Goal: Task Accomplishment & Management: Complete application form

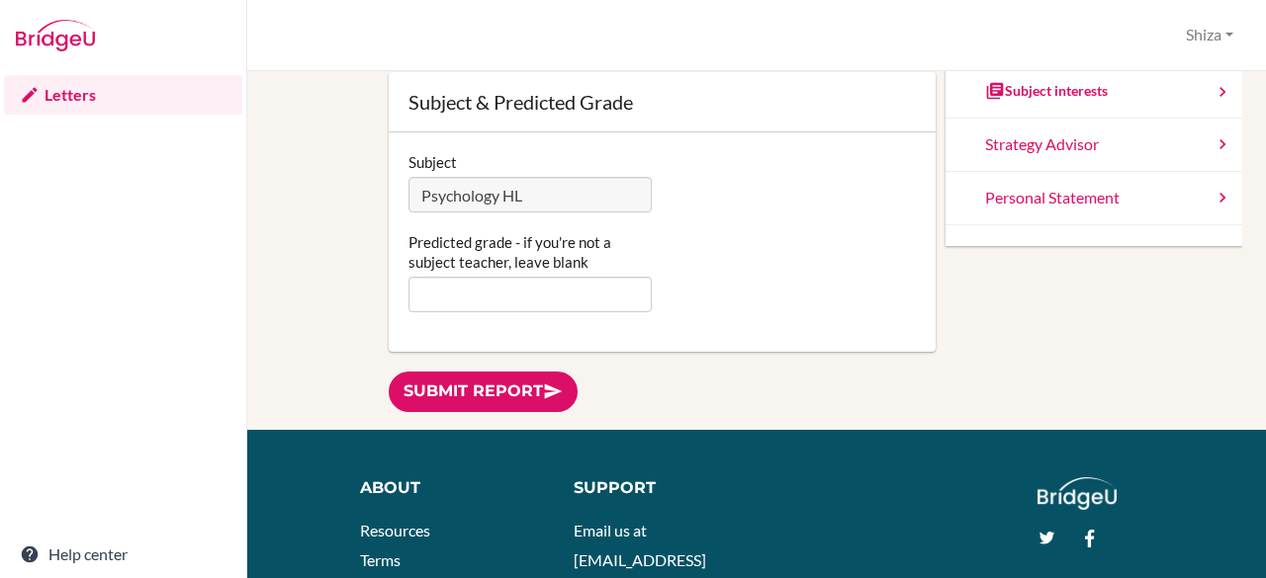
scroll to position [255, 0]
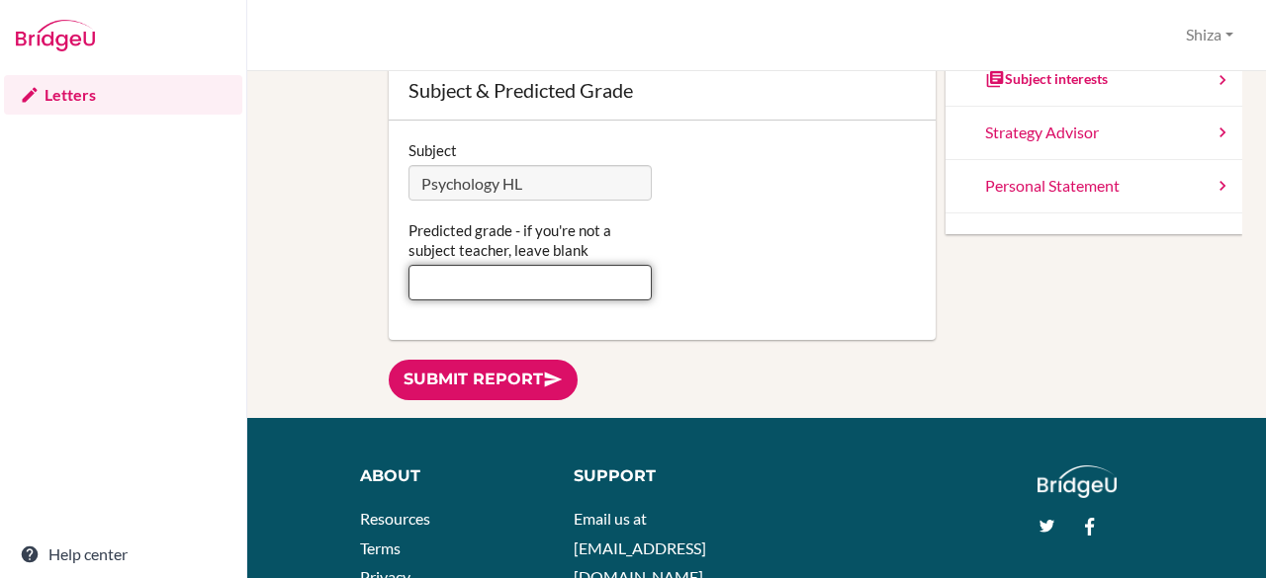
click at [629, 283] on input "Predicted grade - if you're not a subject teacher, leave blank" at bounding box center [530, 283] width 244 height 36
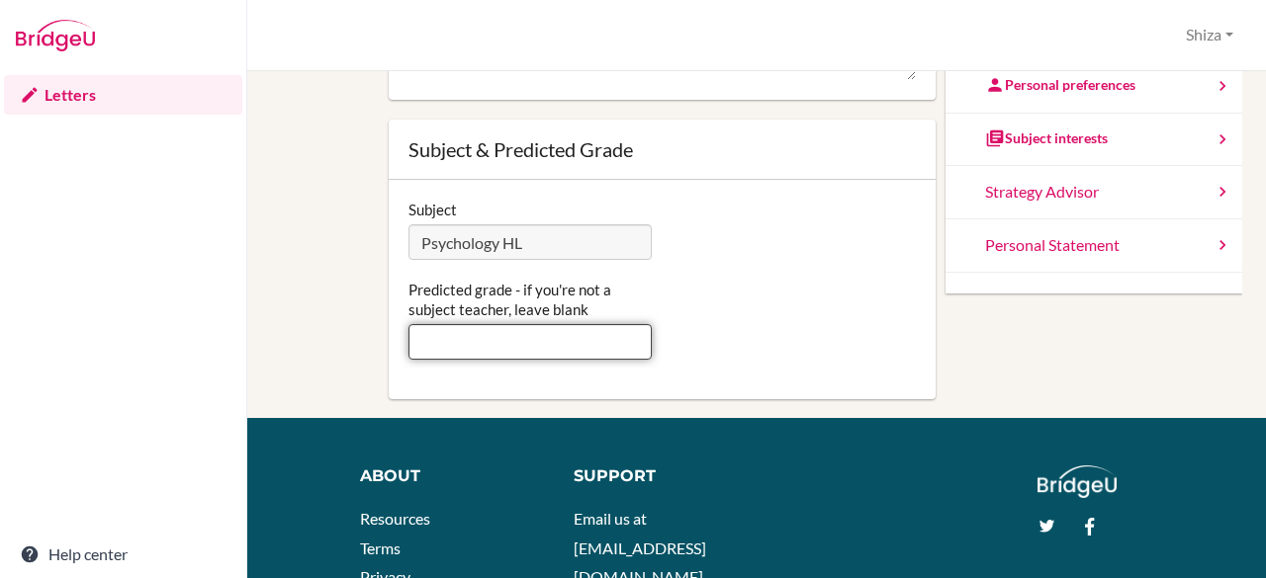
scroll to position [117, 0]
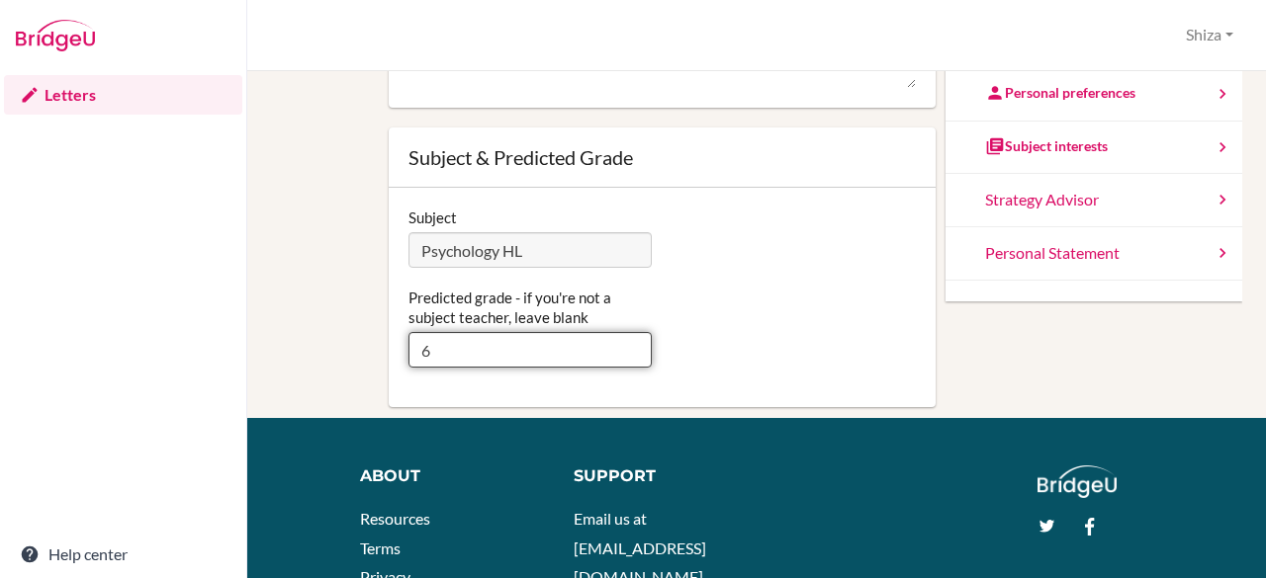
type input "6"
click at [788, 246] on div "Subject Psychology HL" at bounding box center [662, 238] width 528 height 60
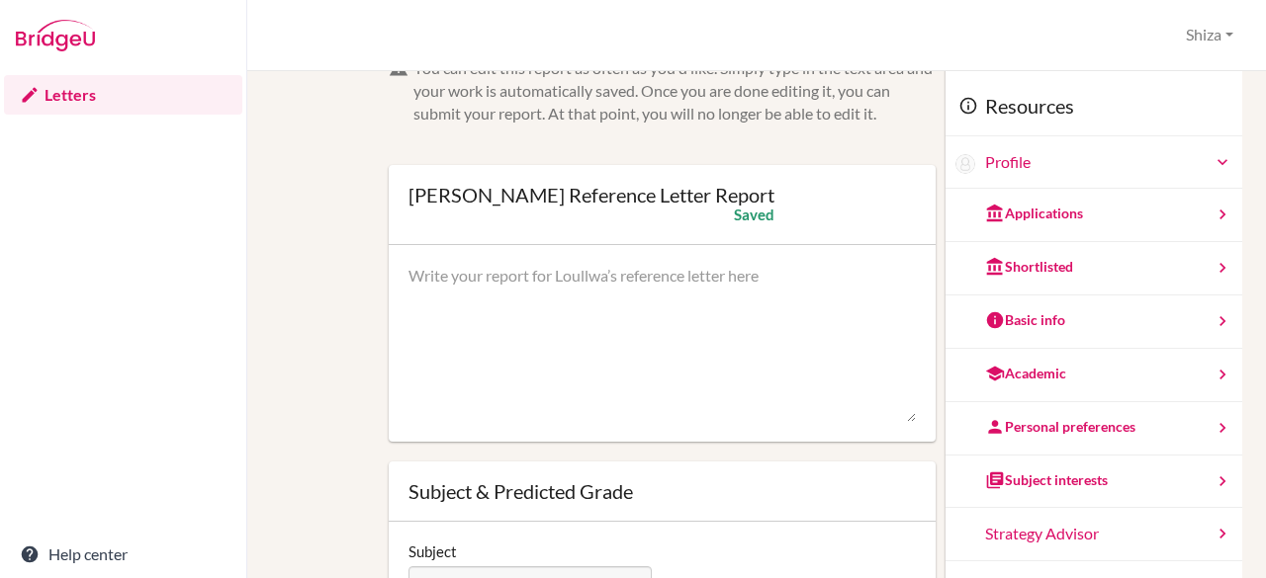
scroll to position [0, 0]
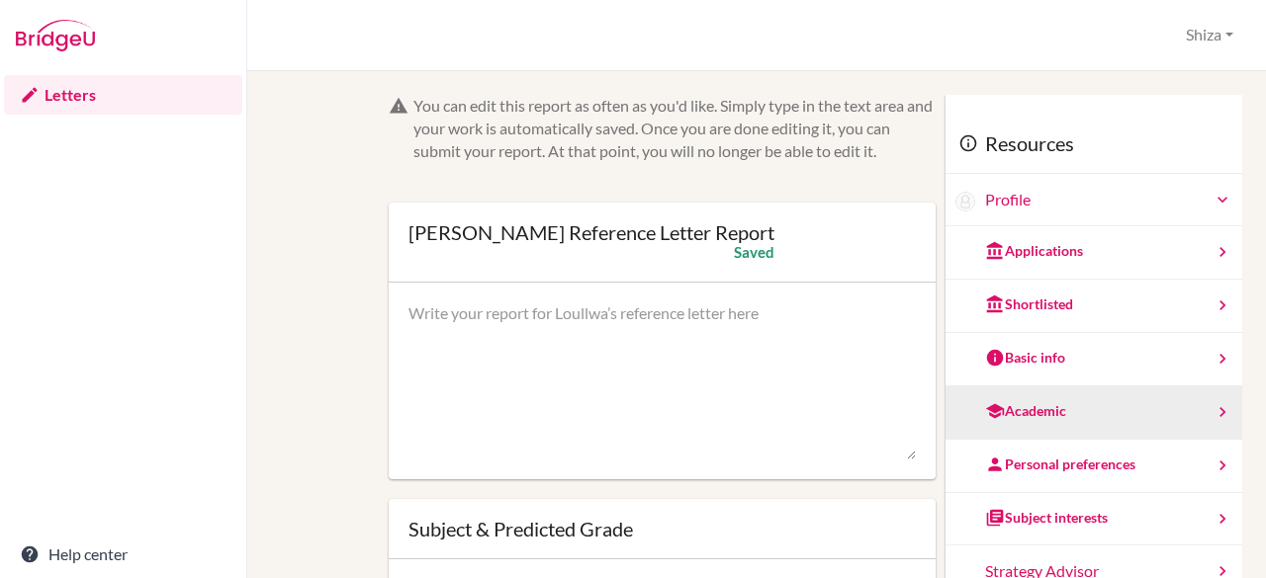
click at [1016, 398] on div "Academic" at bounding box center [1093, 413] width 297 height 53
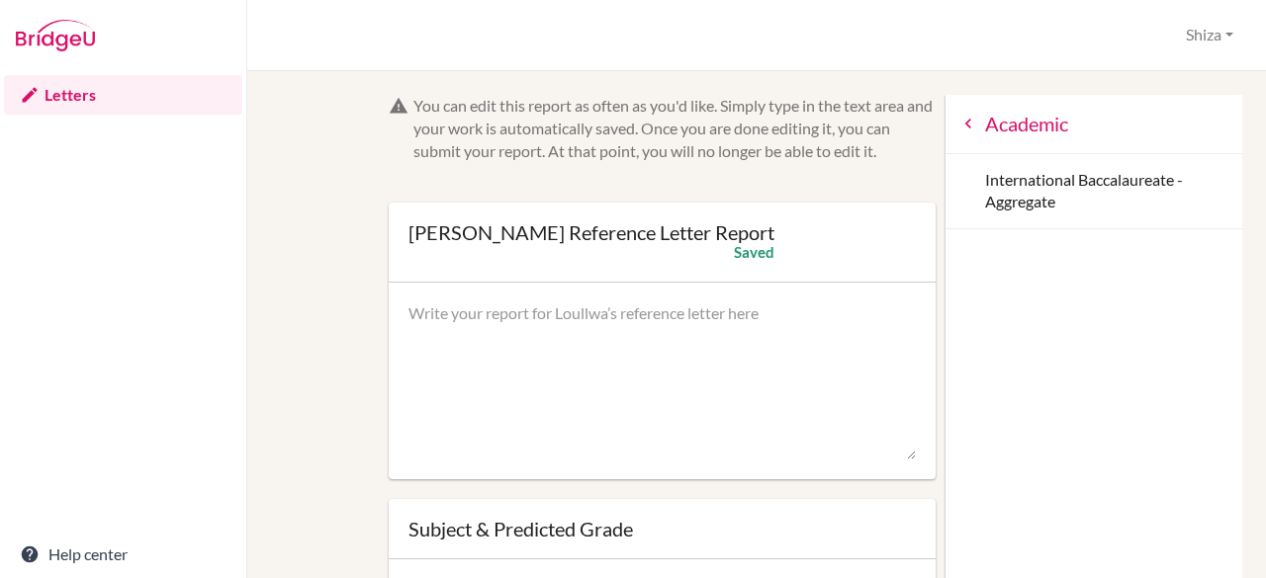
click at [958, 128] on icon at bounding box center [968, 124] width 20 height 20
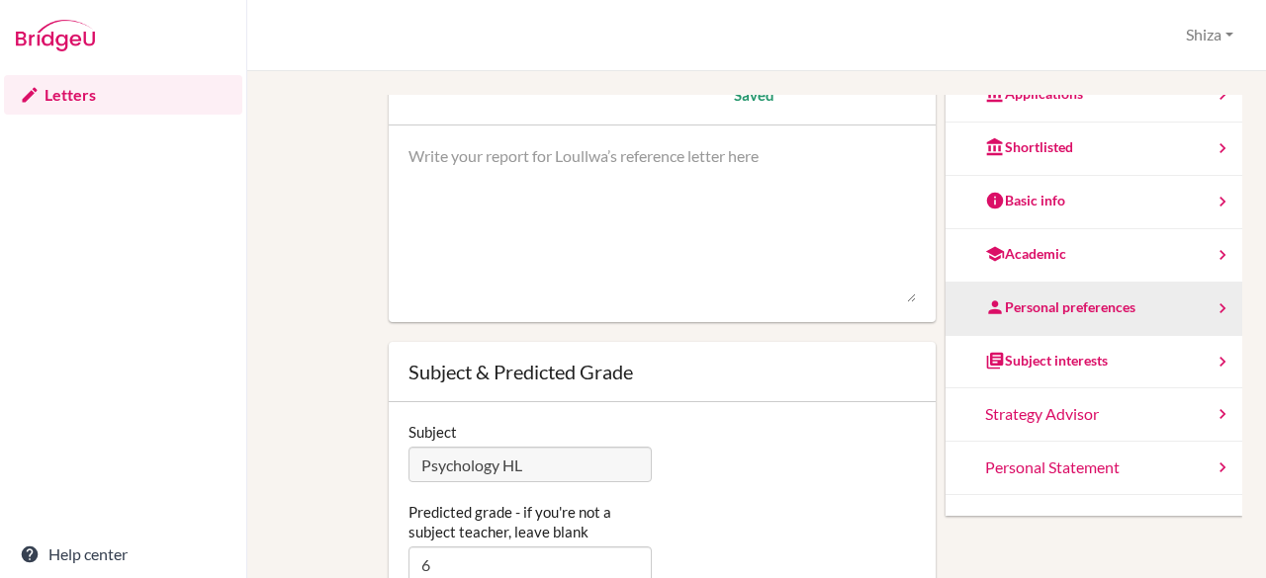
scroll to position [158, 0]
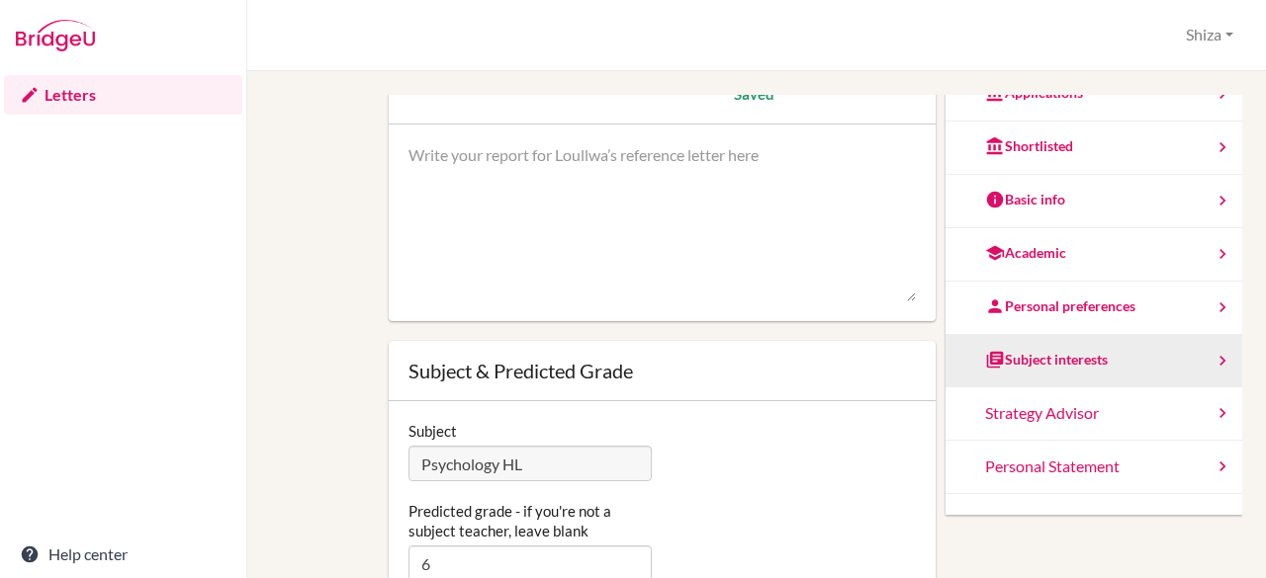
click at [1046, 338] on div "Subject interests" at bounding box center [1093, 361] width 297 height 53
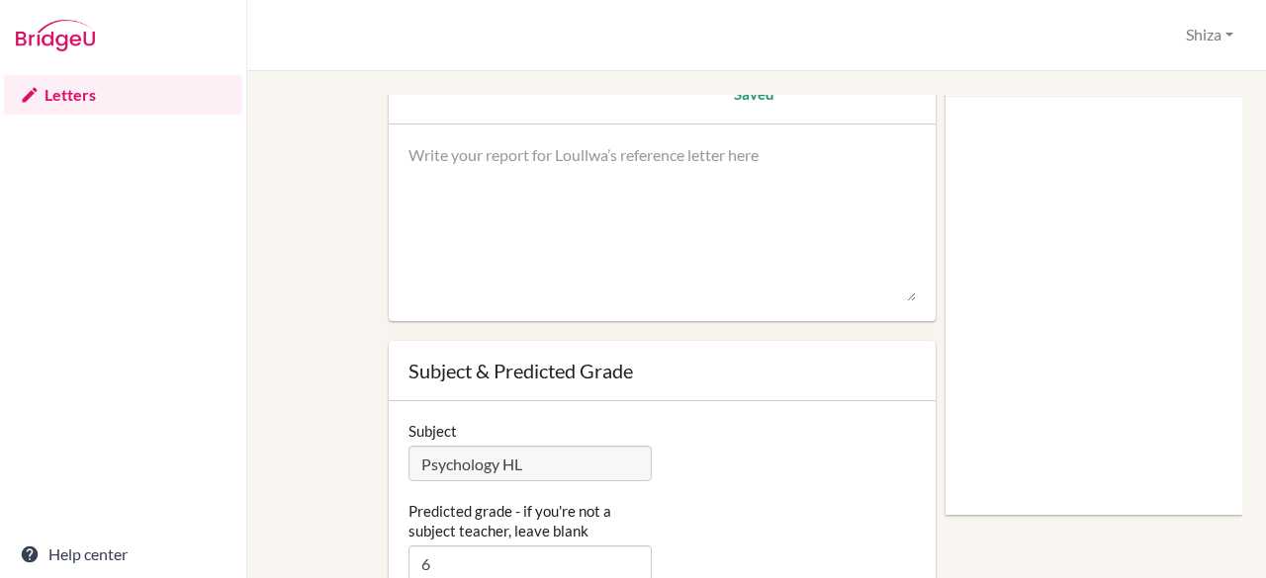
scroll to position [0, 0]
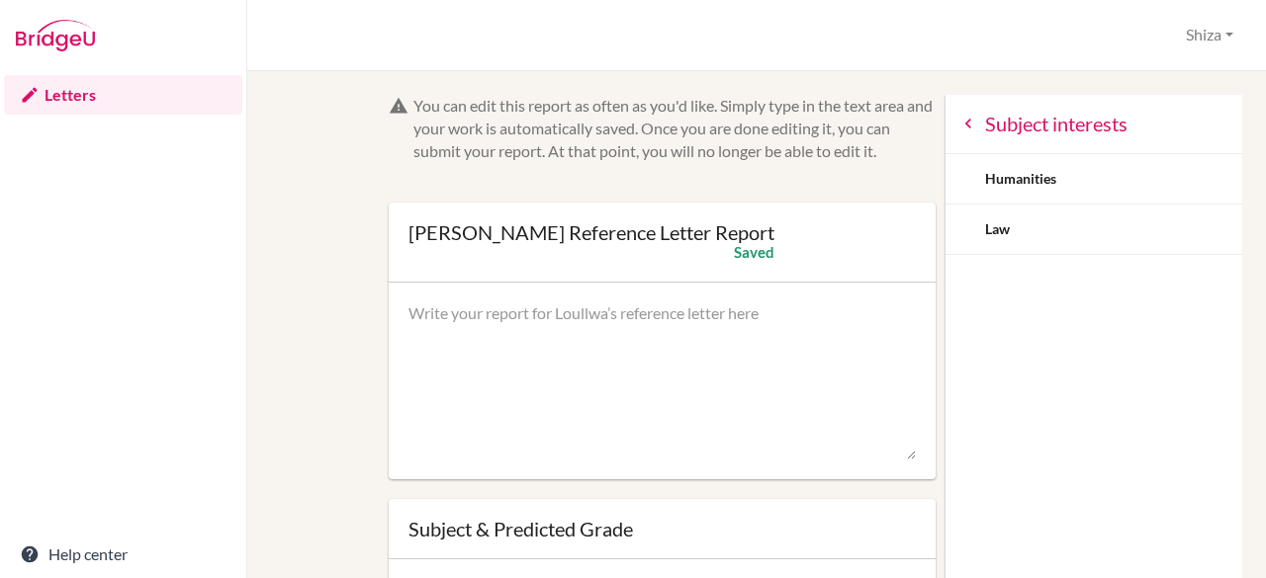
click at [945, 146] on div "Subject interests" at bounding box center [1093, 124] width 297 height 59
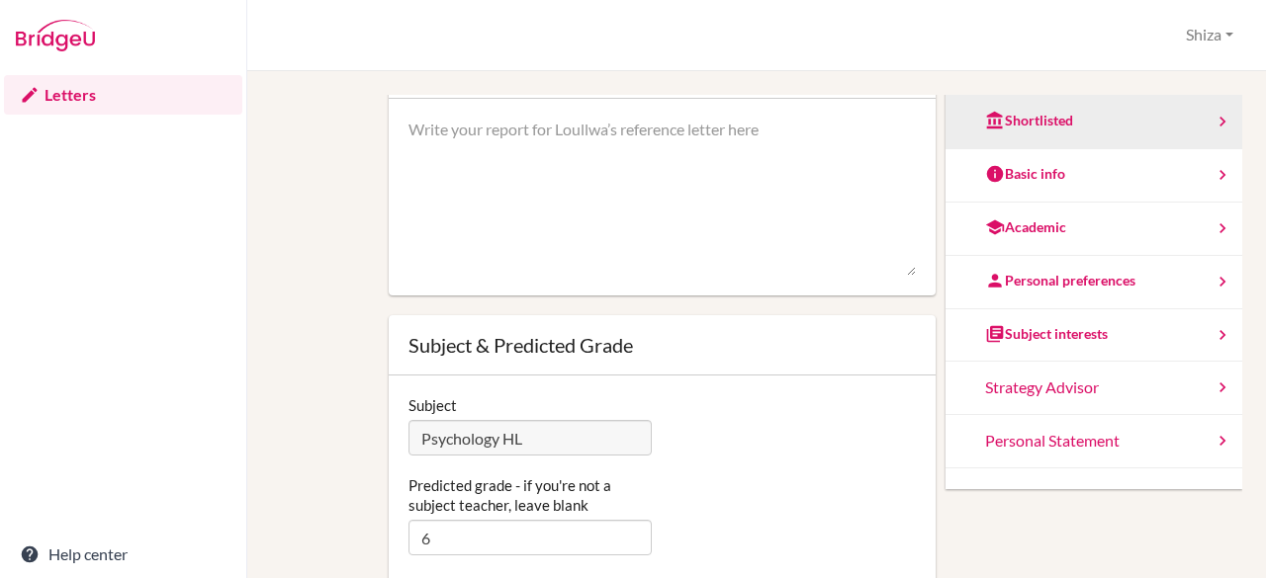
scroll to position [184, 0]
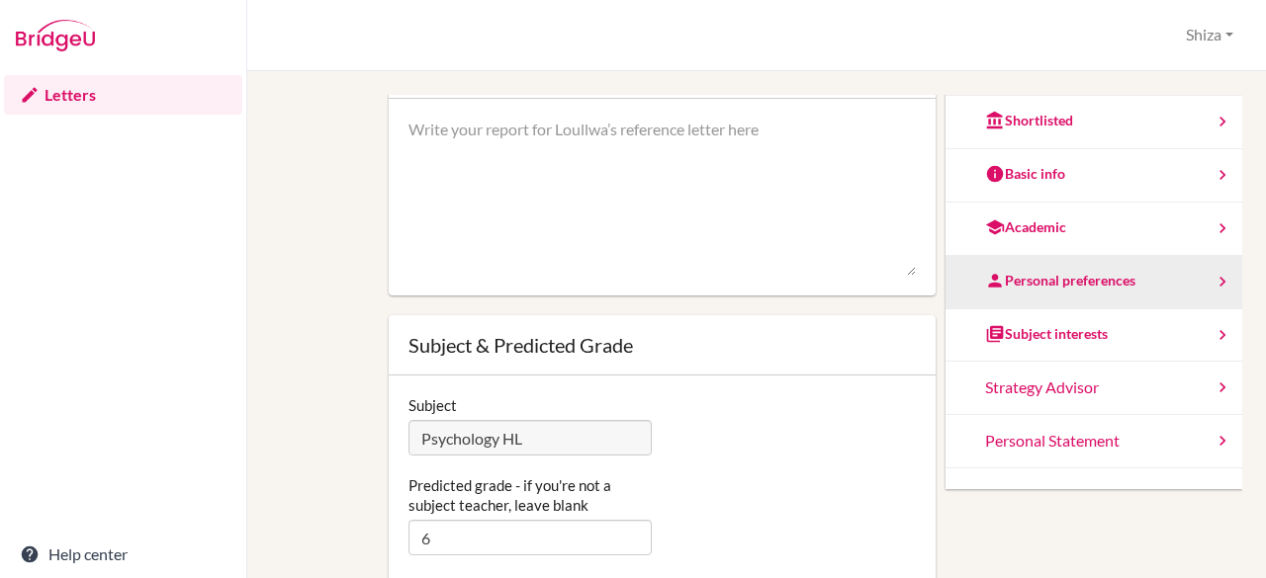
click at [993, 303] on div "Personal preferences" at bounding box center [1093, 282] width 297 height 53
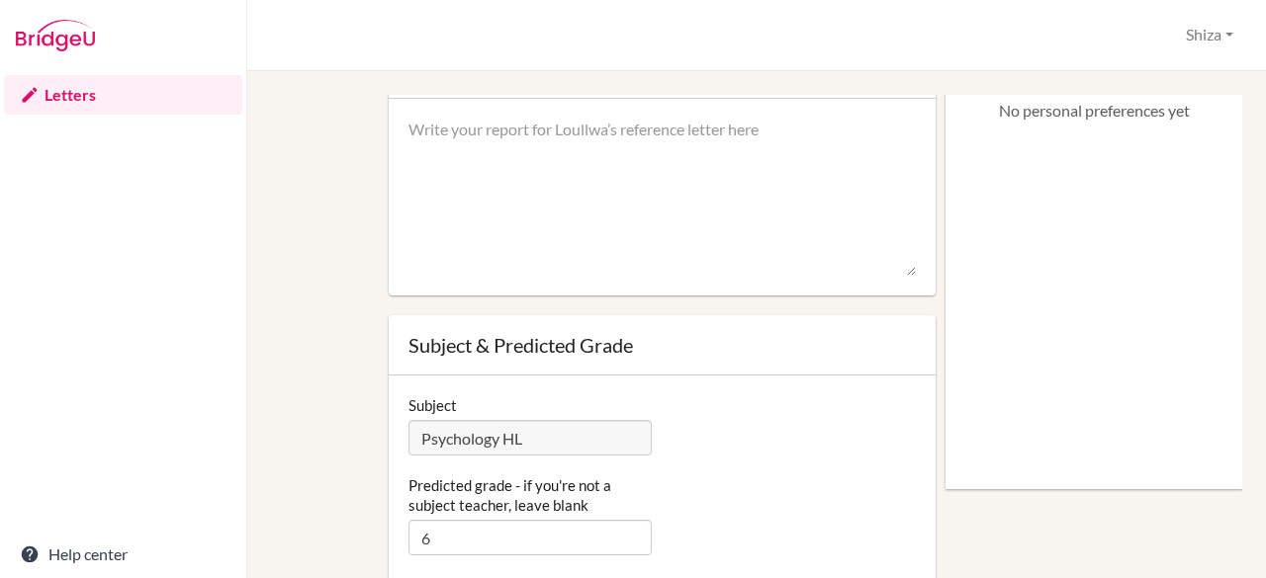
scroll to position [0, 0]
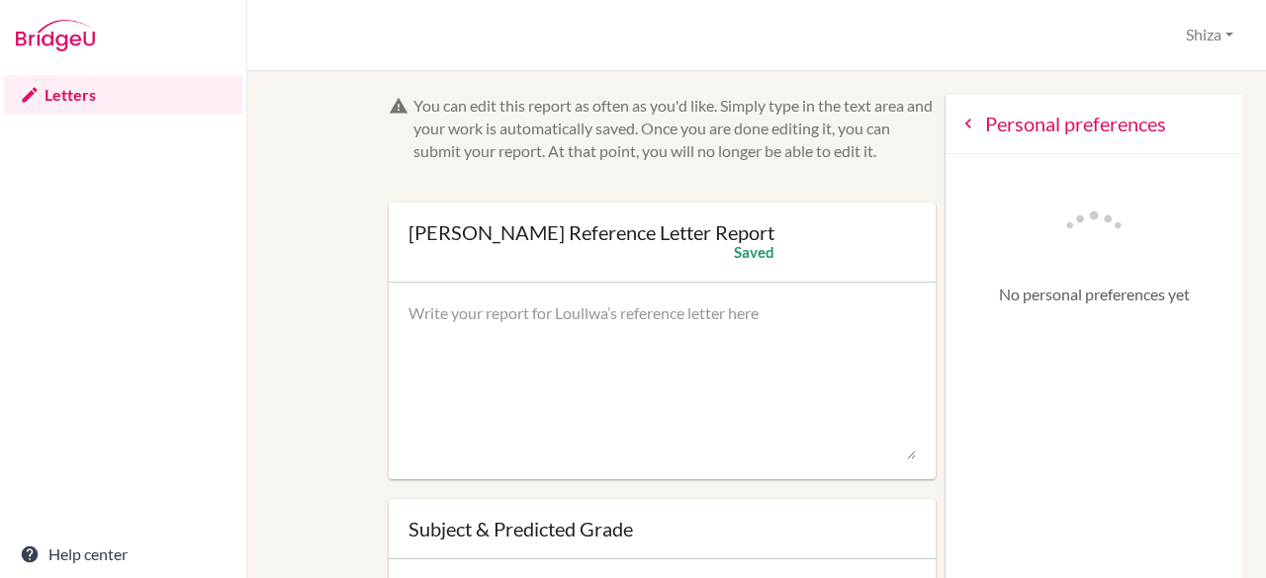
click at [945, 134] on div "Personal preferences" at bounding box center [1093, 124] width 297 height 59
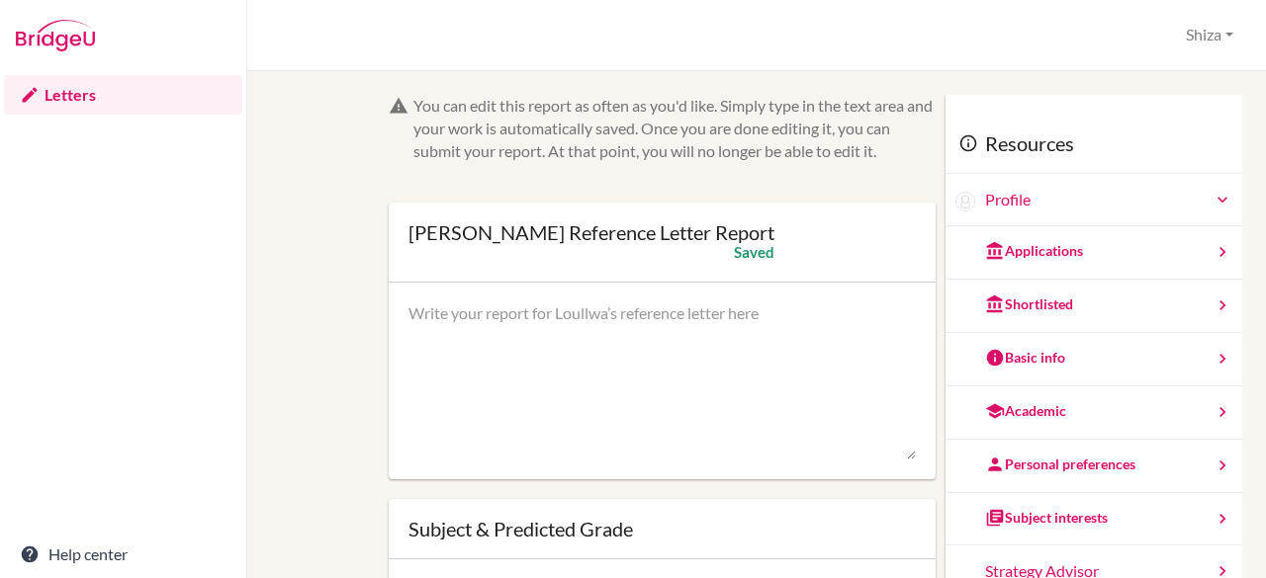
scroll to position [184, 0]
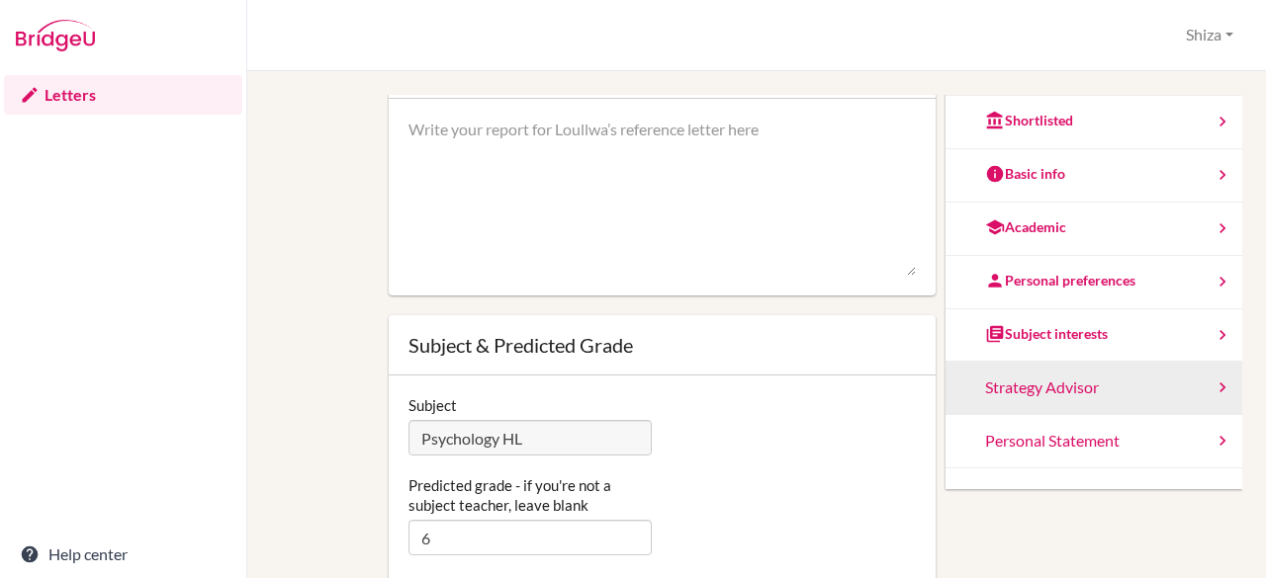
click at [987, 373] on div "Strategy Advisor" at bounding box center [1093, 388] width 297 height 53
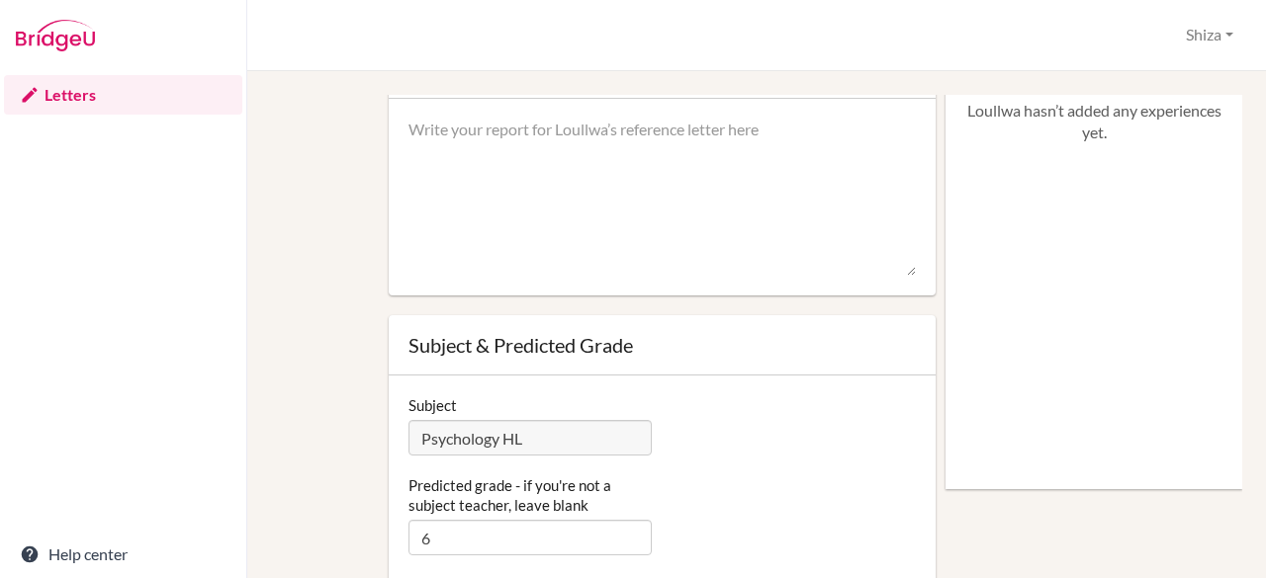
scroll to position [0, 0]
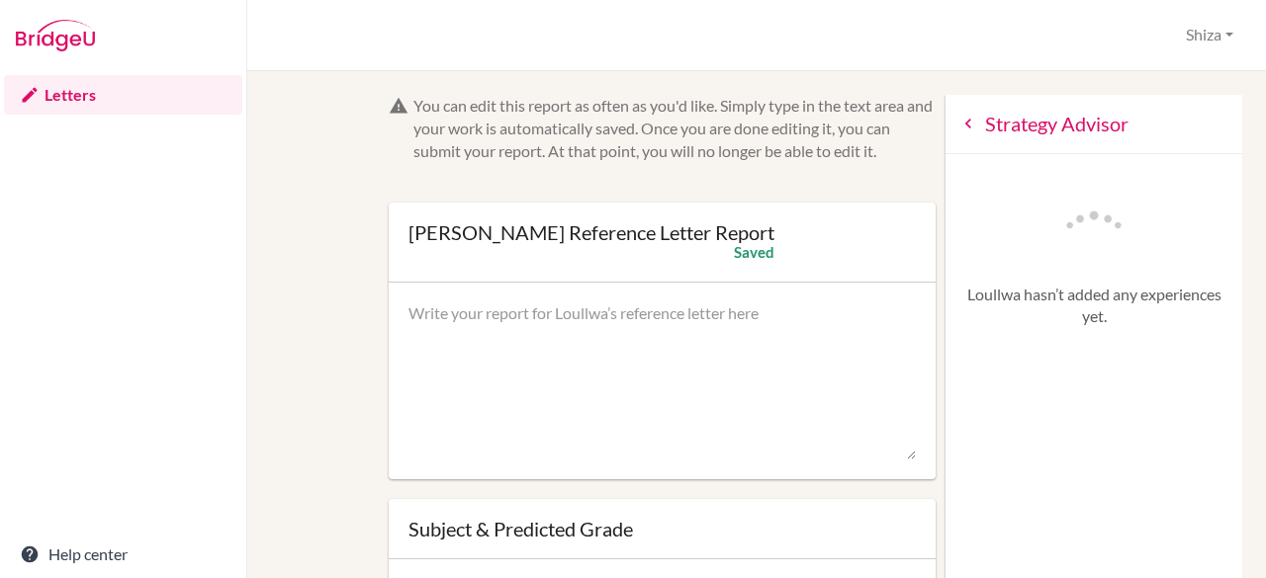
click at [945, 135] on div "Strategy Advisor" at bounding box center [1093, 124] width 297 height 59
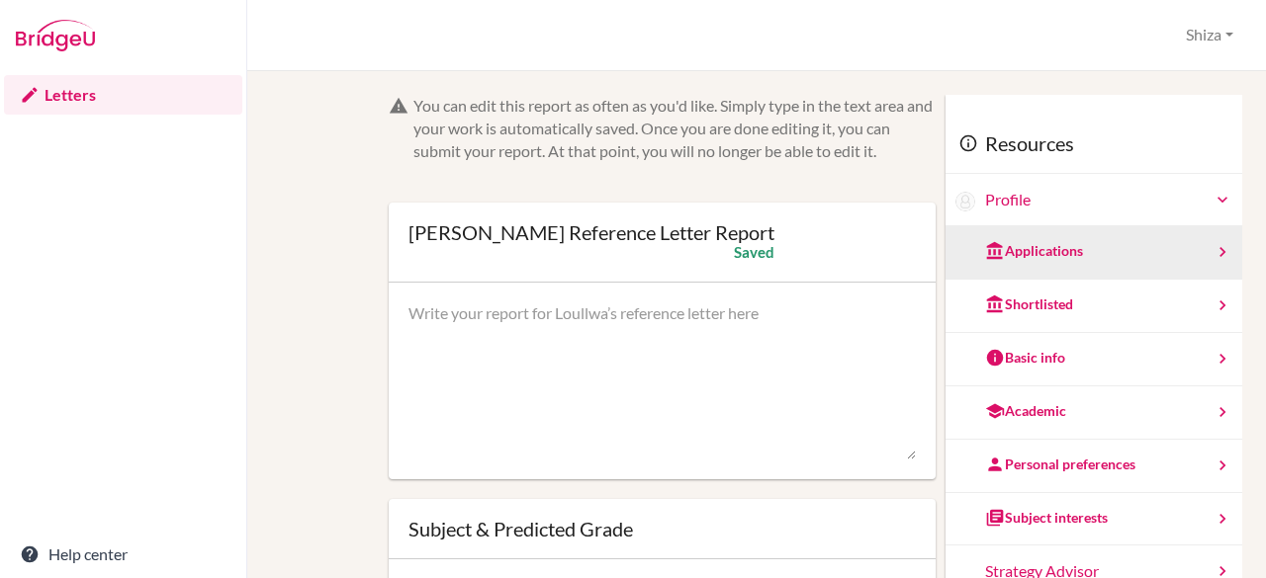
scroll to position [184, 0]
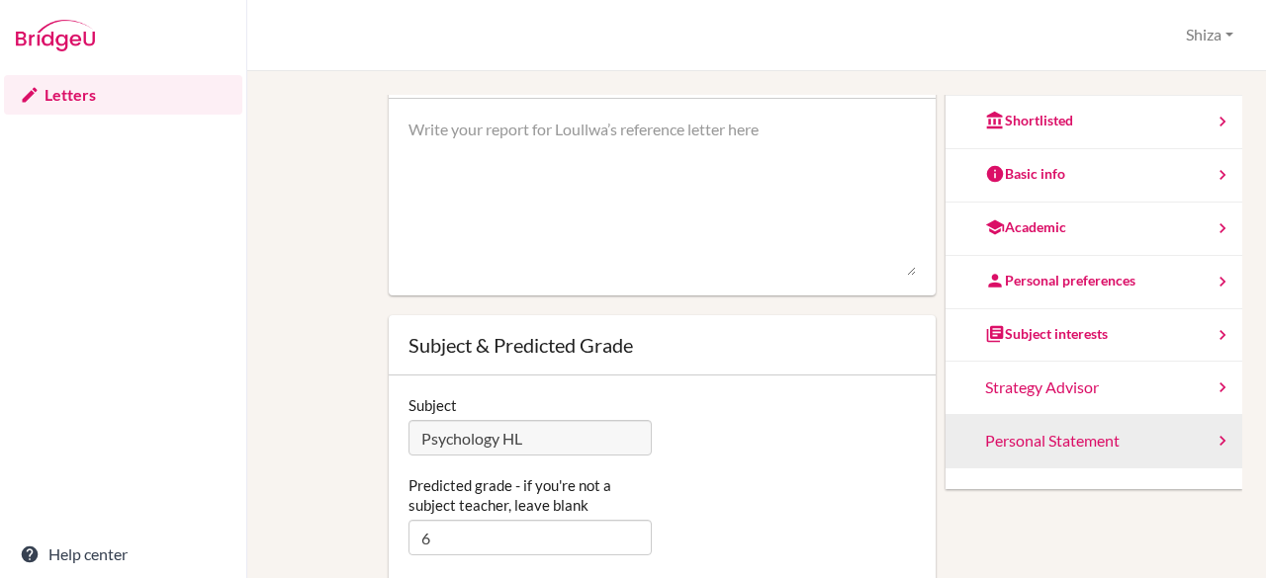
click at [1009, 415] on div "Personal Statement" at bounding box center [1093, 441] width 297 height 53
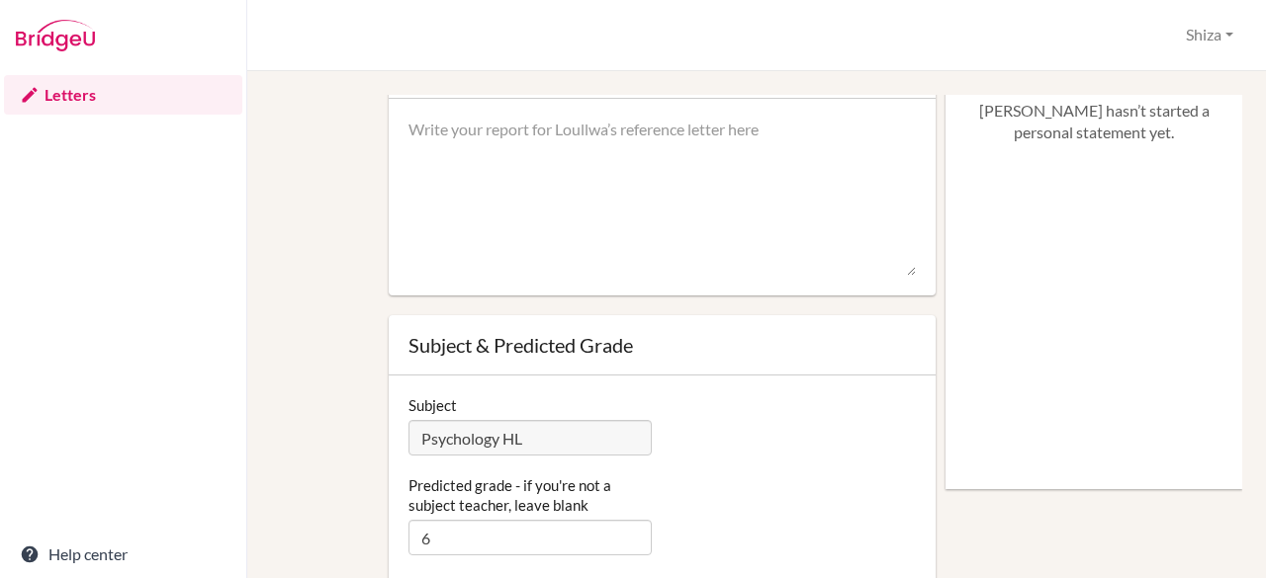
scroll to position [0, 0]
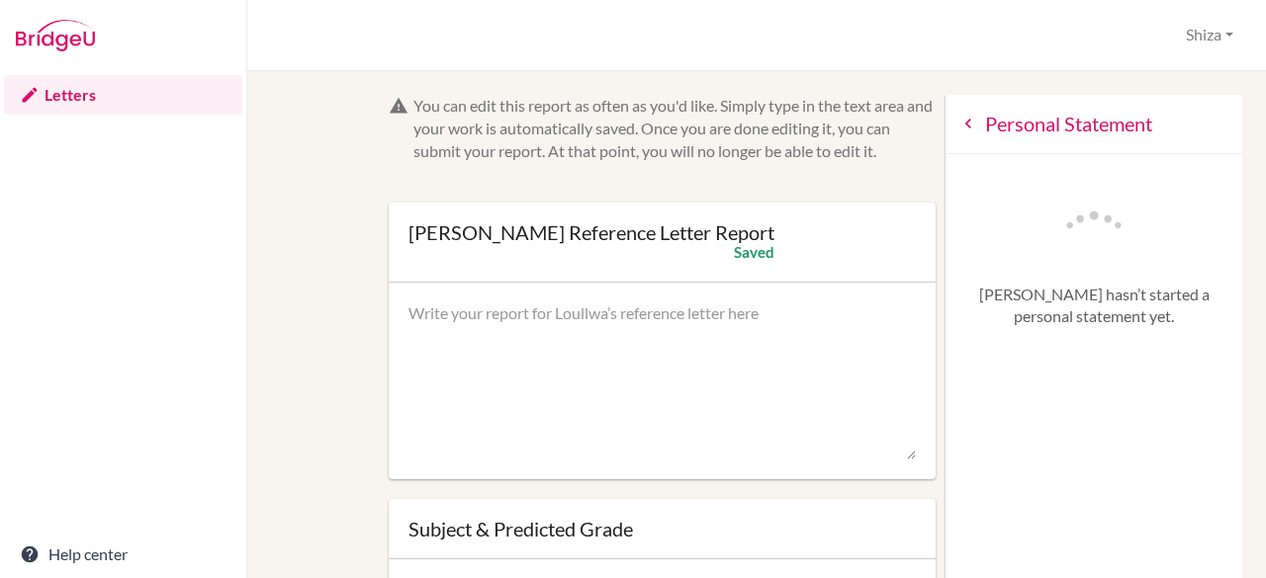
click at [945, 108] on div "Personal Statement" at bounding box center [1093, 124] width 297 height 59
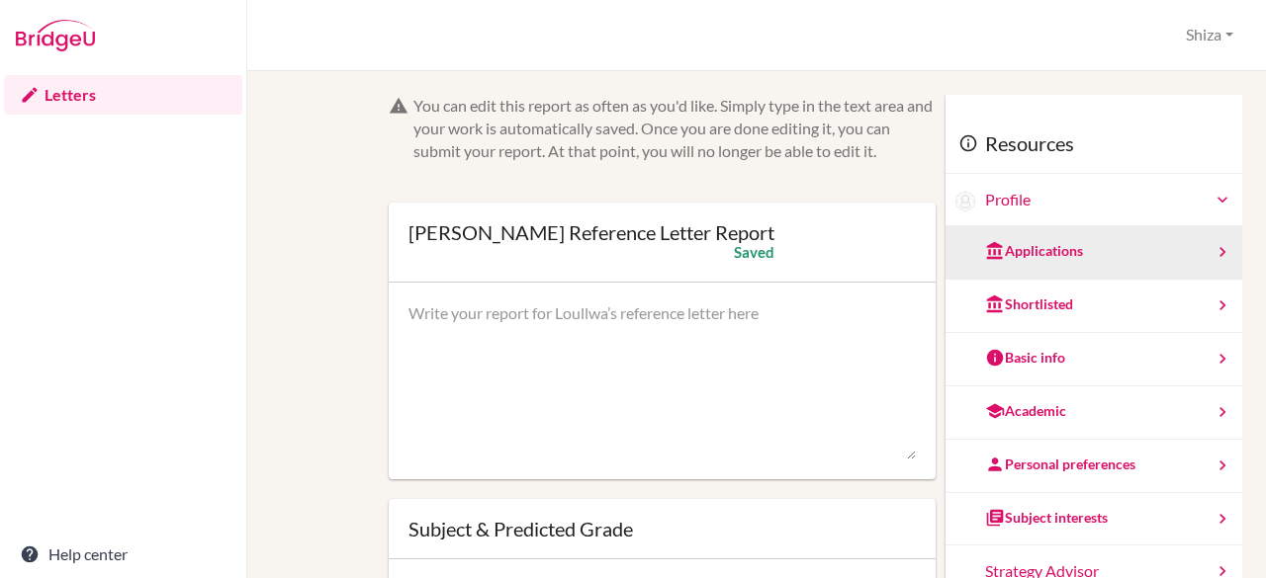
click at [1005, 269] on div "Applications" at bounding box center [1093, 252] width 297 height 53
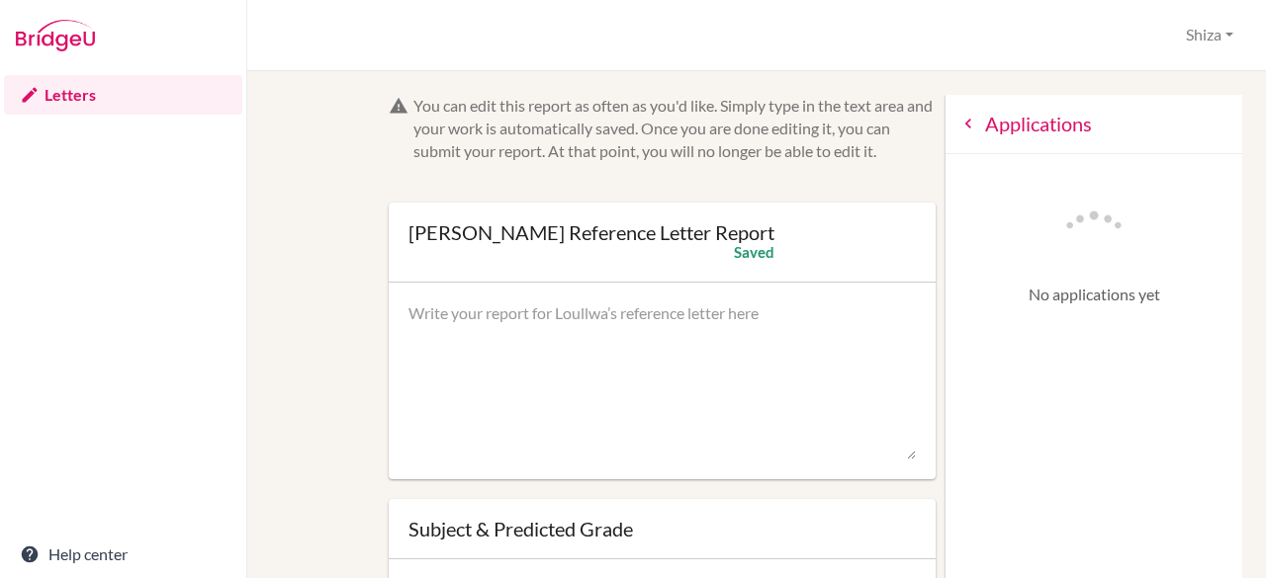
click at [958, 116] on icon at bounding box center [968, 124] width 20 height 20
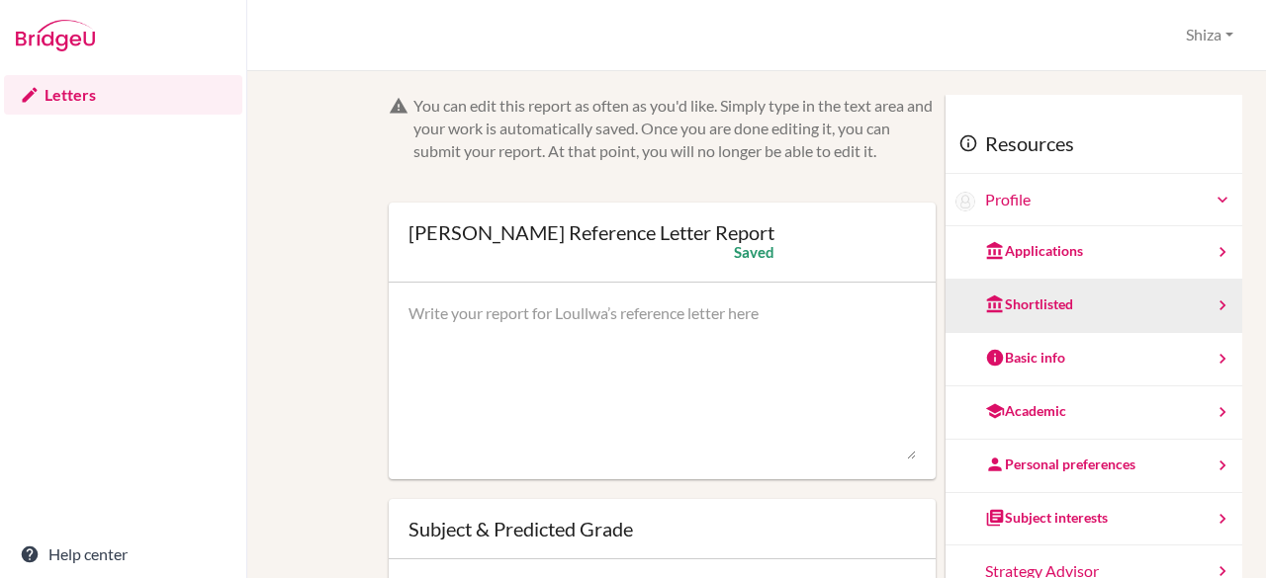
click at [1034, 292] on div "Shortlisted" at bounding box center [1093, 306] width 297 height 53
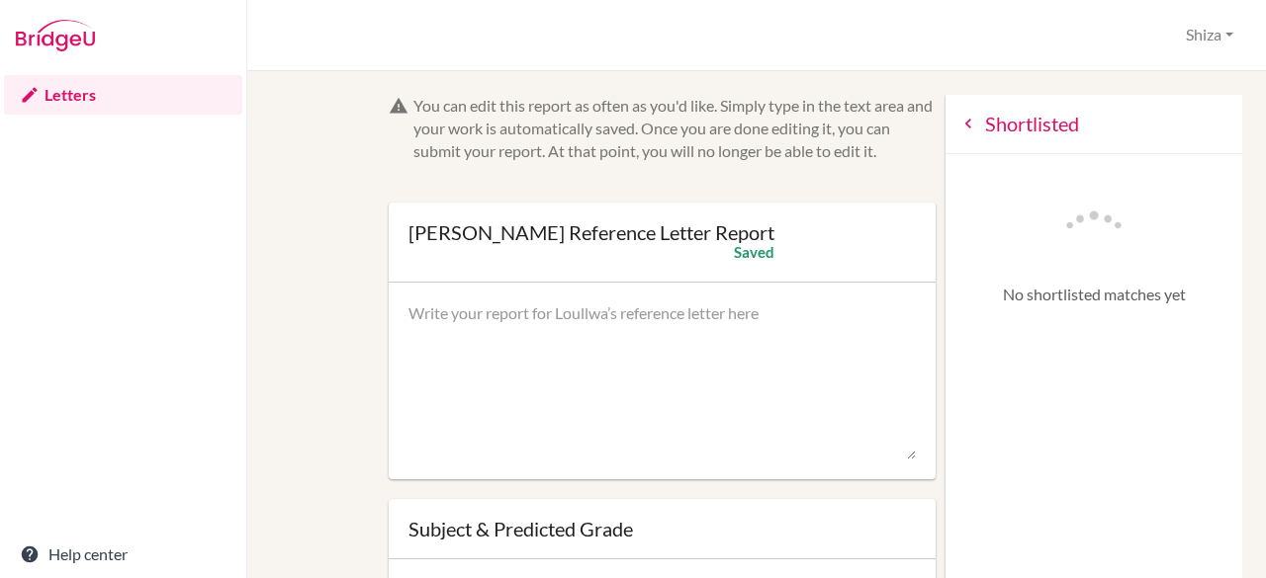
click at [958, 132] on icon at bounding box center [968, 124] width 20 height 20
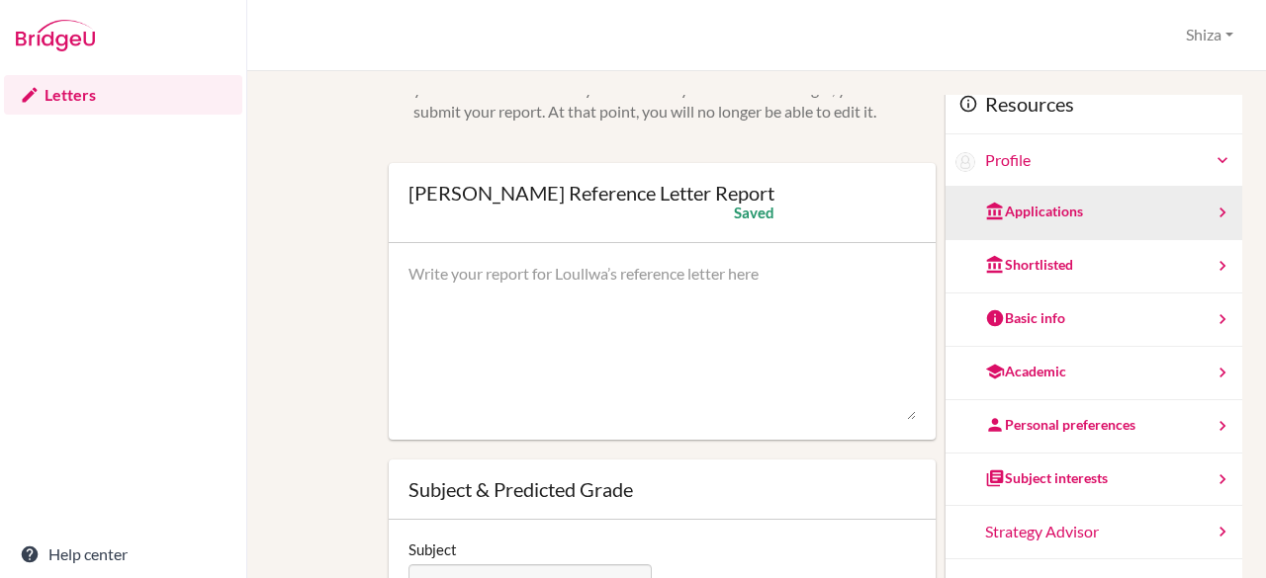
scroll to position [41, 0]
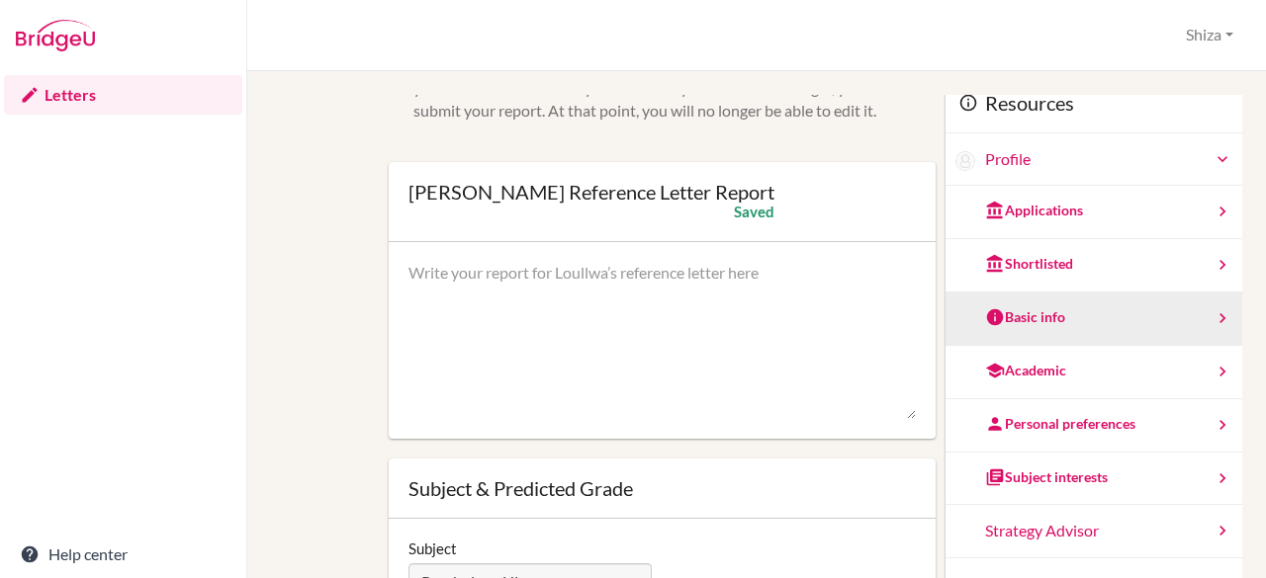
click at [1003, 309] on div "Basic info" at bounding box center [1025, 318] width 80 height 20
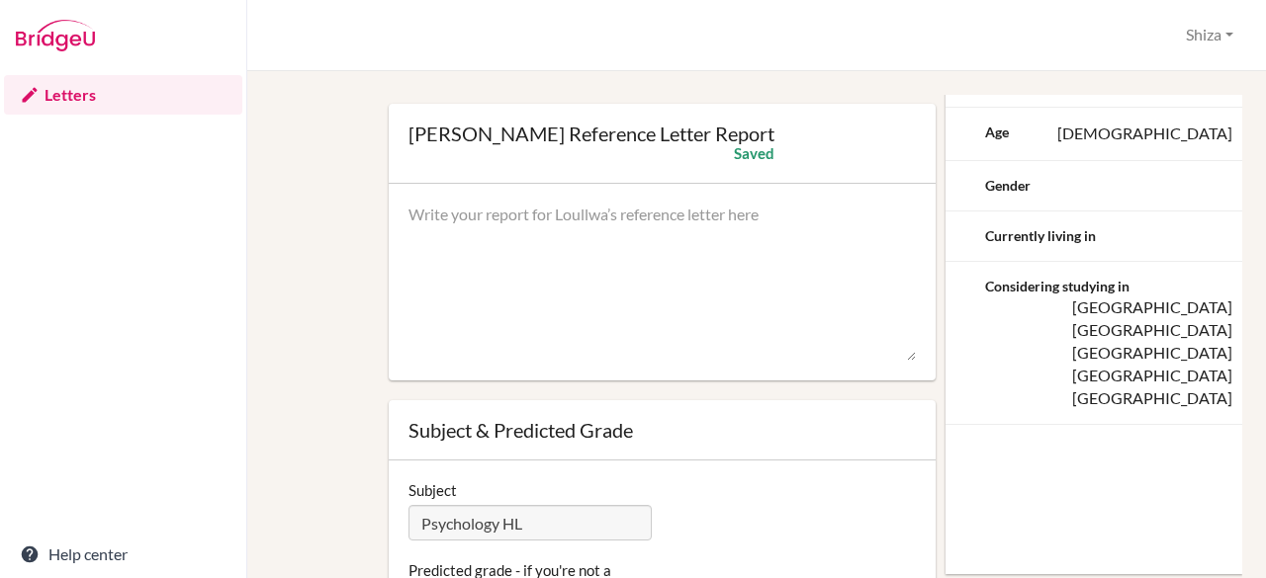
scroll to position [0, 0]
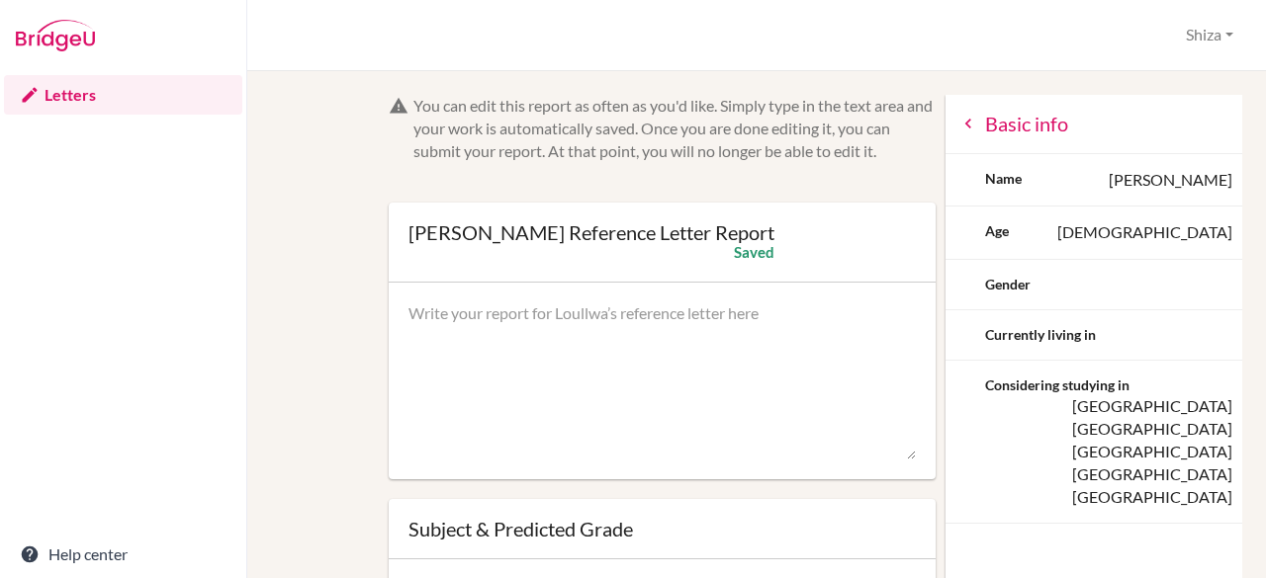
click at [945, 139] on div "Basic info" at bounding box center [1093, 124] width 297 height 59
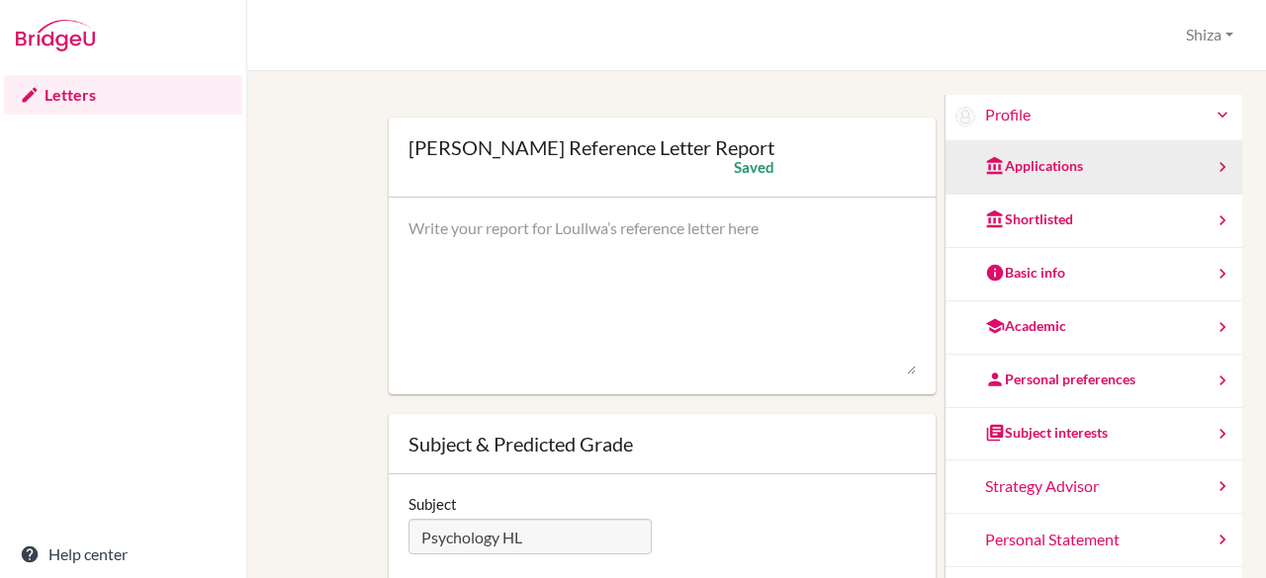
scroll to position [87, 0]
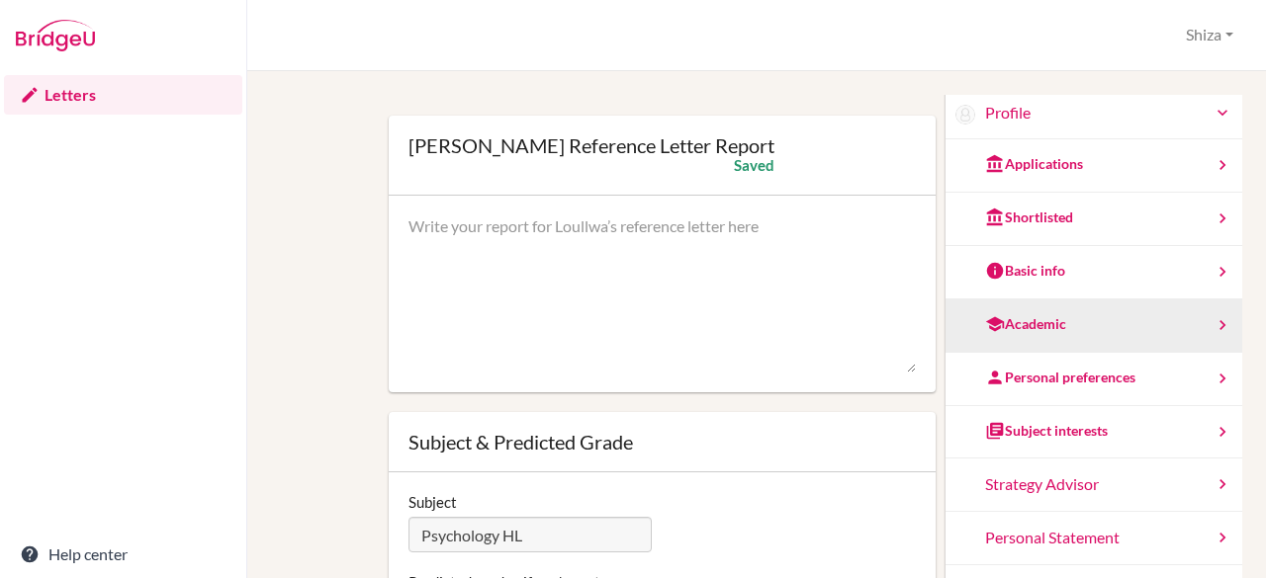
click at [992, 333] on div "Academic" at bounding box center [1093, 326] width 297 height 53
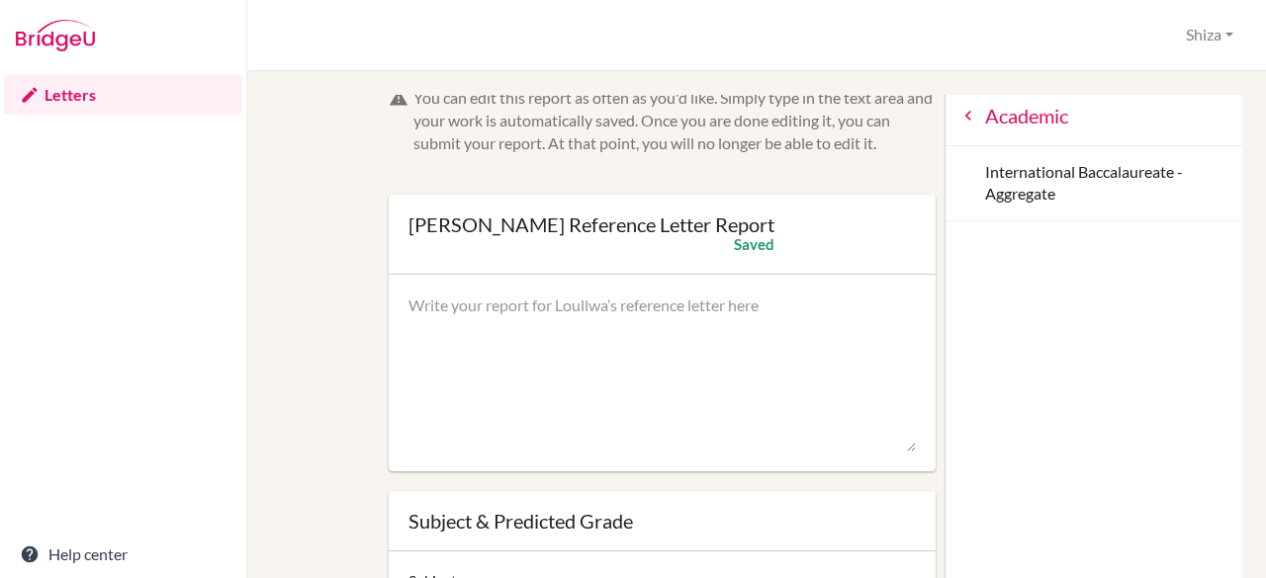
scroll to position [0, 0]
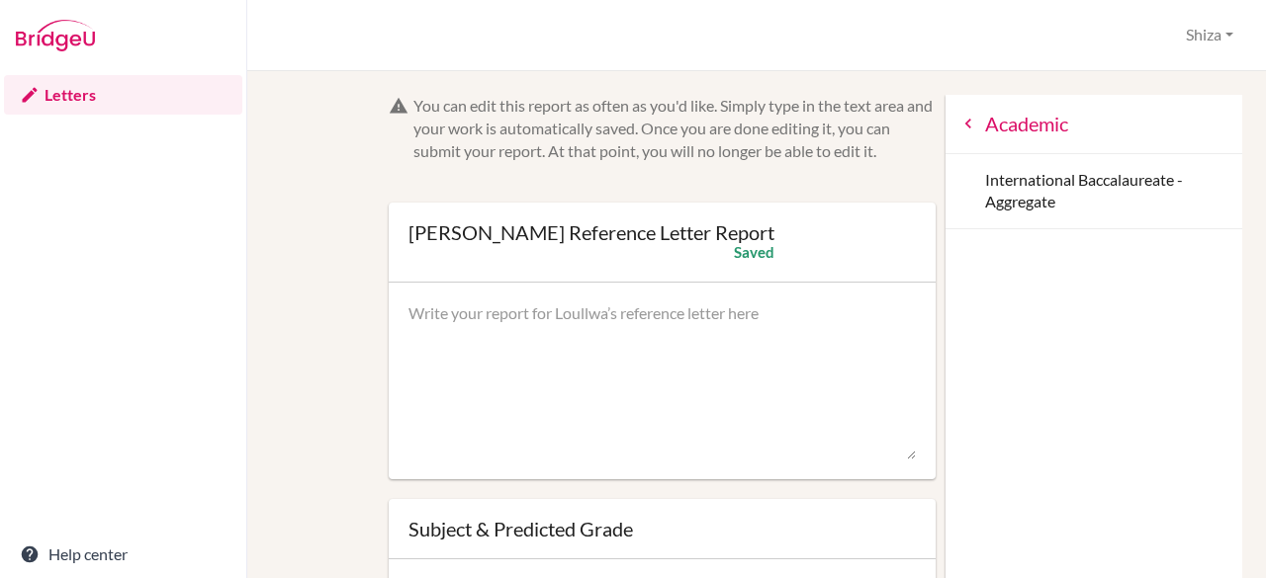
click at [958, 123] on icon at bounding box center [968, 124] width 20 height 20
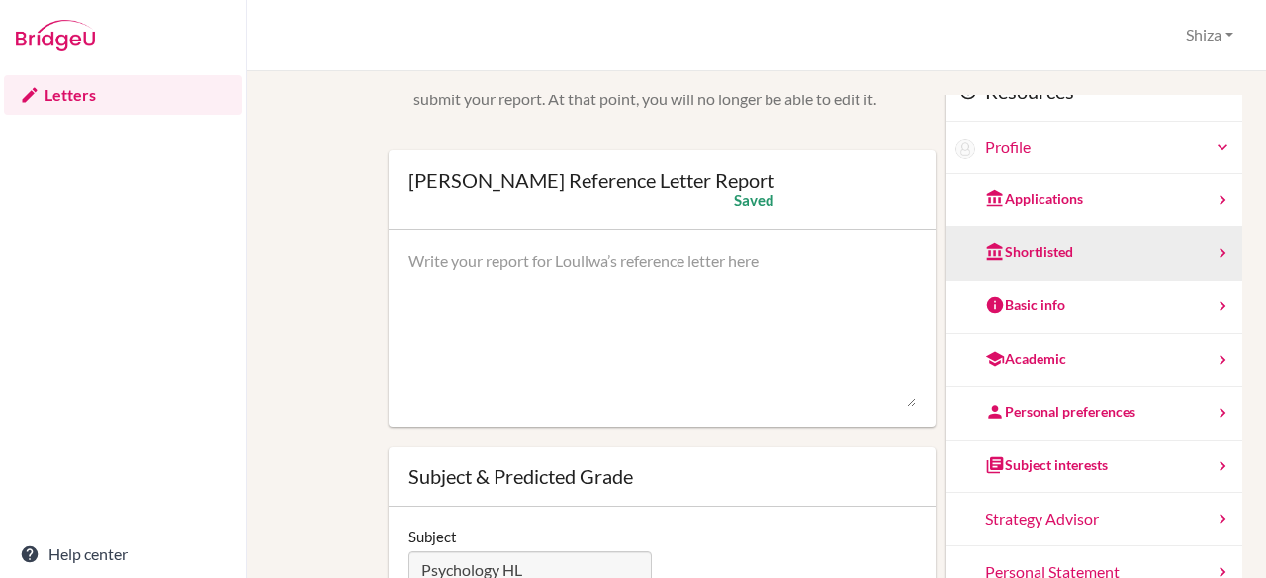
scroll to position [61, 0]
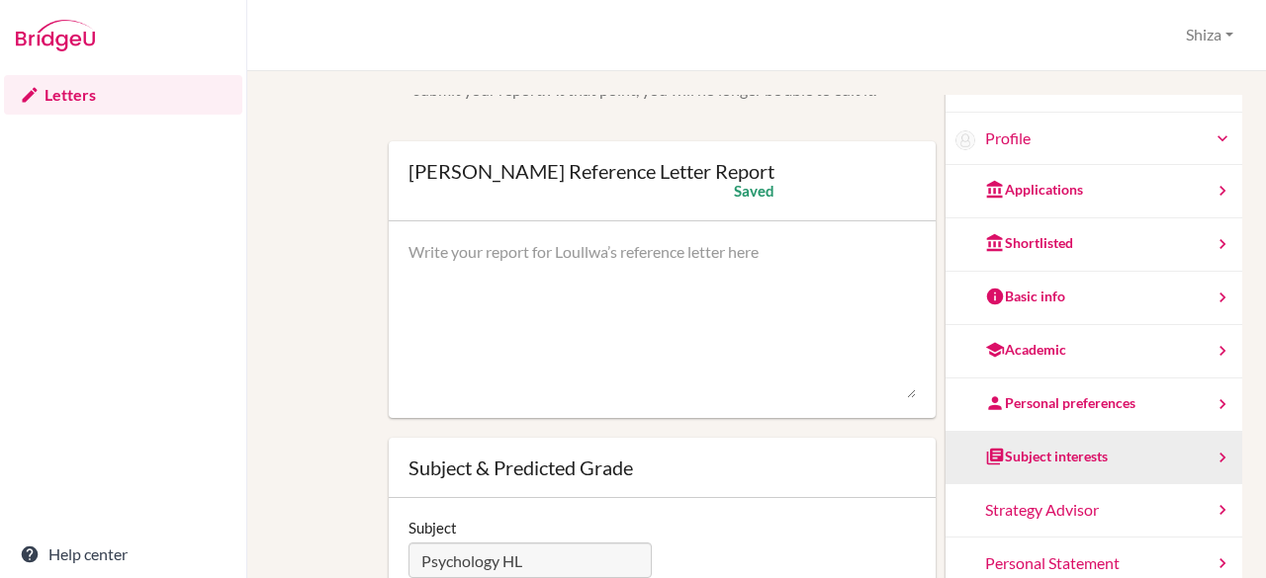
click at [1014, 447] on div "Subject interests" at bounding box center [1046, 457] width 123 height 20
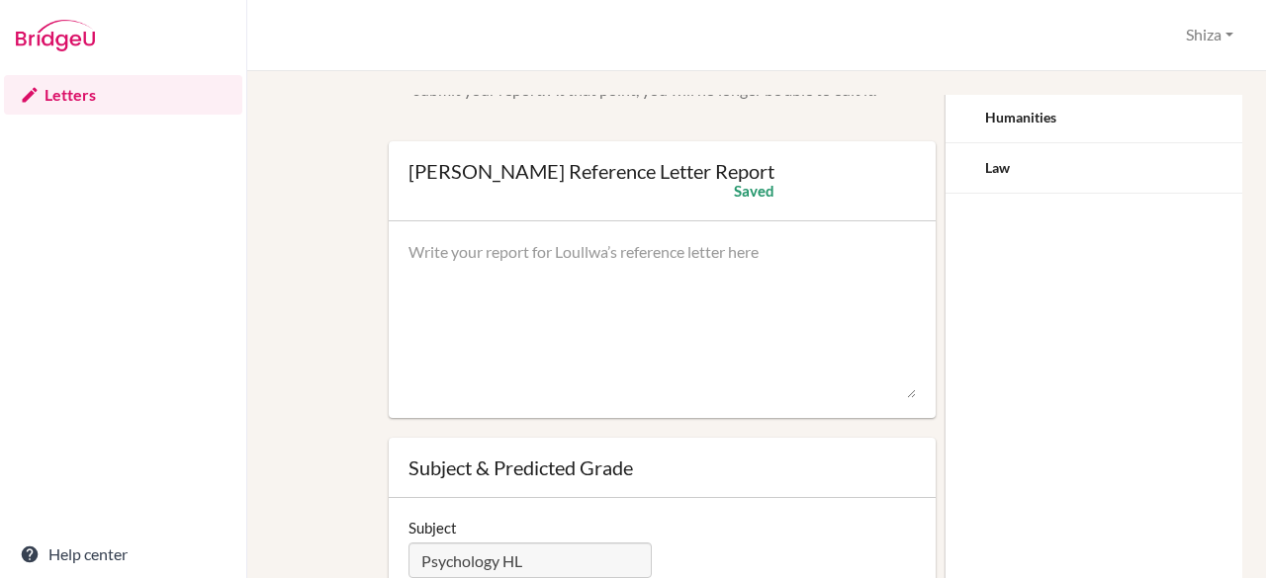
scroll to position [0, 0]
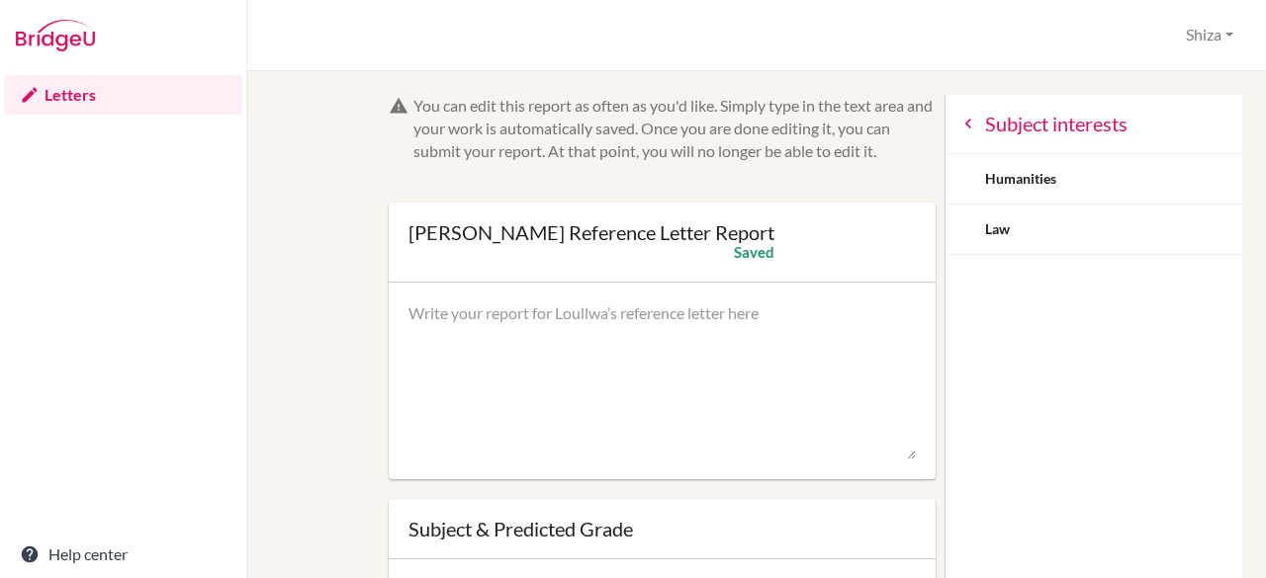
click at [958, 129] on icon at bounding box center [968, 124] width 20 height 20
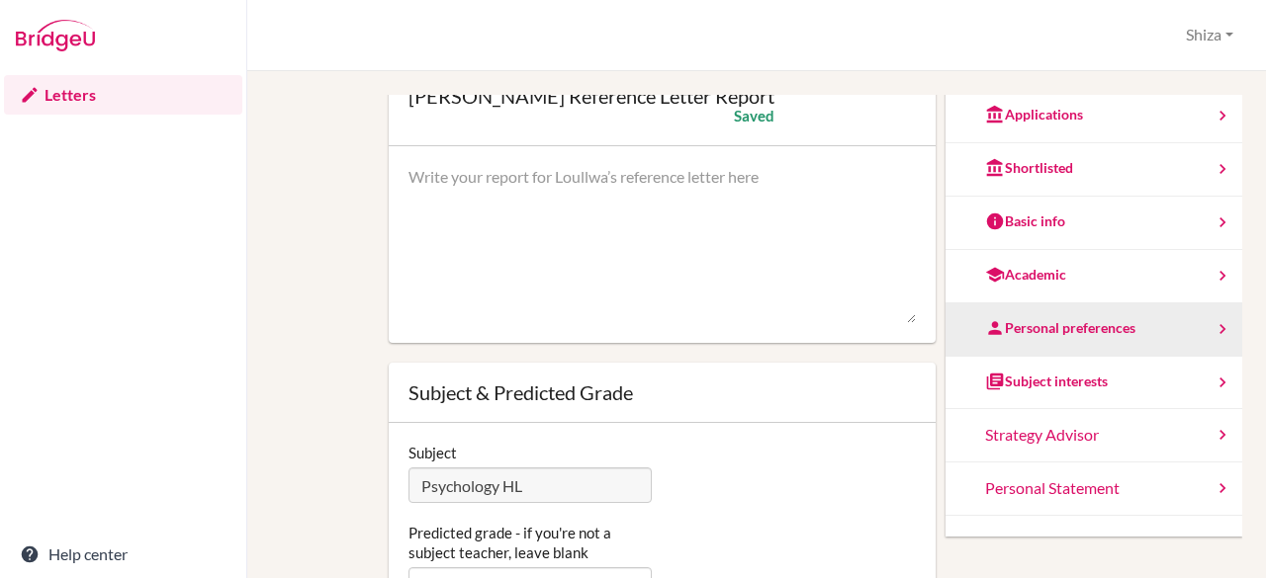
click at [1003, 331] on div "Personal preferences" at bounding box center [1060, 328] width 150 height 20
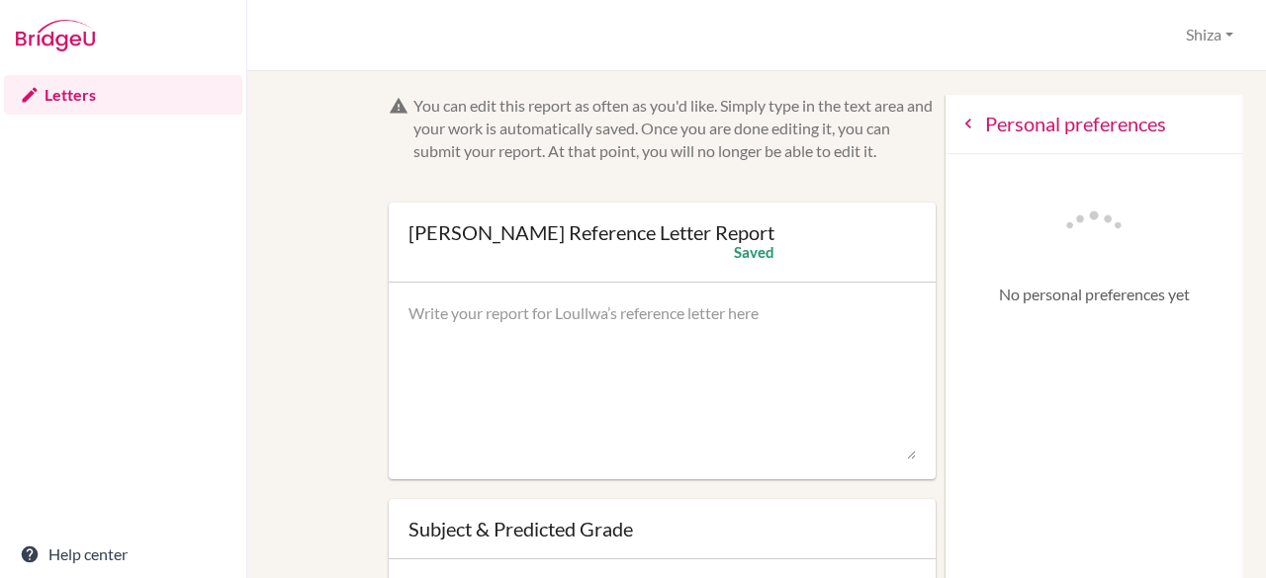
click at [958, 127] on icon at bounding box center [968, 124] width 20 height 20
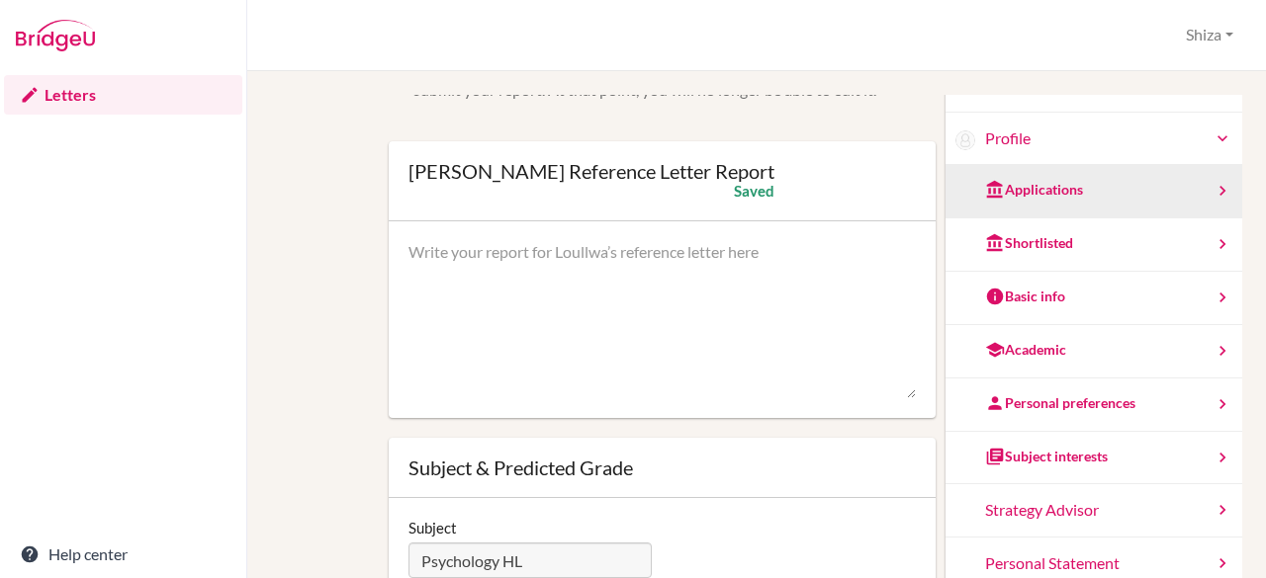
scroll to position [59, 0]
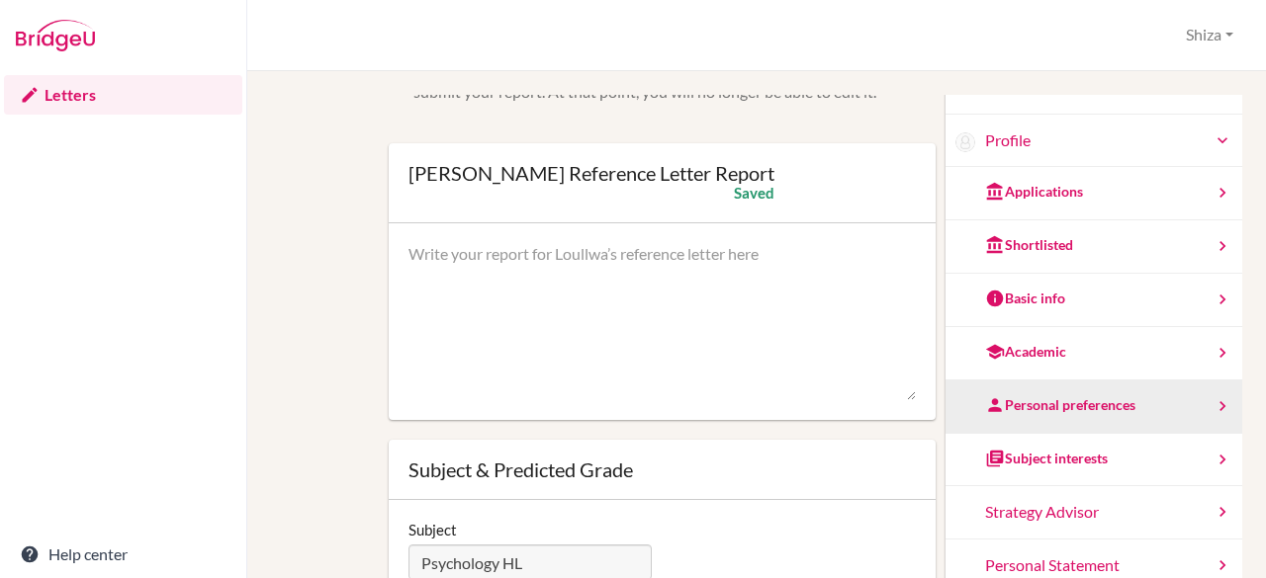
click at [1025, 396] on div "Personal preferences" at bounding box center [1060, 406] width 150 height 20
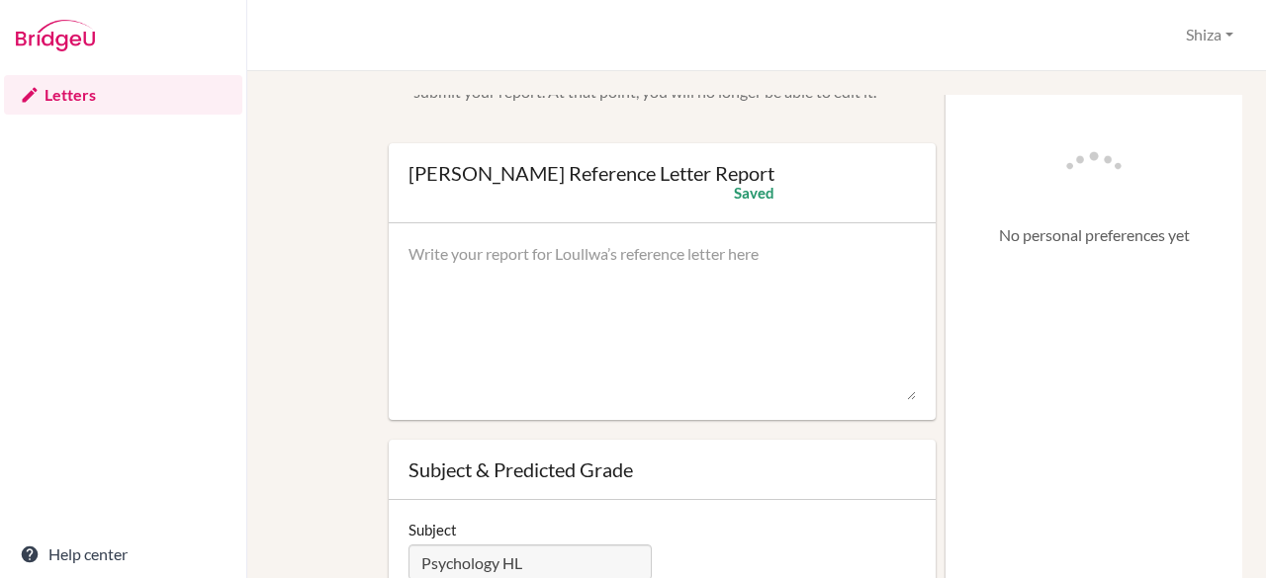
scroll to position [0, 0]
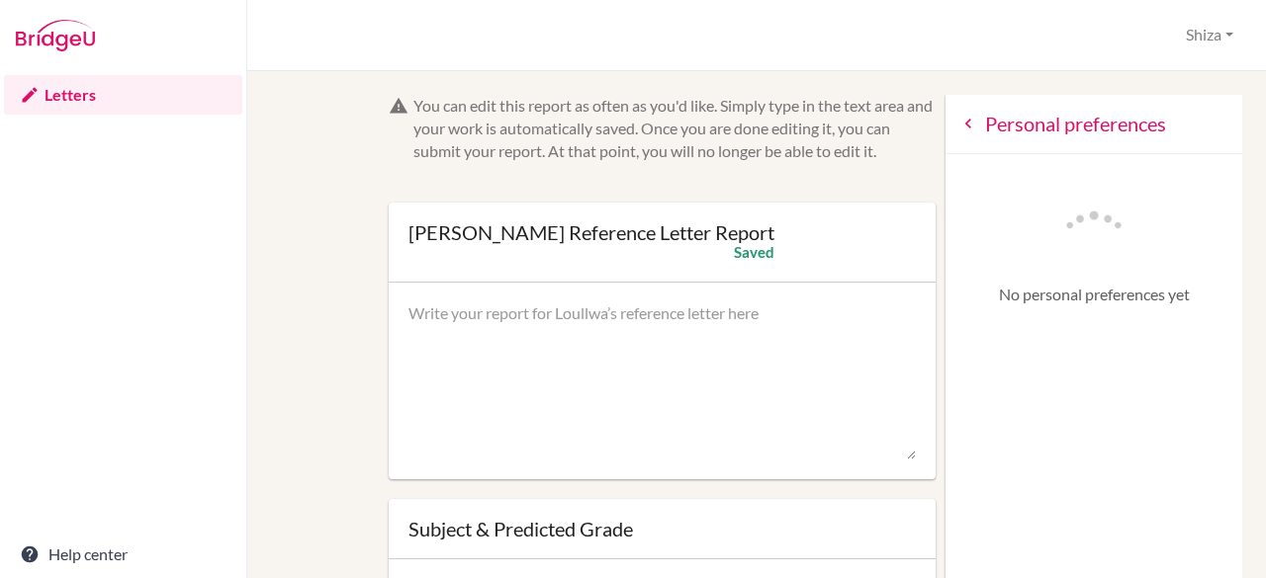
click at [947, 136] on div "Personal preferences" at bounding box center [1093, 124] width 297 height 59
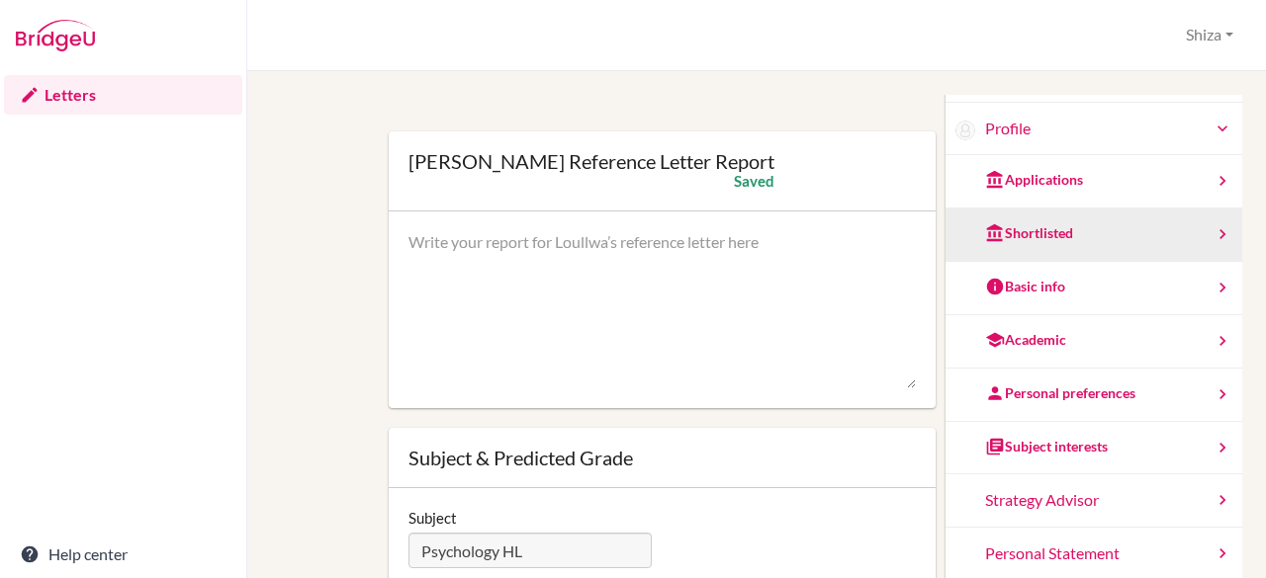
scroll to position [73, 0]
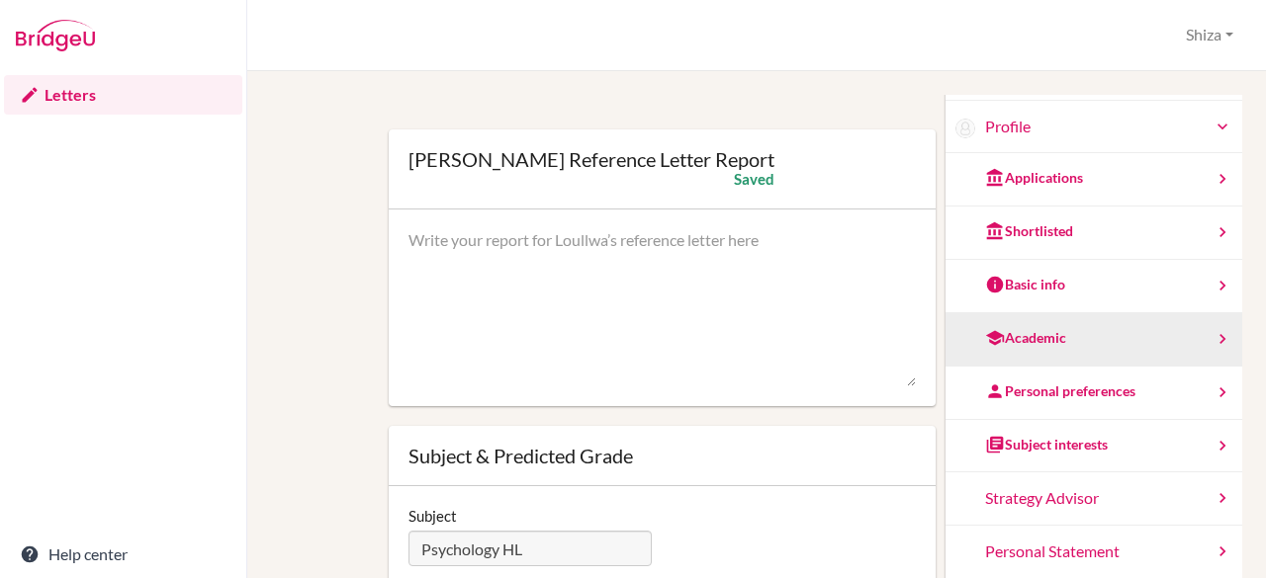
click at [1003, 314] on div "Academic" at bounding box center [1093, 339] width 297 height 53
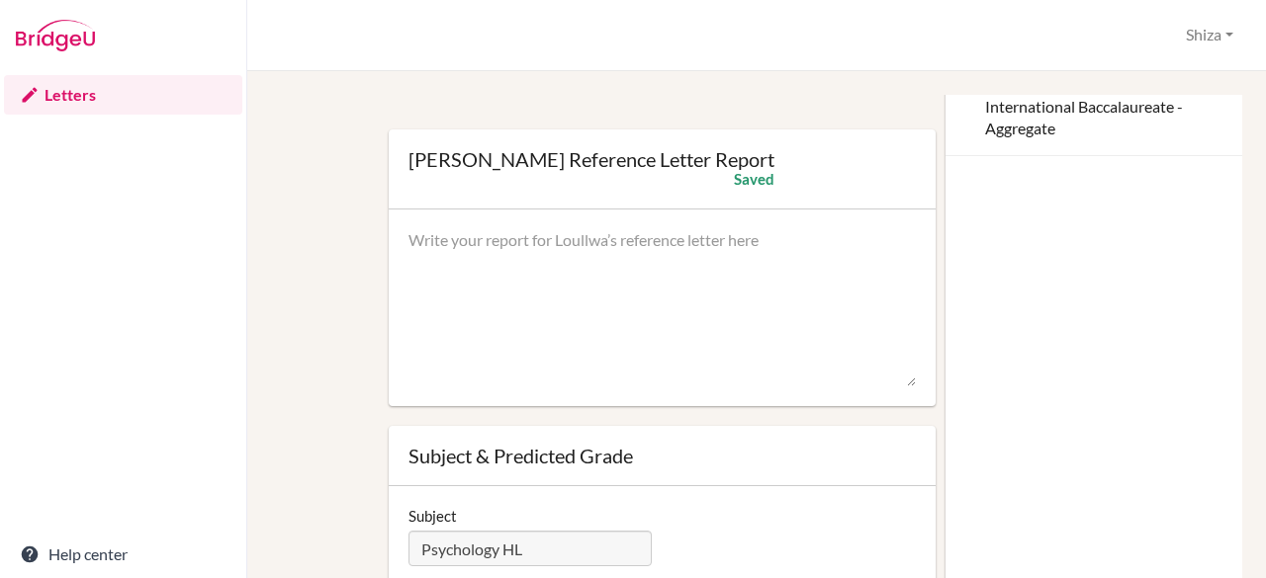
scroll to position [0, 0]
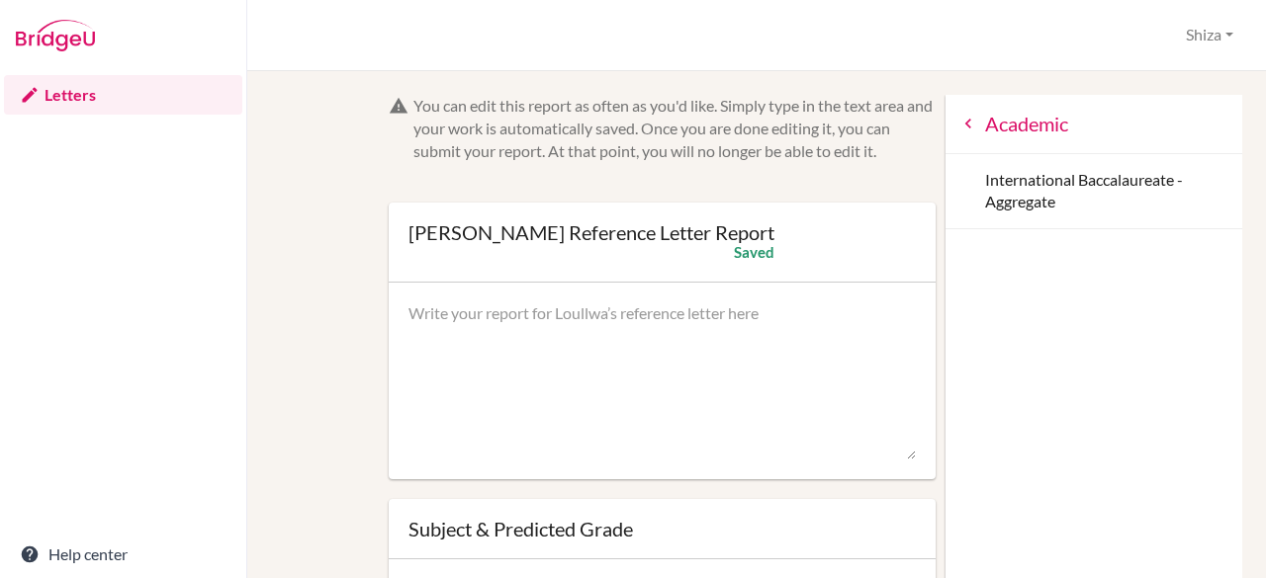
click at [949, 98] on div "Academic" at bounding box center [1093, 124] width 297 height 59
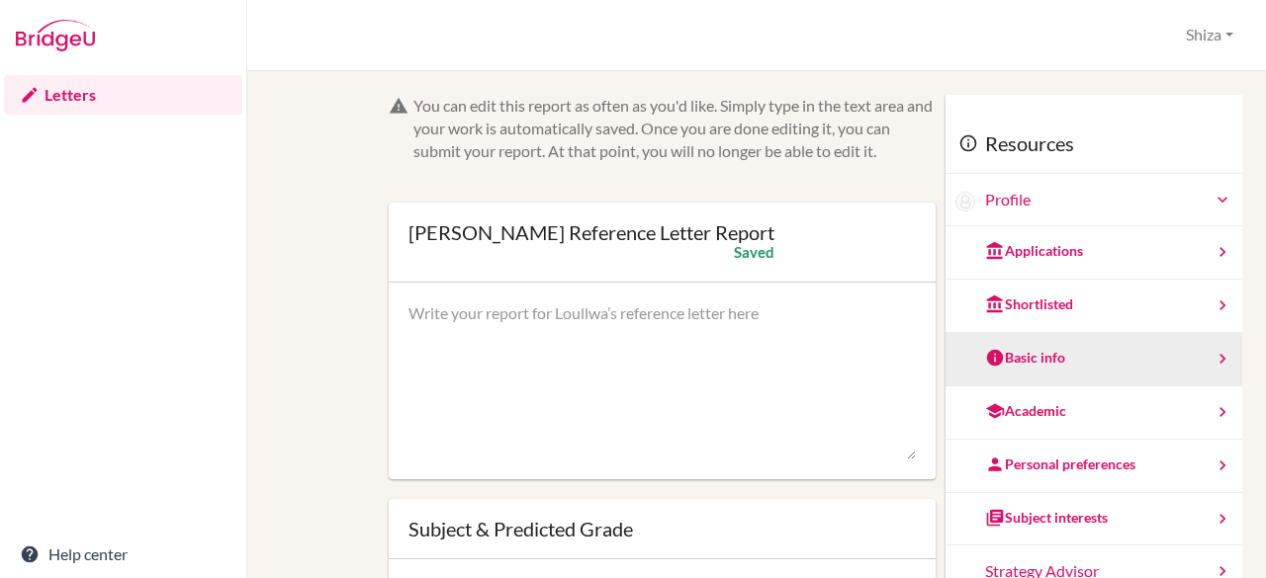
click at [989, 339] on div "Basic info" at bounding box center [1093, 359] width 297 height 53
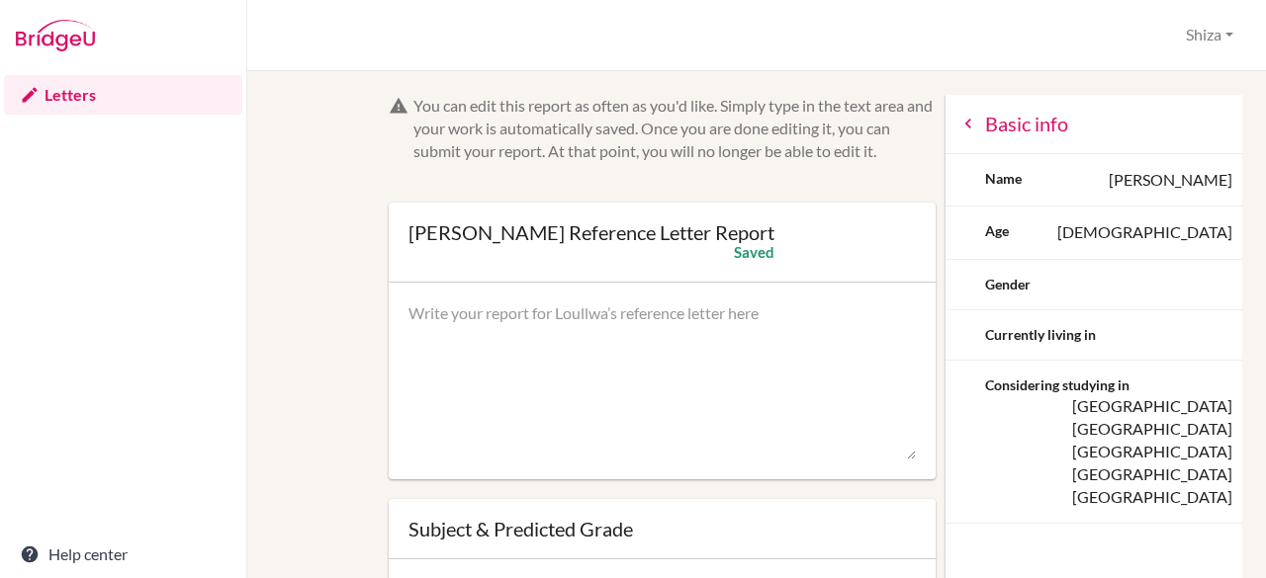
click at [958, 126] on icon at bounding box center [968, 124] width 20 height 20
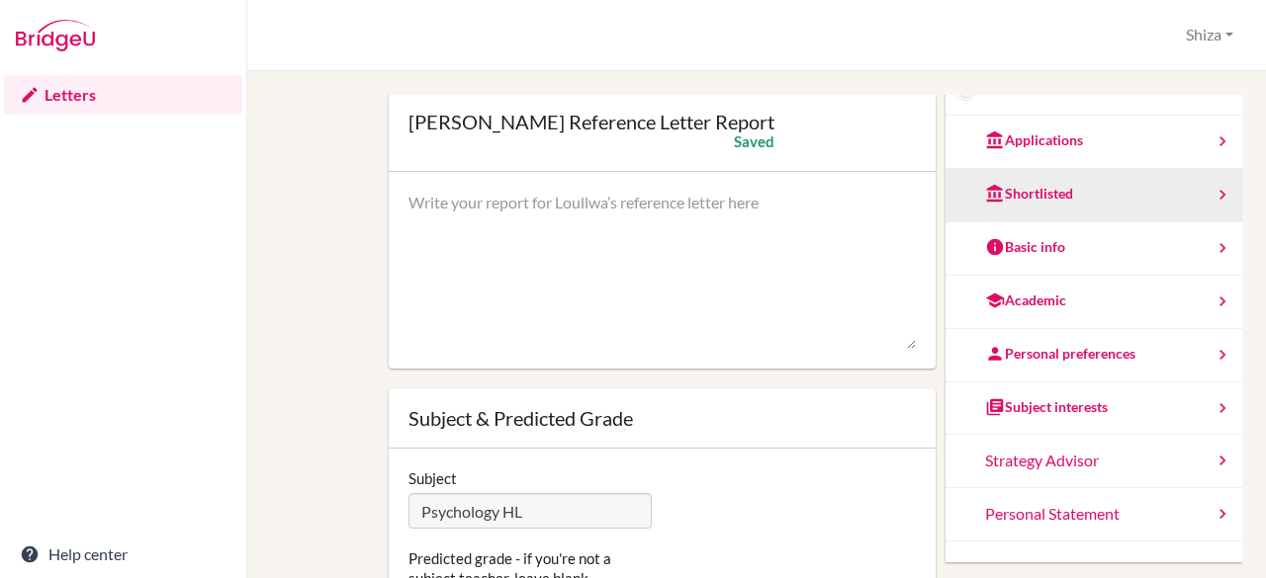
scroll to position [119, 0]
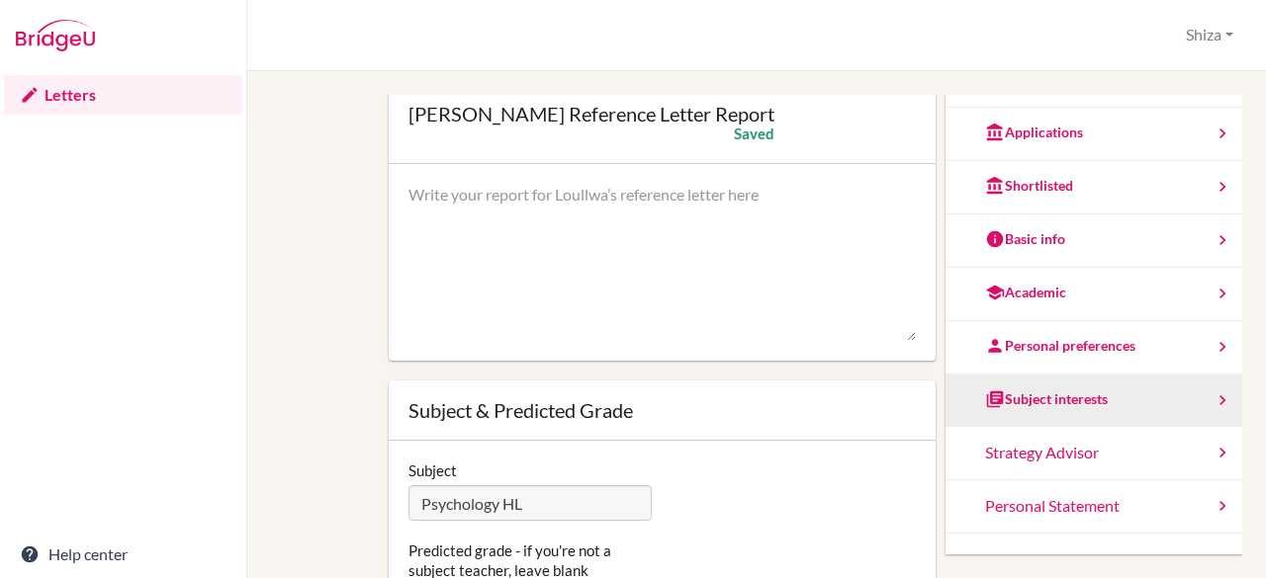
click at [1002, 393] on div "Subject interests" at bounding box center [1046, 400] width 123 height 20
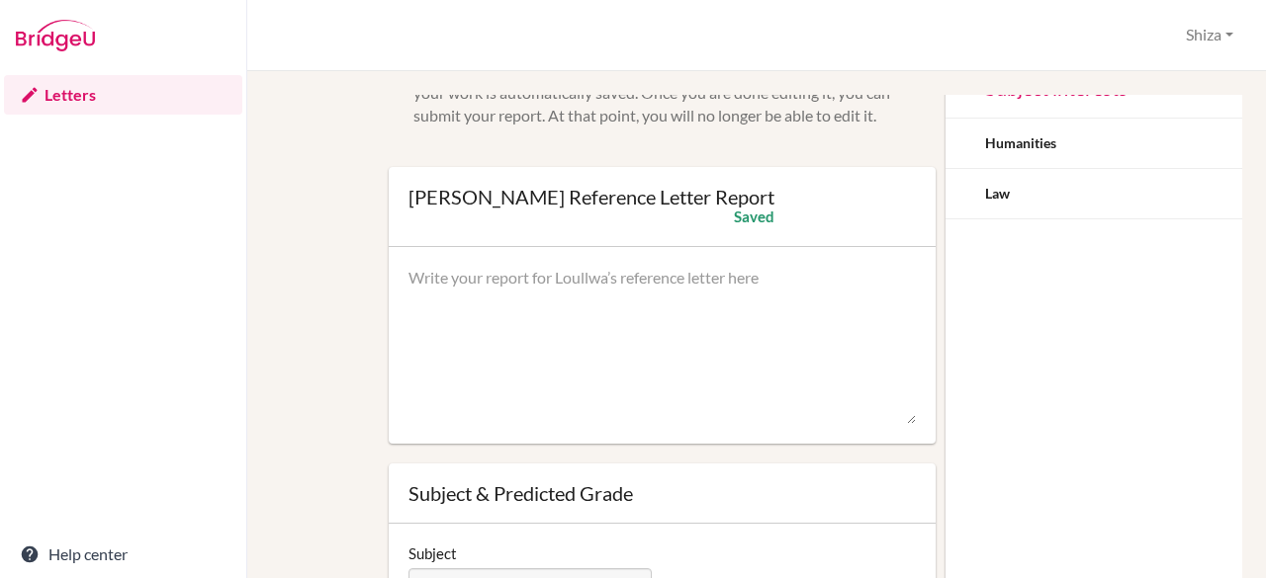
scroll to position [0, 0]
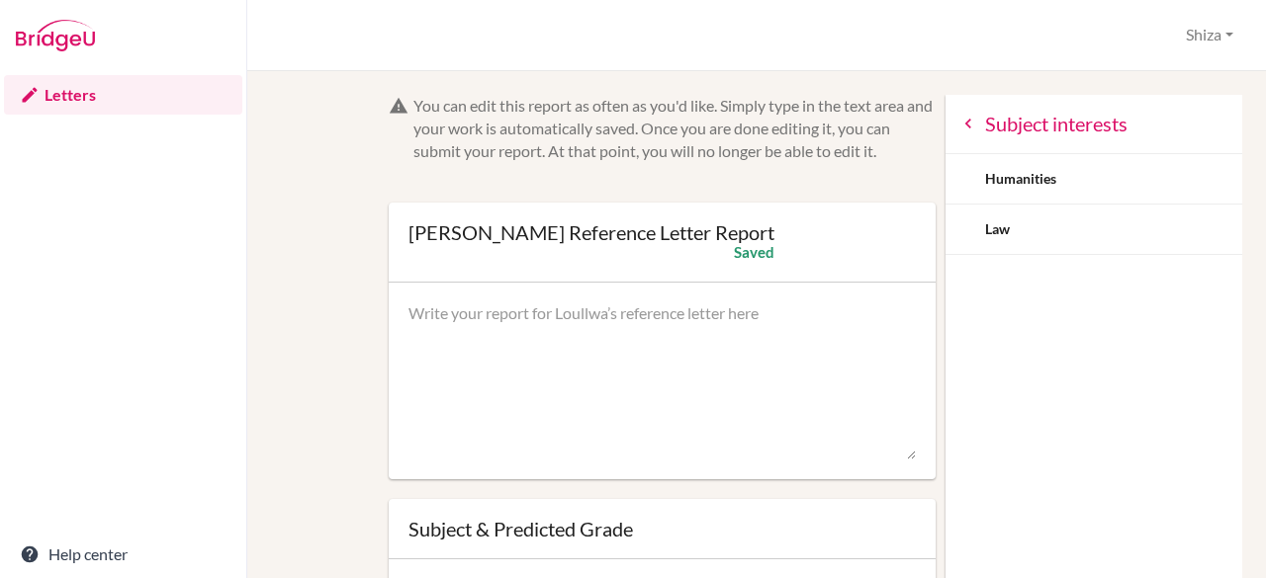
click at [945, 137] on div "Subject interests" at bounding box center [1093, 124] width 297 height 59
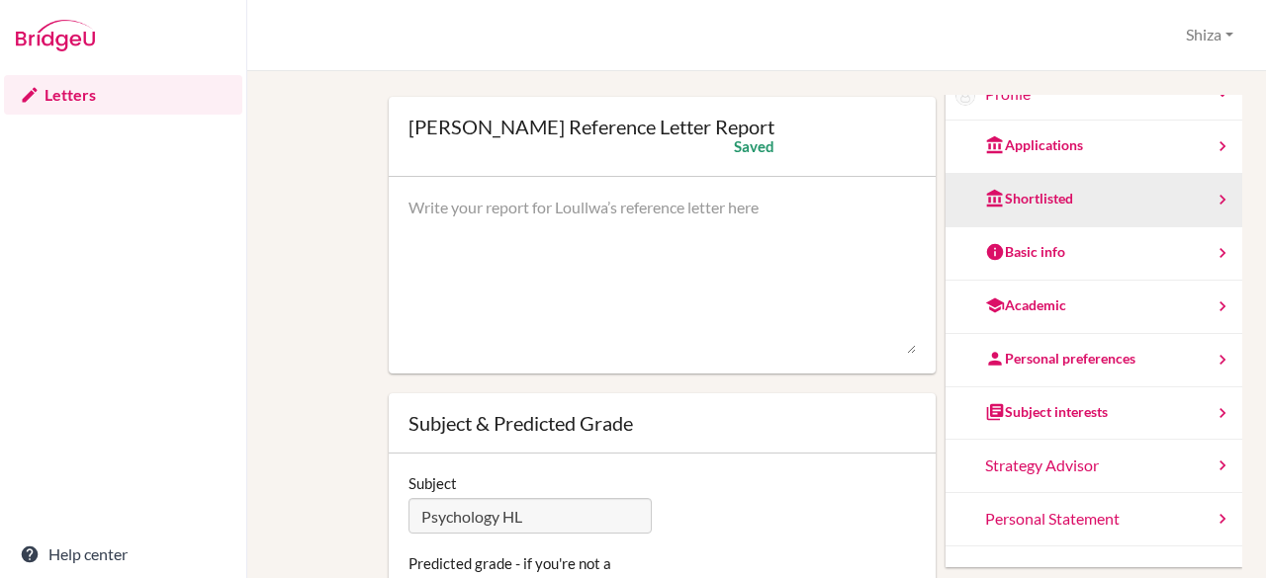
scroll to position [107, 0]
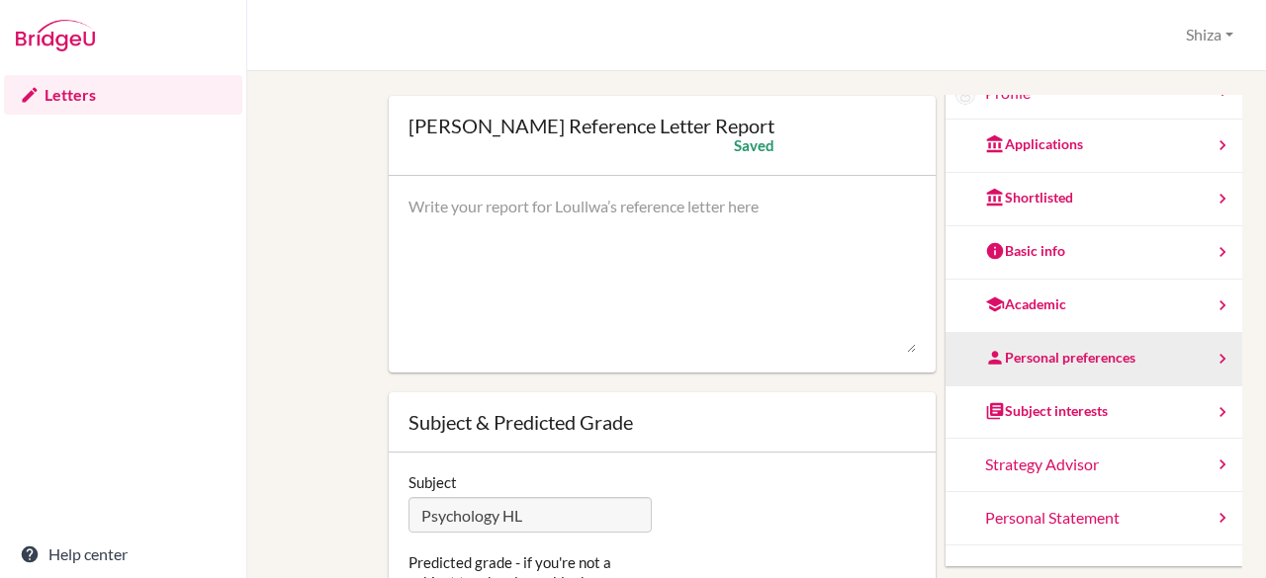
click at [991, 356] on div "Personal preferences" at bounding box center [1060, 358] width 150 height 20
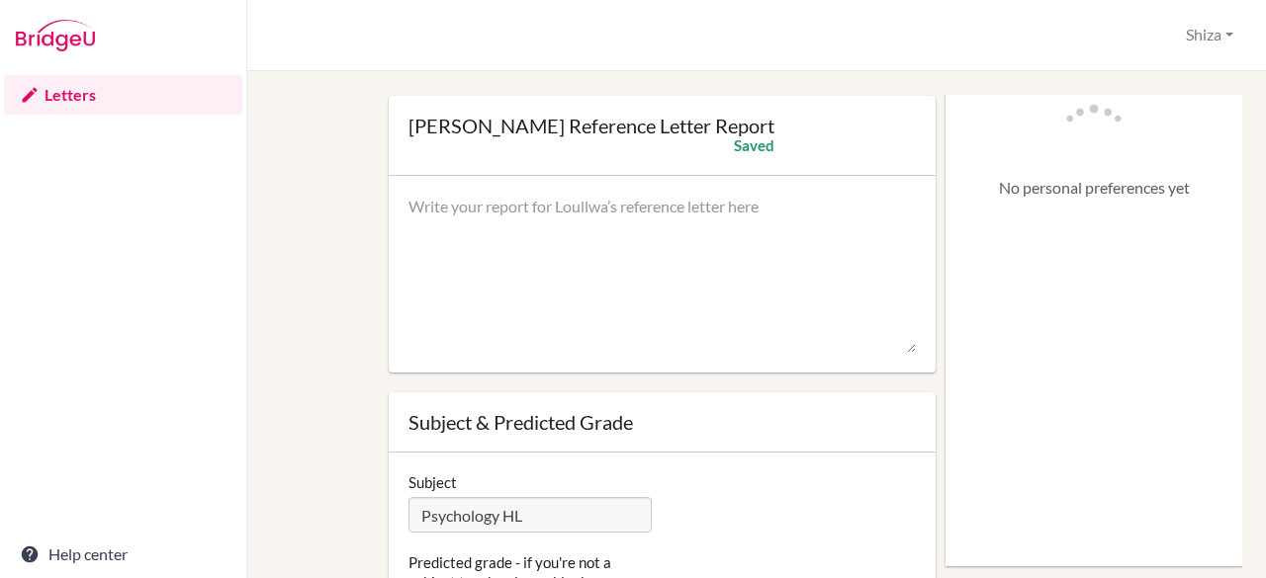
scroll to position [0, 0]
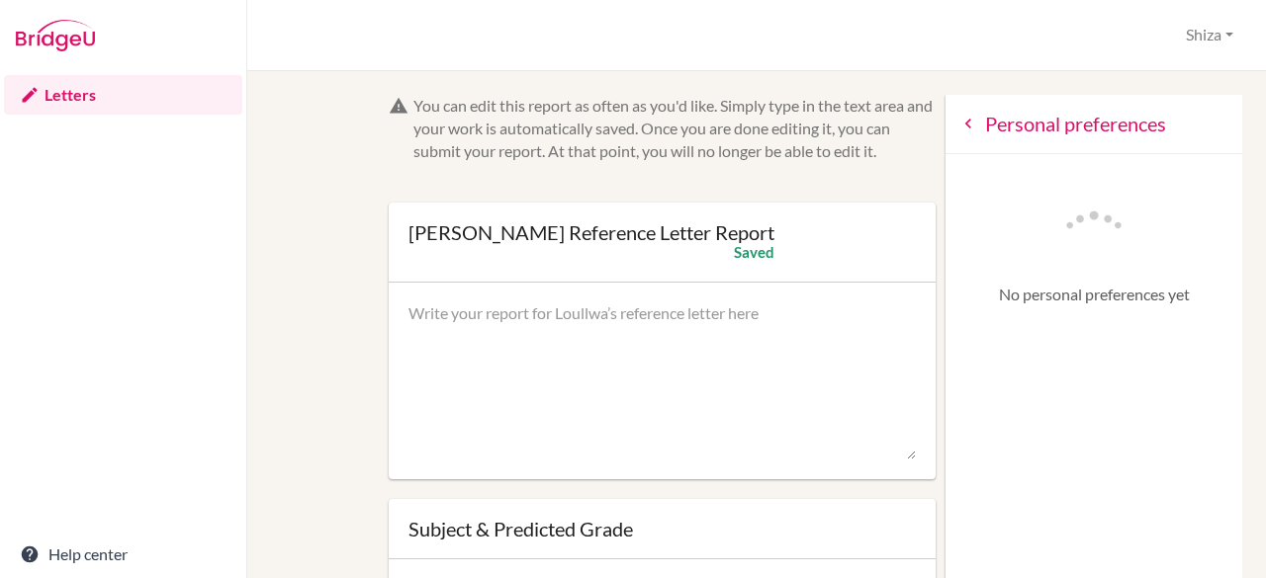
click at [958, 116] on icon at bounding box center [968, 124] width 20 height 20
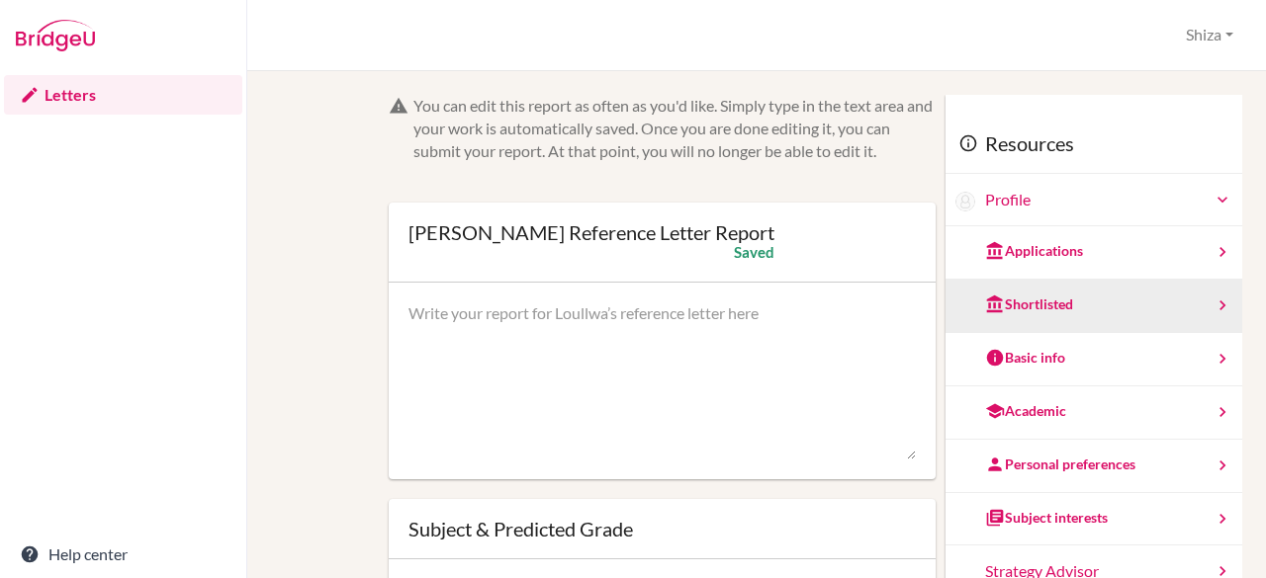
click at [1057, 308] on div "Shortlisted" at bounding box center [1093, 306] width 297 height 53
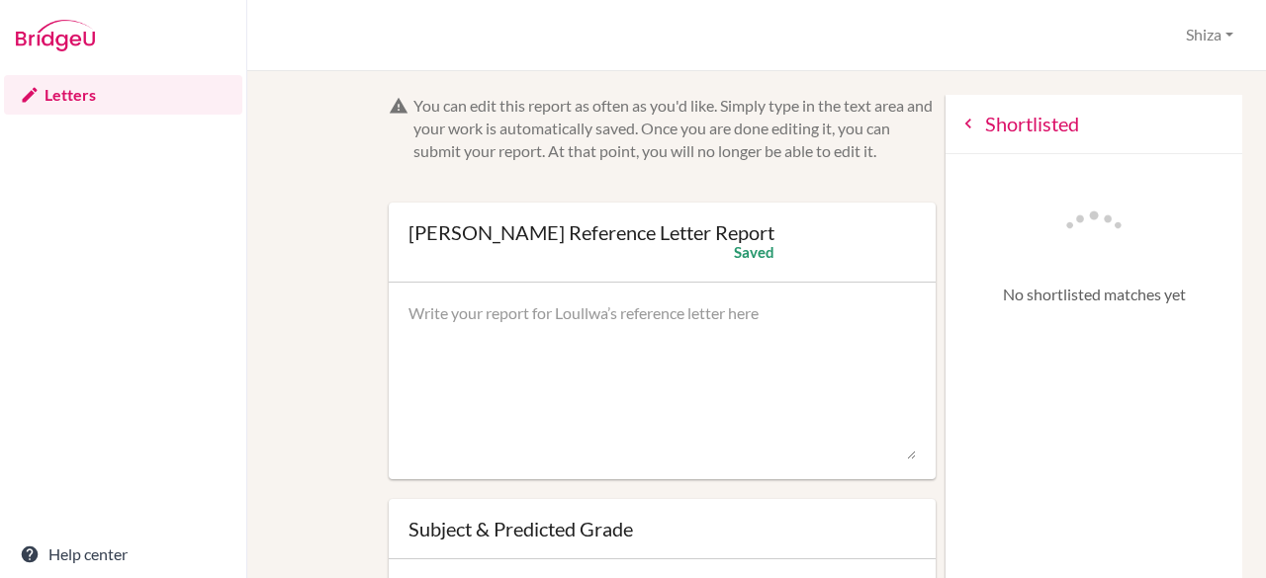
click at [949, 147] on div "Shortlisted" at bounding box center [1093, 124] width 297 height 59
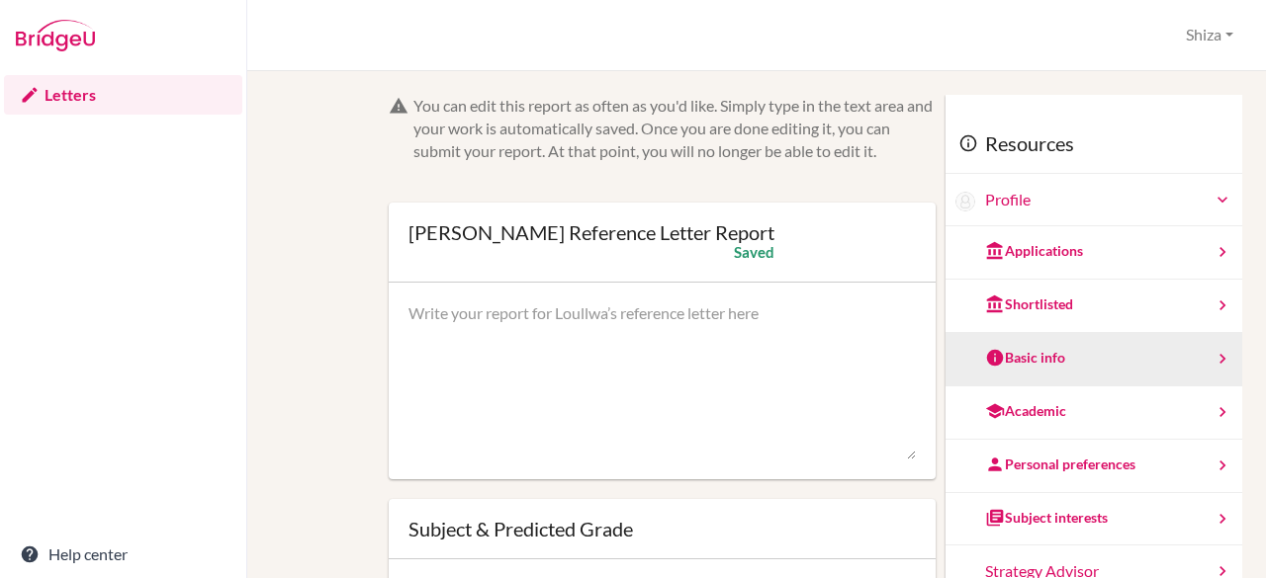
click at [1014, 363] on div "Basic info" at bounding box center [1025, 358] width 80 height 20
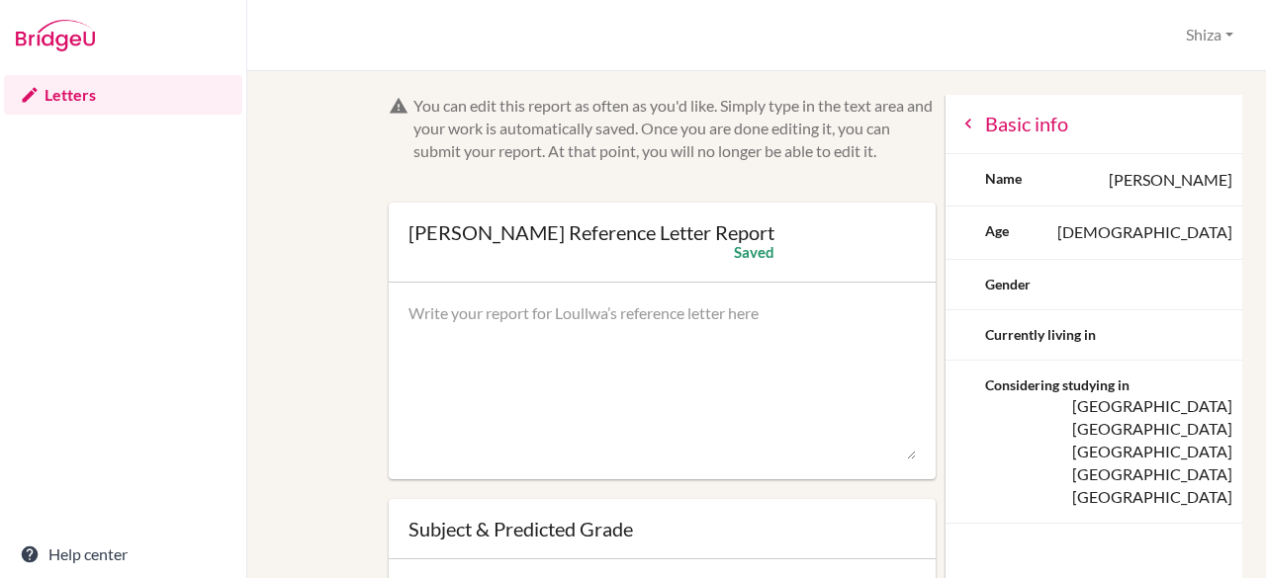
scroll to position [16, 0]
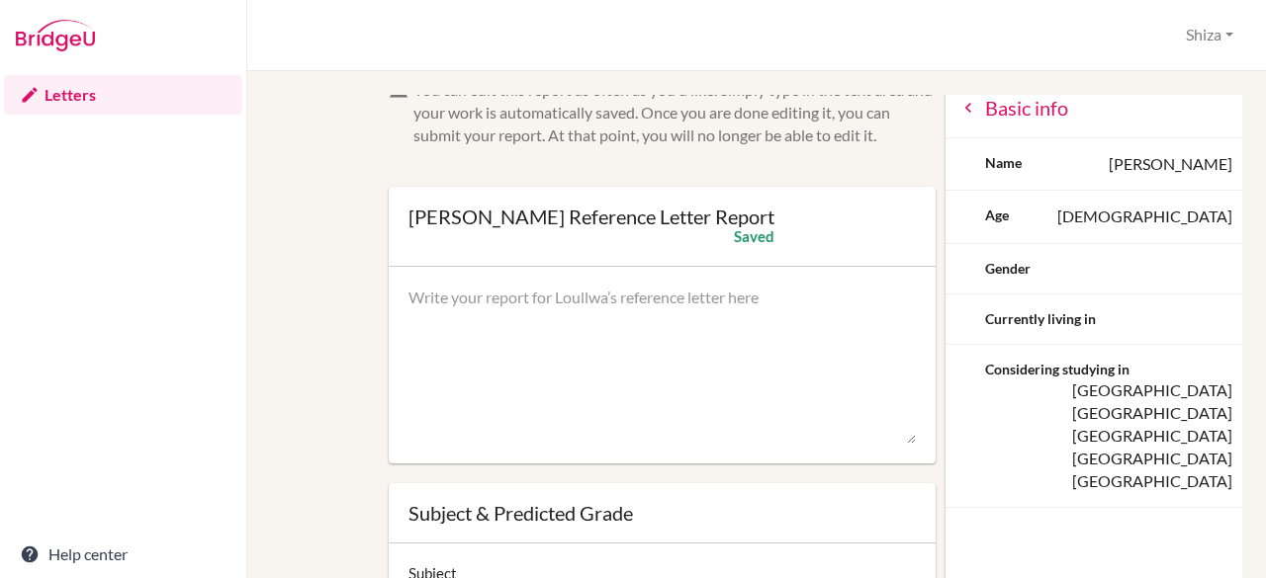
click at [958, 102] on icon at bounding box center [968, 108] width 20 height 20
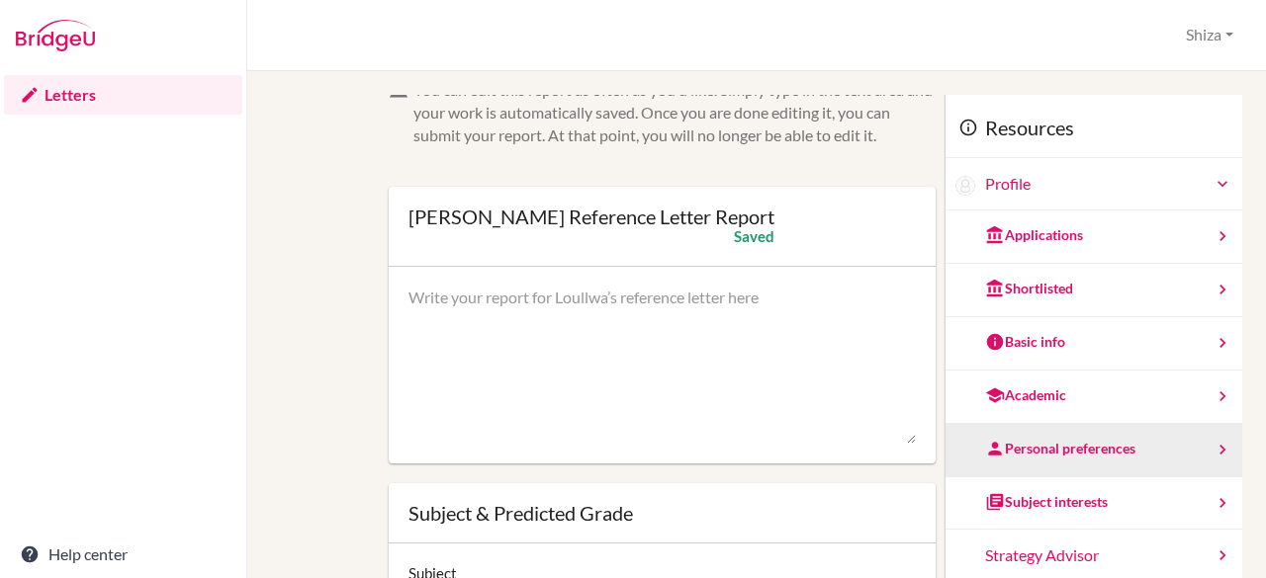
click at [1018, 443] on div "Personal preferences" at bounding box center [1060, 449] width 150 height 20
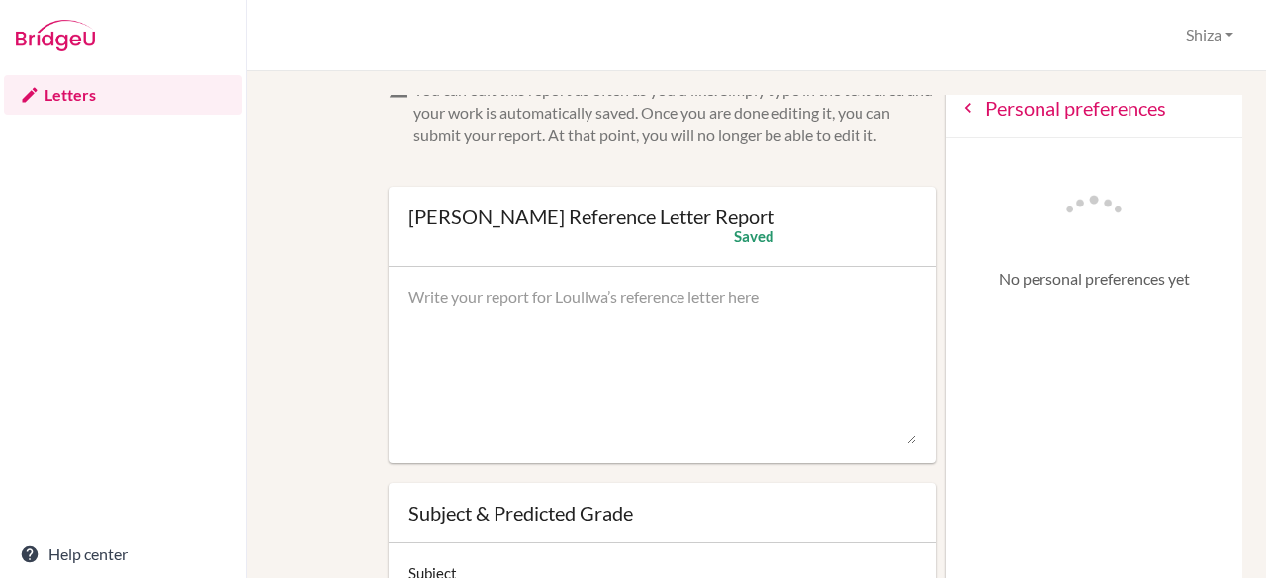
scroll to position [0, 0]
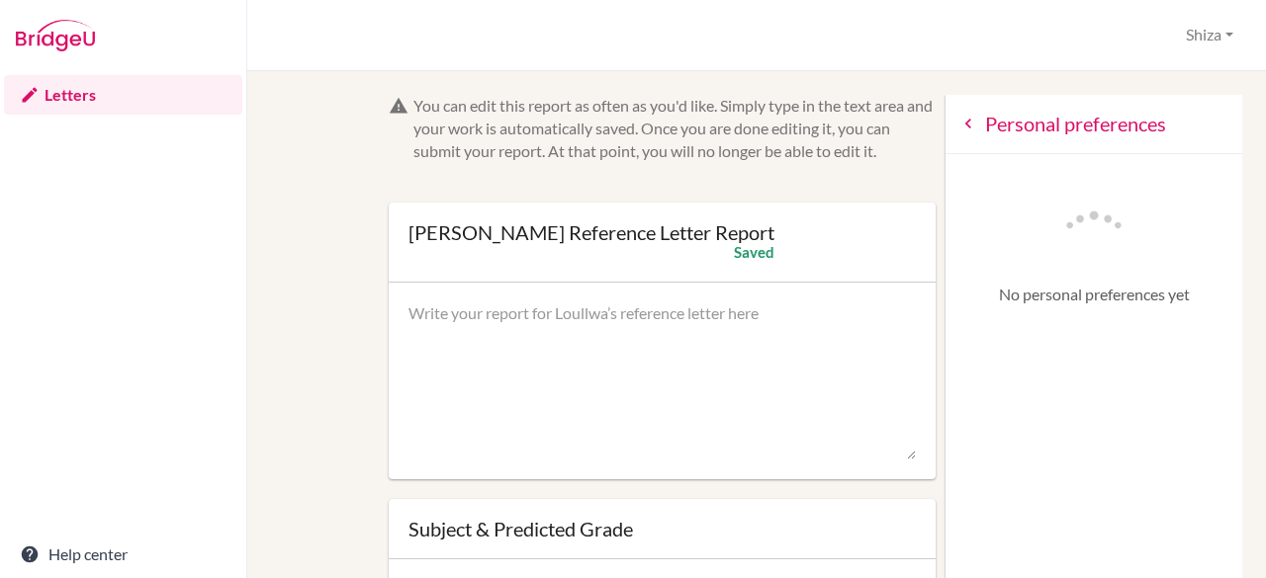
click at [945, 113] on div "Personal preferences" at bounding box center [1093, 124] width 297 height 59
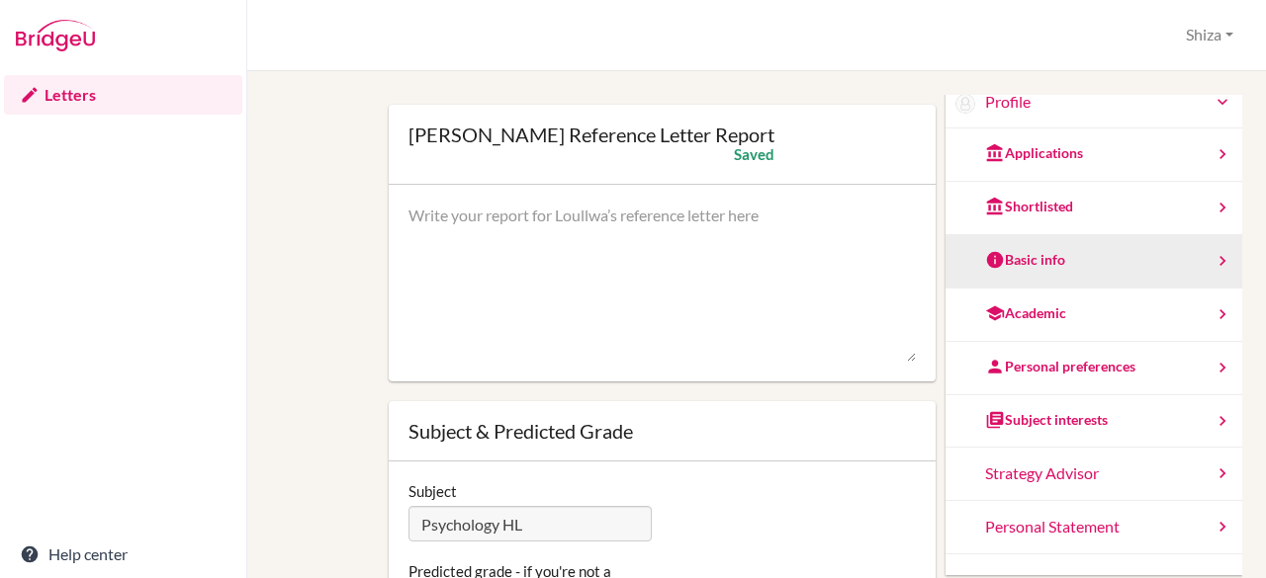
scroll to position [104, 0]
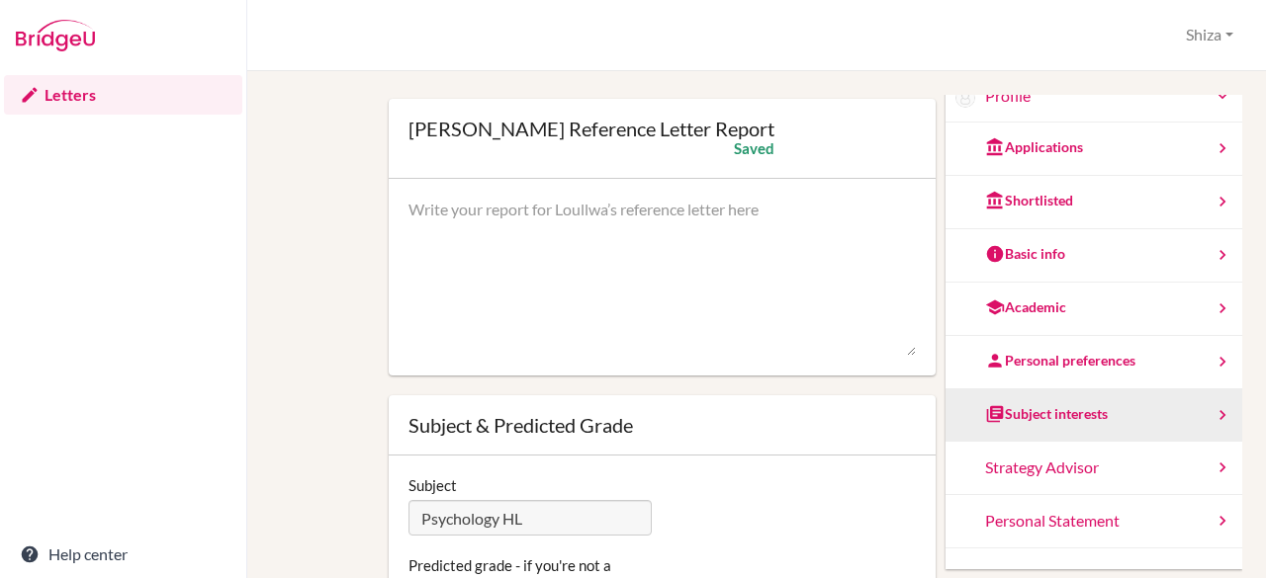
click at [985, 404] on div "Subject interests" at bounding box center [1046, 414] width 123 height 20
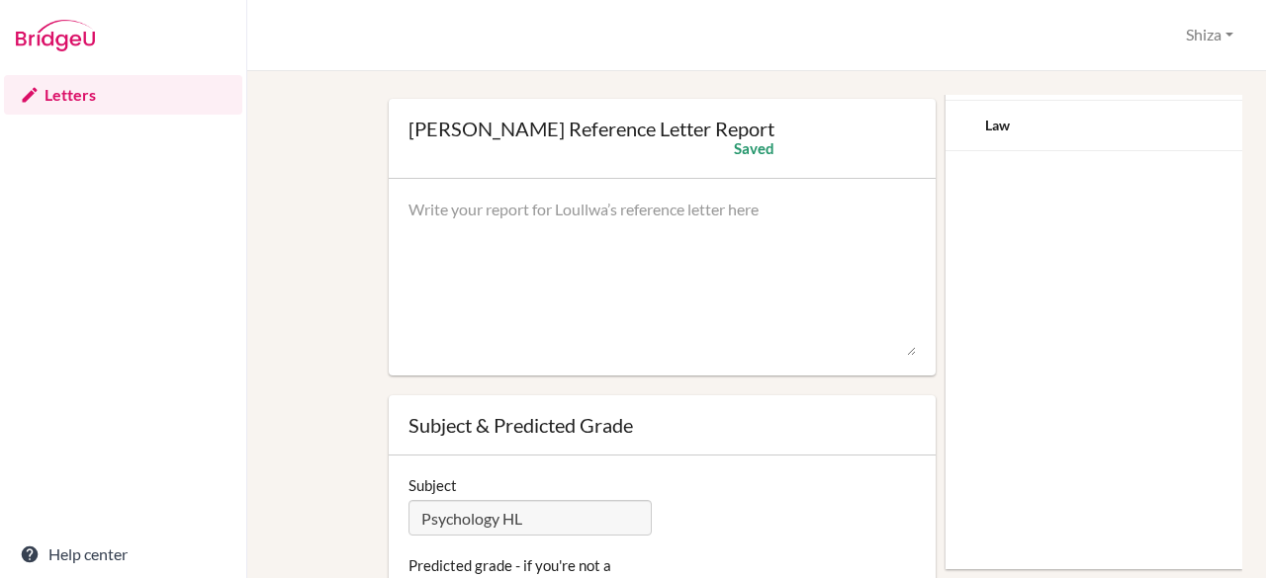
scroll to position [0, 0]
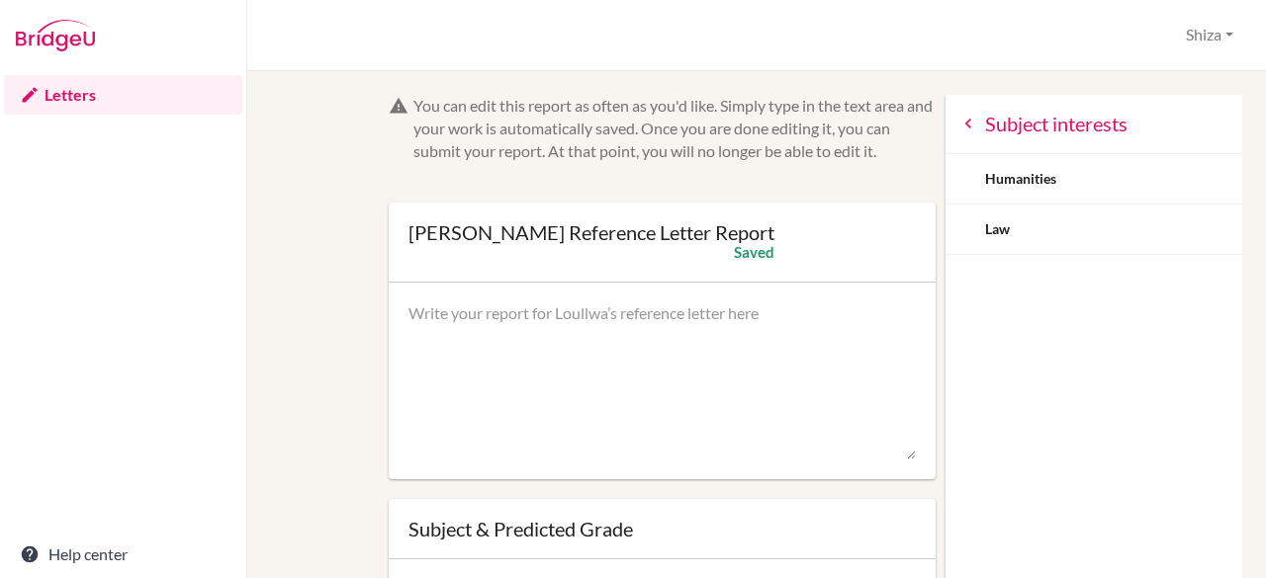
click at [945, 105] on div "Subject interests" at bounding box center [1093, 124] width 297 height 59
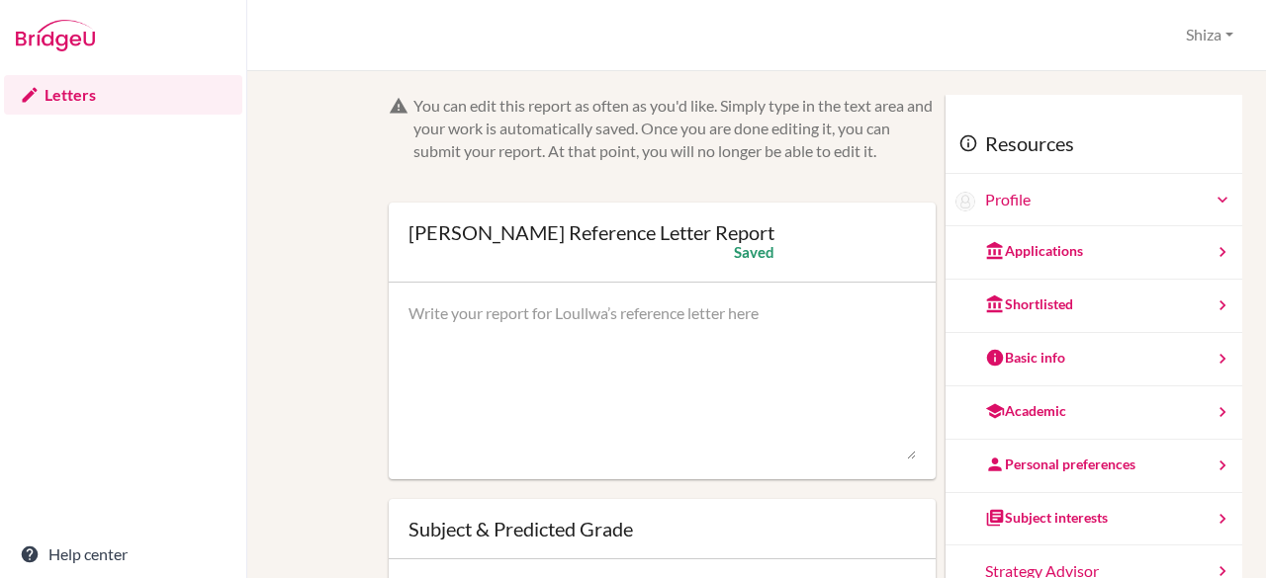
click at [650, 344] on textarea at bounding box center [662, 382] width 508 height 158
click at [805, 334] on textarea at bounding box center [662, 382] width 508 height 158
click at [668, 301] on div at bounding box center [663, 382] width 548 height 198
click at [633, 333] on textarea at bounding box center [662, 382] width 508 height 158
paste textarea "It has been a pleasure to teach [PERSON_NAME] in IB Diploma Psychology at [GEOG…"
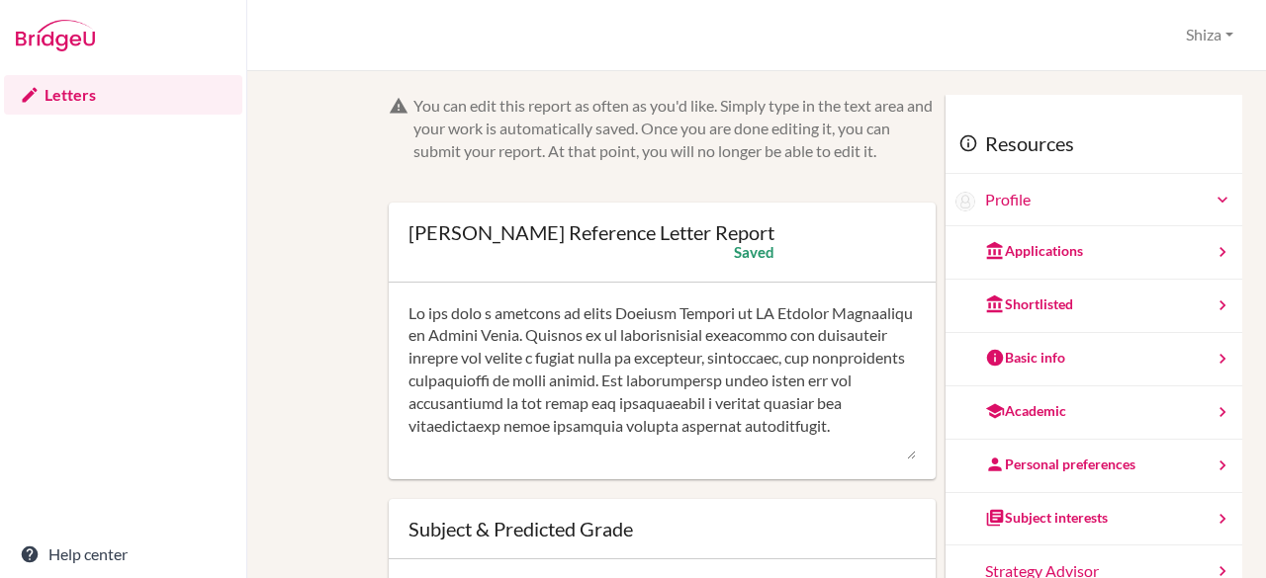
click at [686, 396] on textarea at bounding box center [662, 382] width 508 height 158
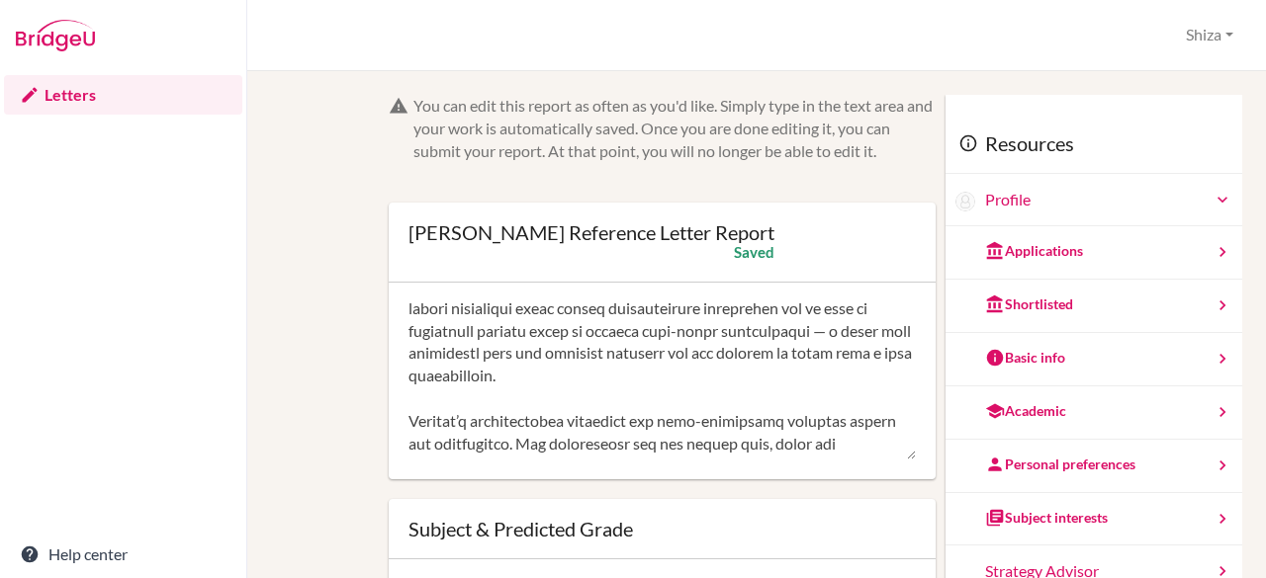
scroll to position [412, 0]
click at [848, 352] on textarea at bounding box center [662, 382] width 508 height 158
click at [807, 395] on textarea at bounding box center [662, 382] width 508 height 158
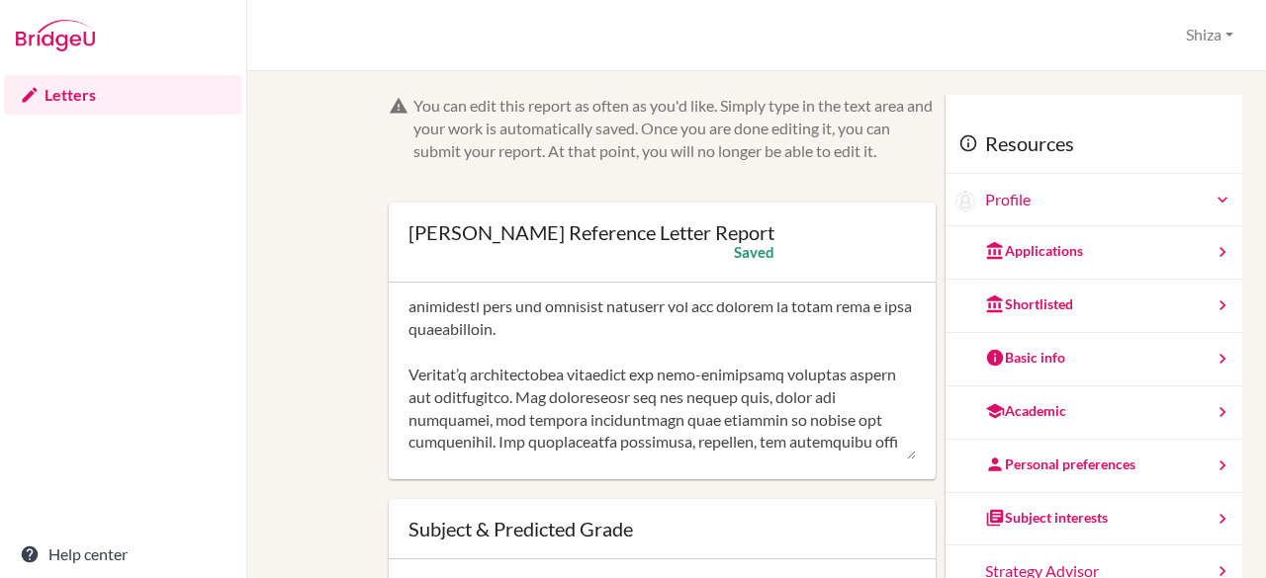
scroll to position [470, 0]
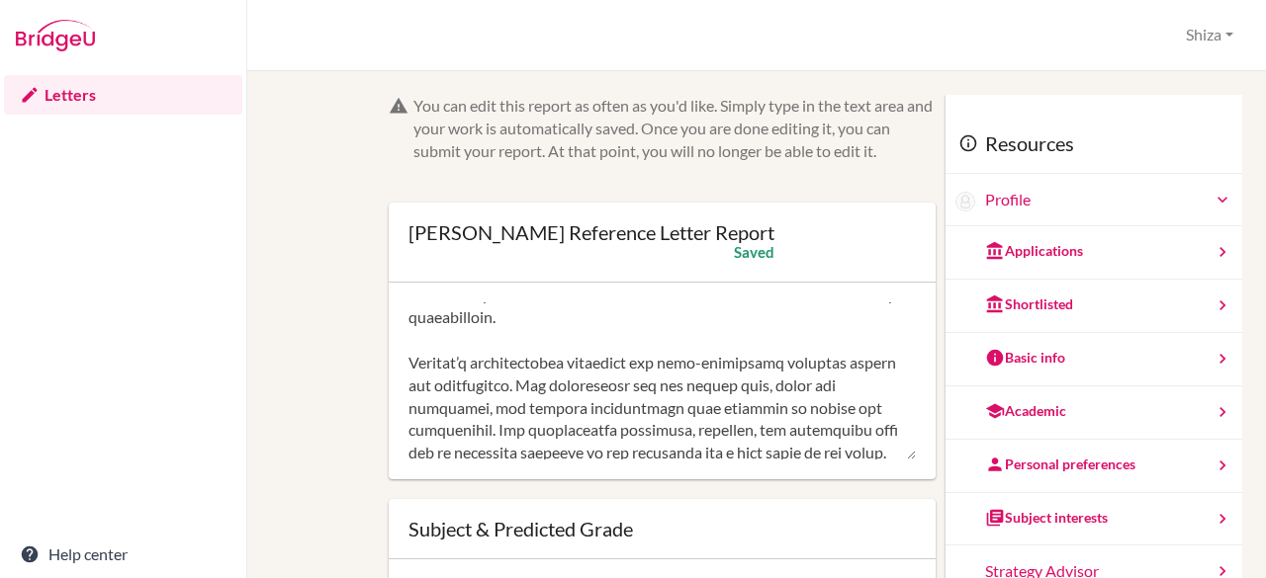
click at [765, 351] on textarea at bounding box center [662, 382] width 508 height 158
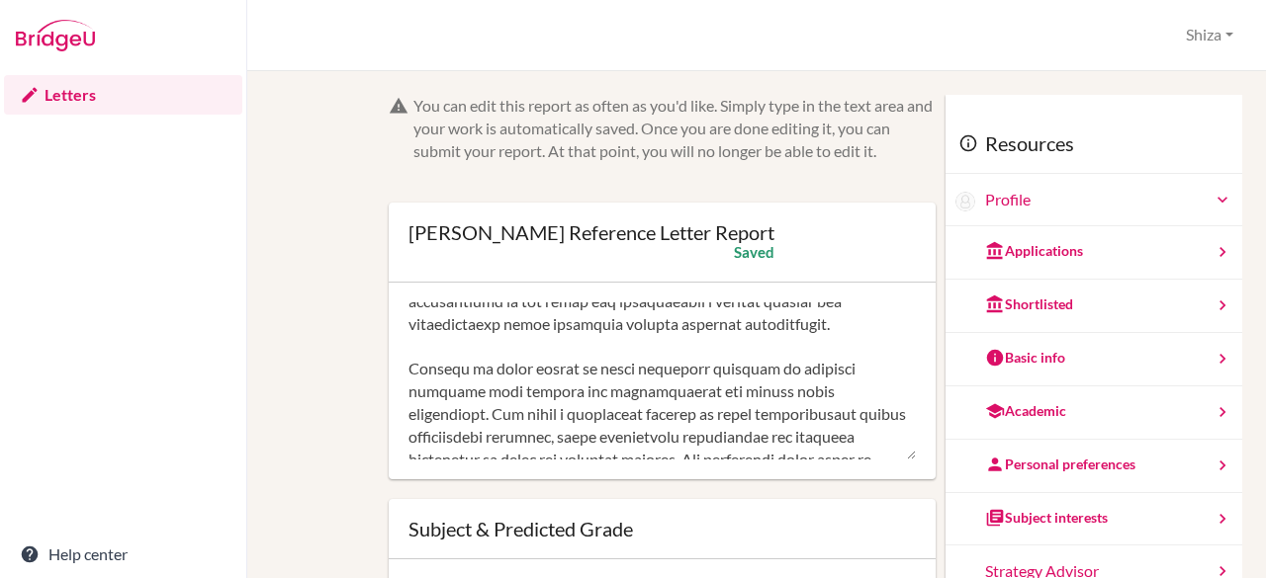
scroll to position [0, 0]
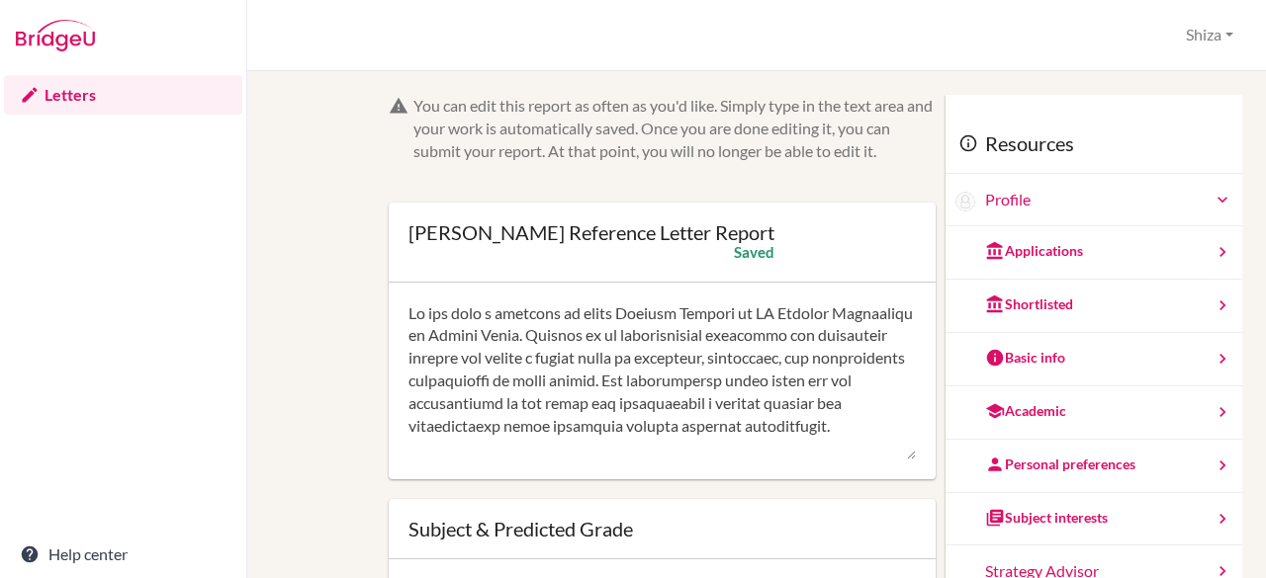
drag, startPoint x: 551, startPoint y: 391, endPoint x: 316, endPoint y: 143, distance: 340.6
click at [207, 54] on div "Letters Help center [PERSON_NAME] Reference Letter Report [GEOGRAPHIC_DATA] Pro…" at bounding box center [633, 289] width 1266 height 578
click at [663, 345] on textarea at bounding box center [662, 382] width 508 height 158
drag, startPoint x: 657, startPoint y: 430, endPoint x: 96, endPoint y: -41, distance: 732.0
click at [96, 0] on html "Letters Help center [PERSON_NAME] Reference Letter Report [GEOGRAPHIC_DATA] Pro…" at bounding box center [633, 289] width 1266 height 578
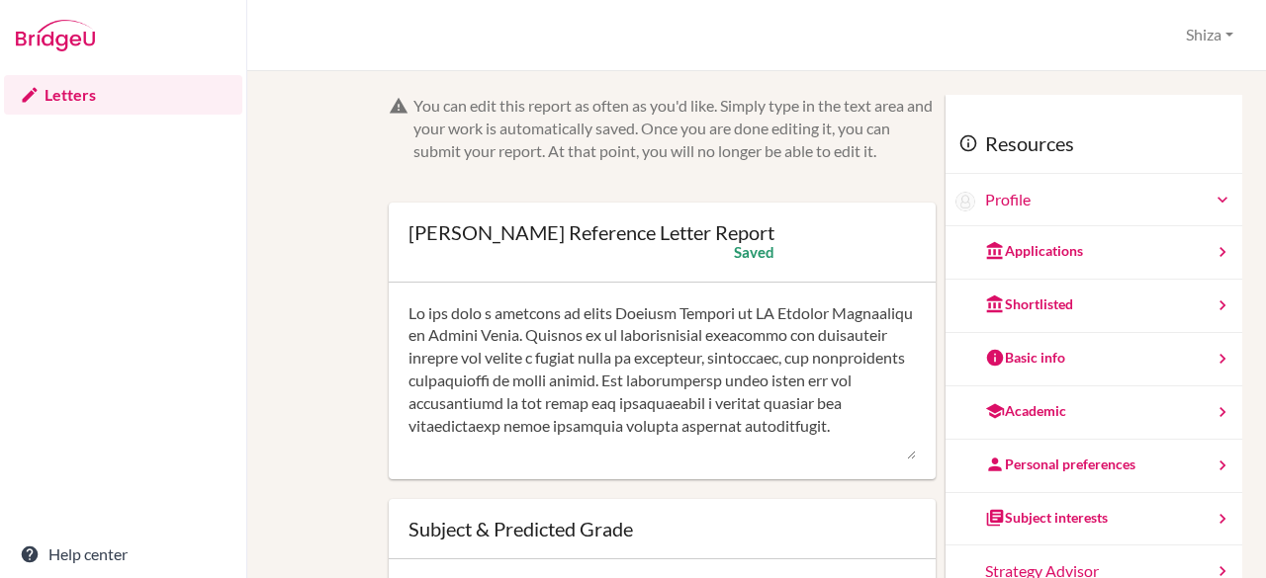
paste textarea "combines intellectual curiosity with strong analytical and reflective thinking.…"
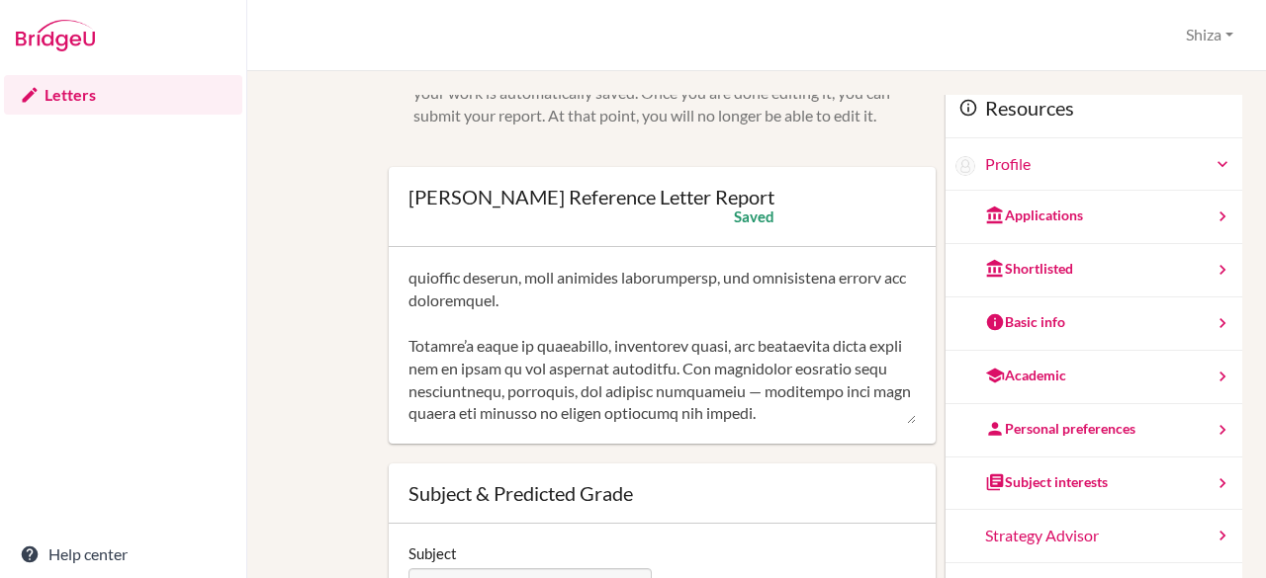
scroll to position [42, 0]
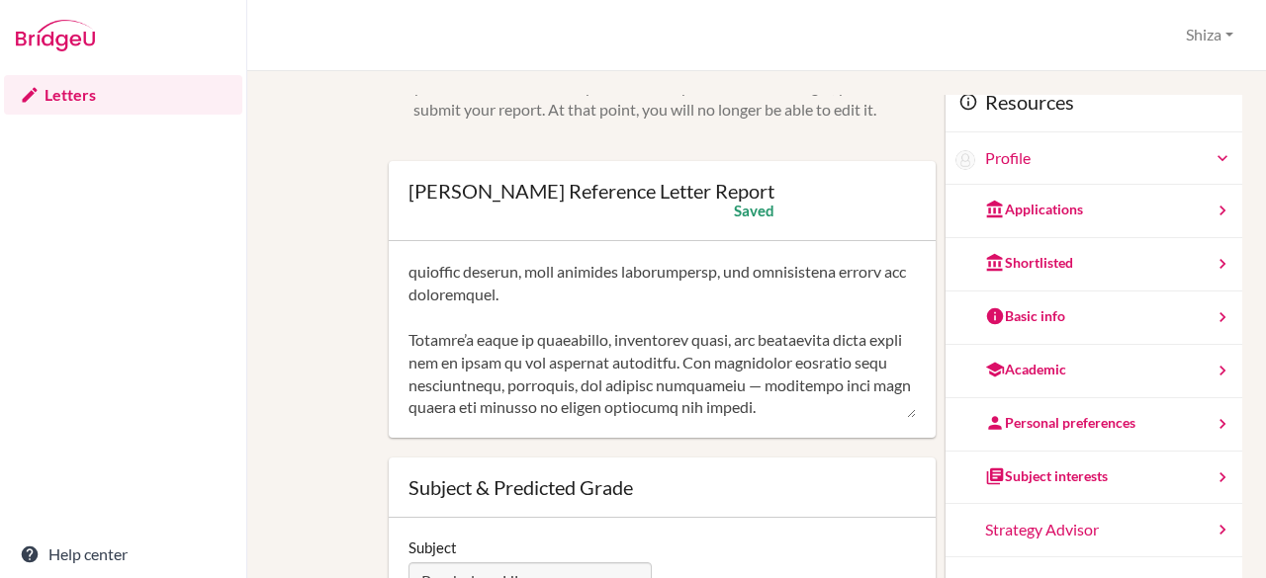
click at [742, 396] on textarea at bounding box center [662, 340] width 508 height 158
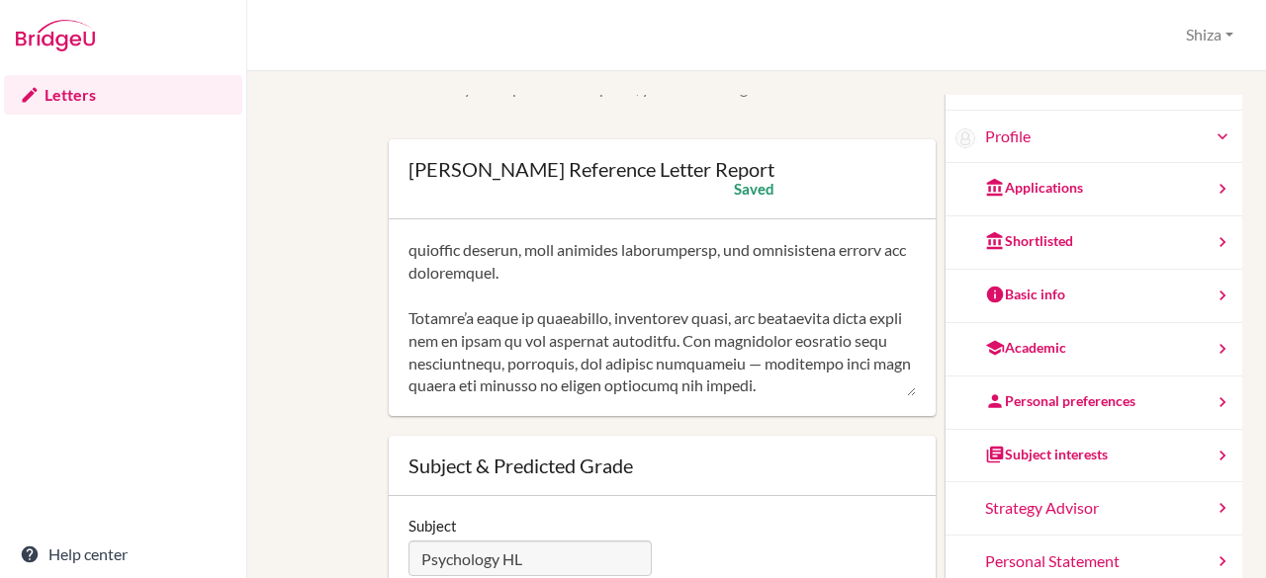
scroll to position [65, 0]
click at [847, 363] on textarea at bounding box center [662, 316] width 508 height 158
click at [842, 394] on textarea at bounding box center [662, 316] width 508 height 158
click at [873, 389] on textarea at bounding box center [662, 316] width 508 height 158
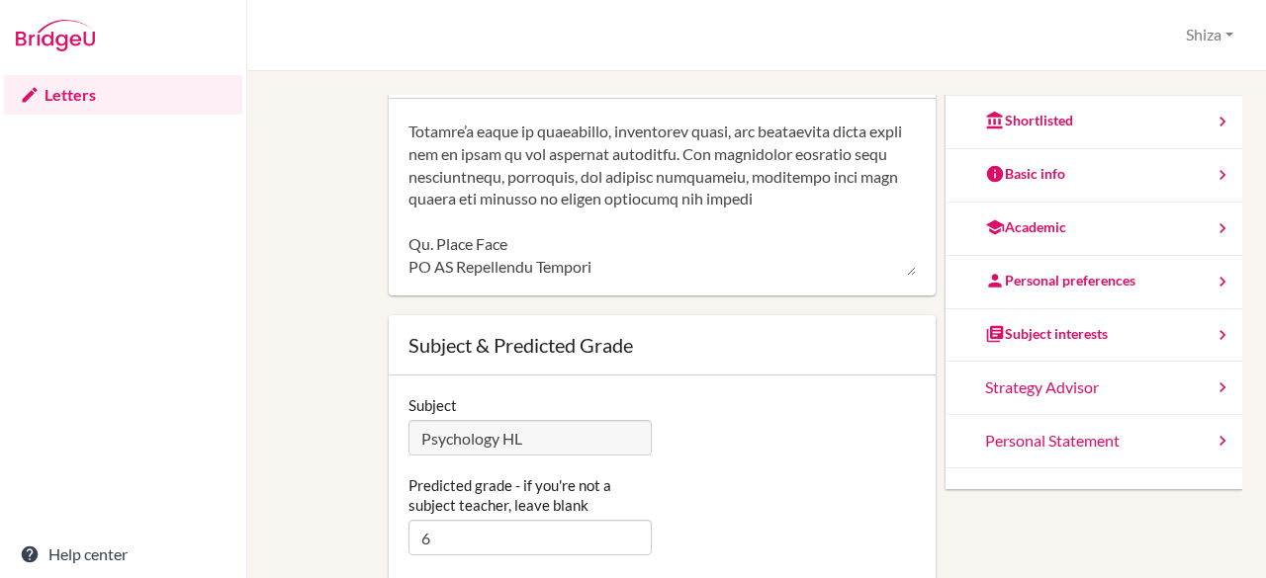
scroll to position [173, 0]
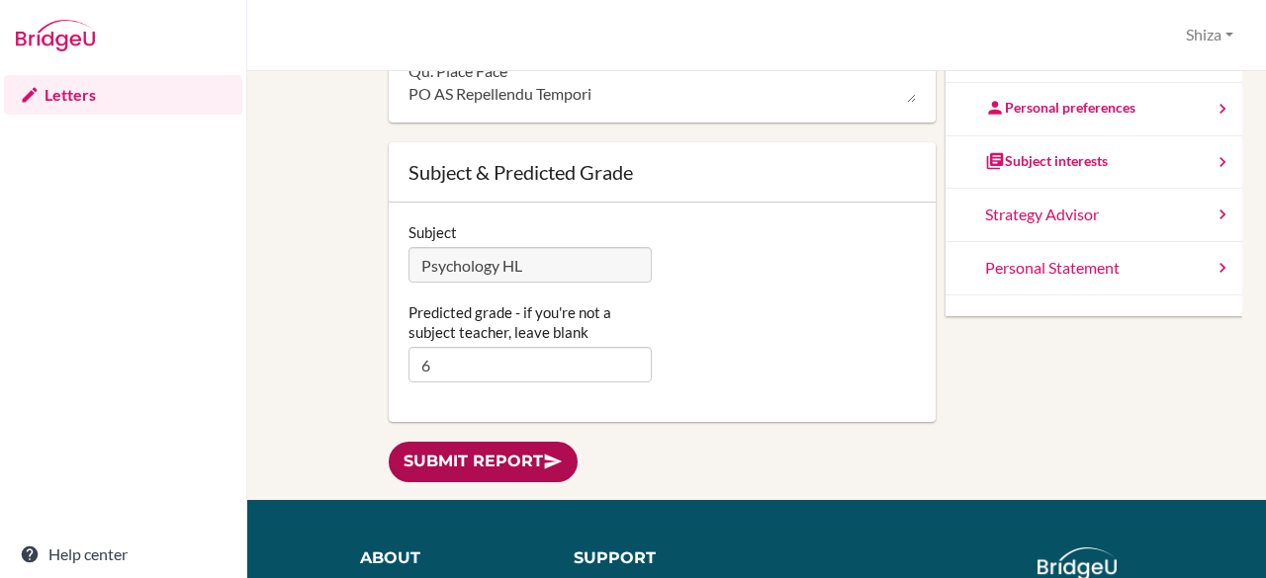
type textarea "It has been a pleasure to teach [PERSON_NAME] in IB Diploma Psychology at [GEOG…"
click at [541, 462] on link "Submit report" at bounding box center [483, 462] width 189 height 41
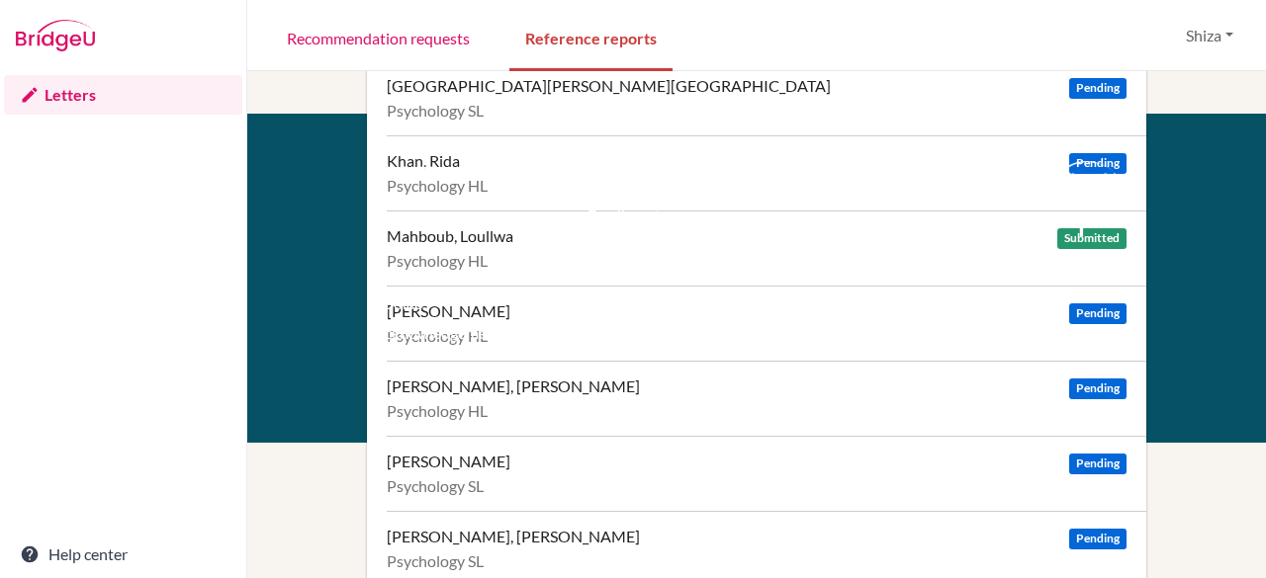
scroll to position [1012, 0]
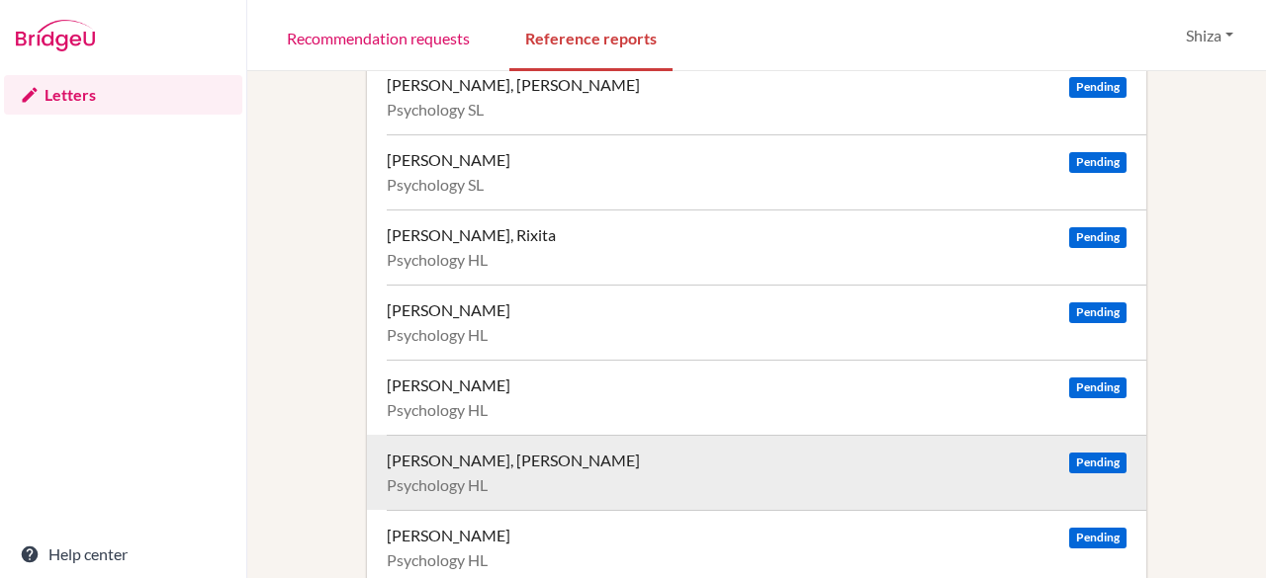
click at [822, 478] on div "Psychology HL" at bounding box center [757, 486] width 740 height 20
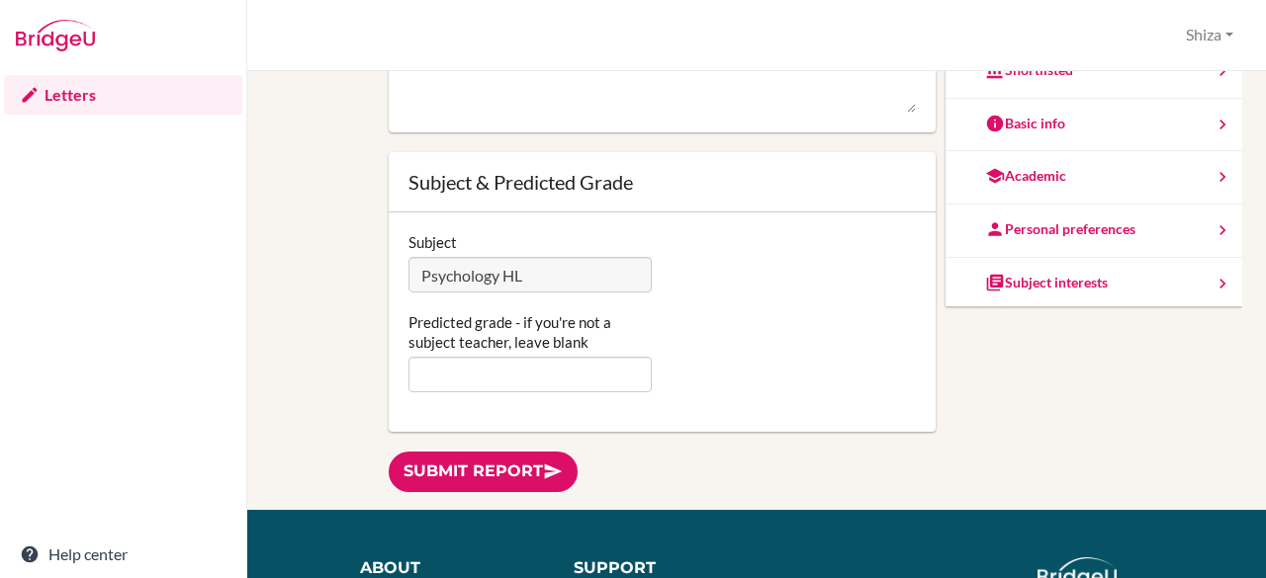
scroll to position [164, 0]
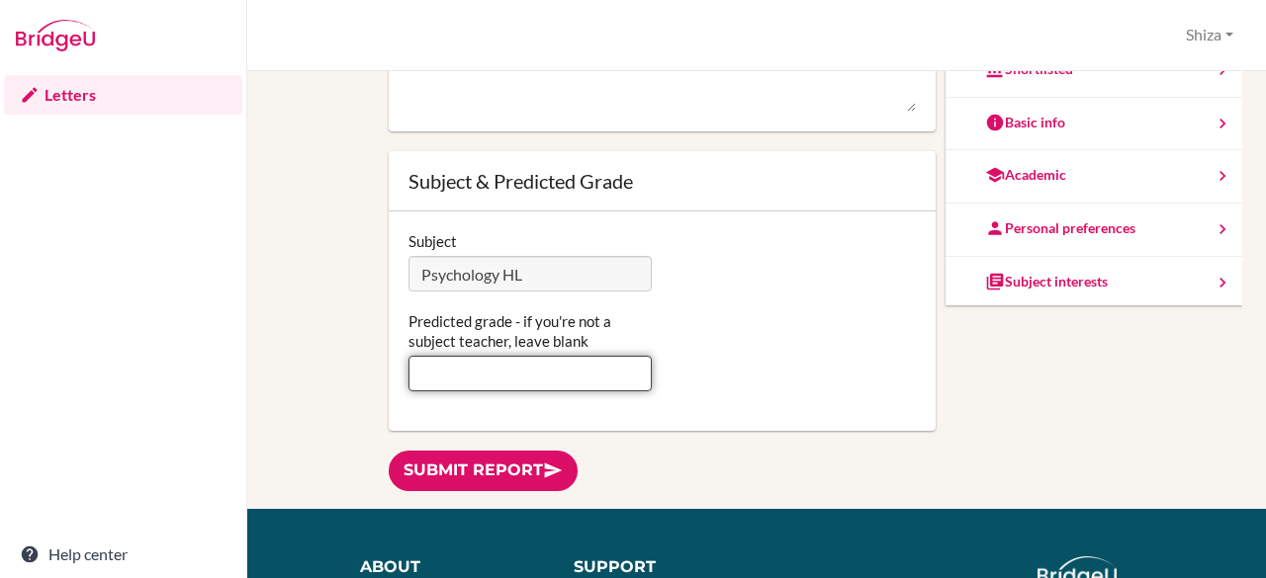
click at [527, 378] on input "Predicted grade - if you're not a subject teacher, leave blank" at bounding box center [530, 374] width 244 height 36
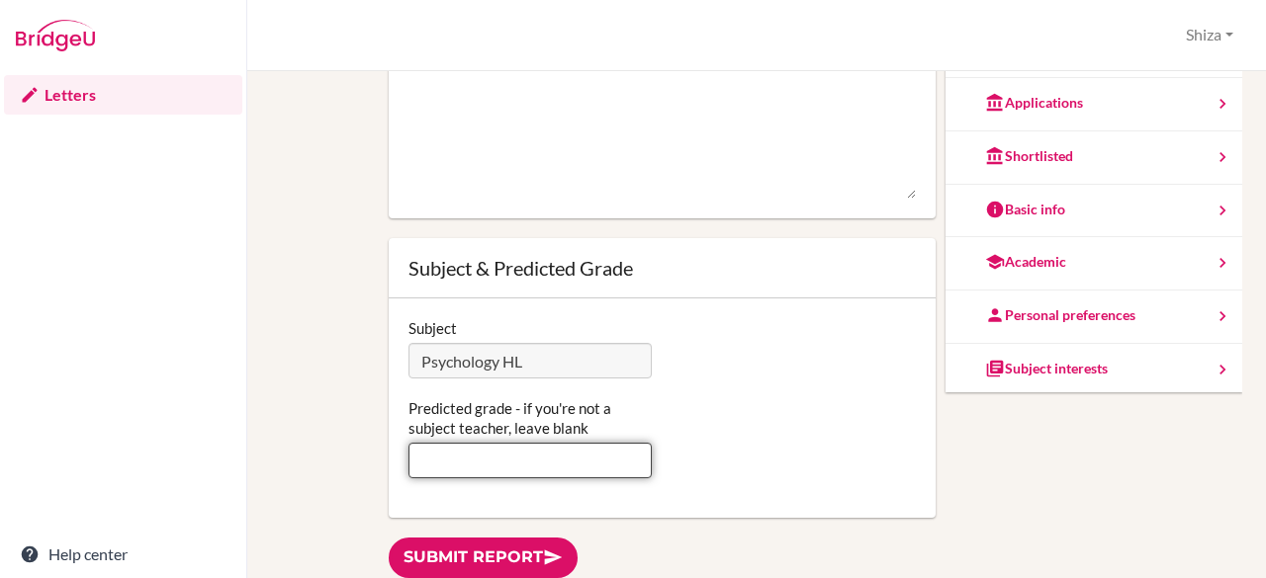
scroll to position [78, 0]
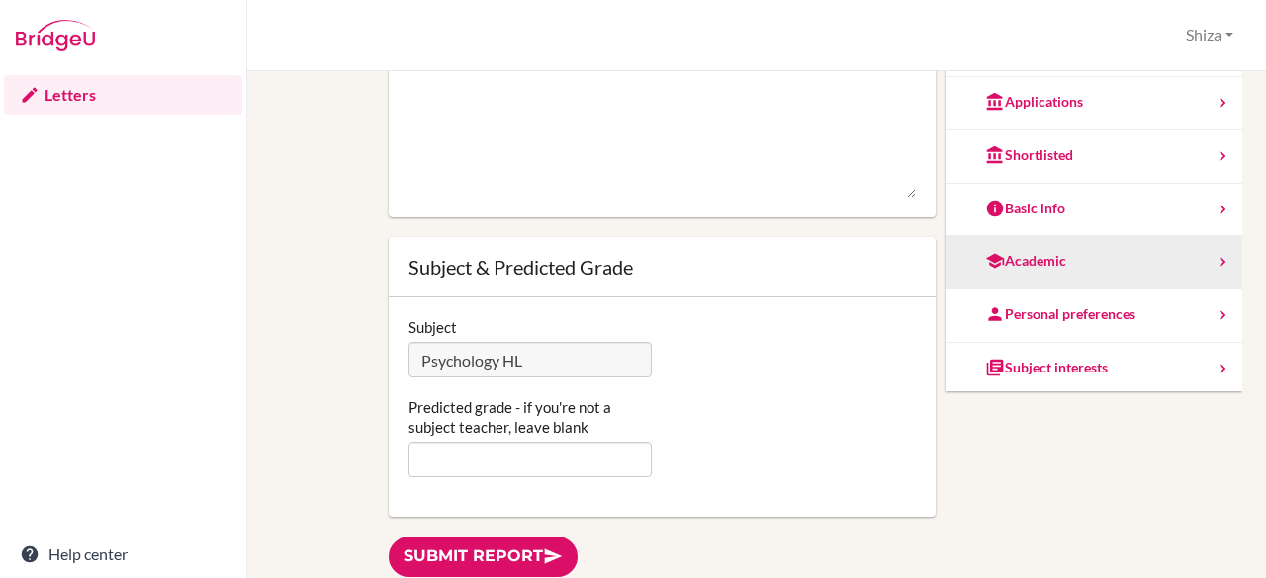
click at [994, 264] on div "Academic" at bounding box center [1025, 261] width 81 height 20
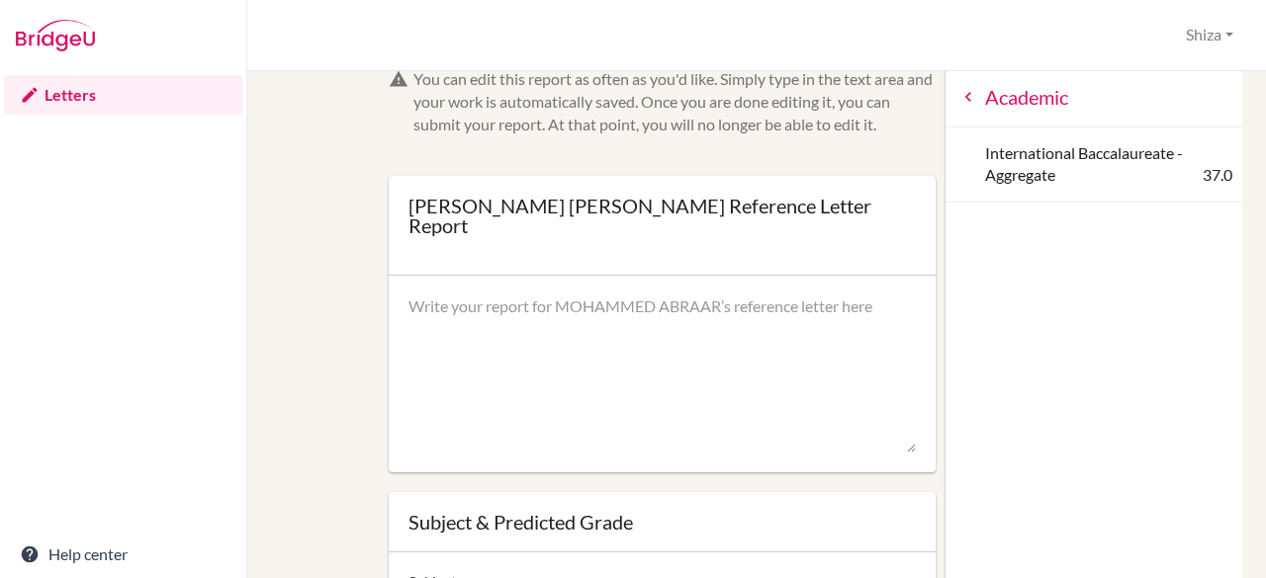
scroll to position [0, 0]
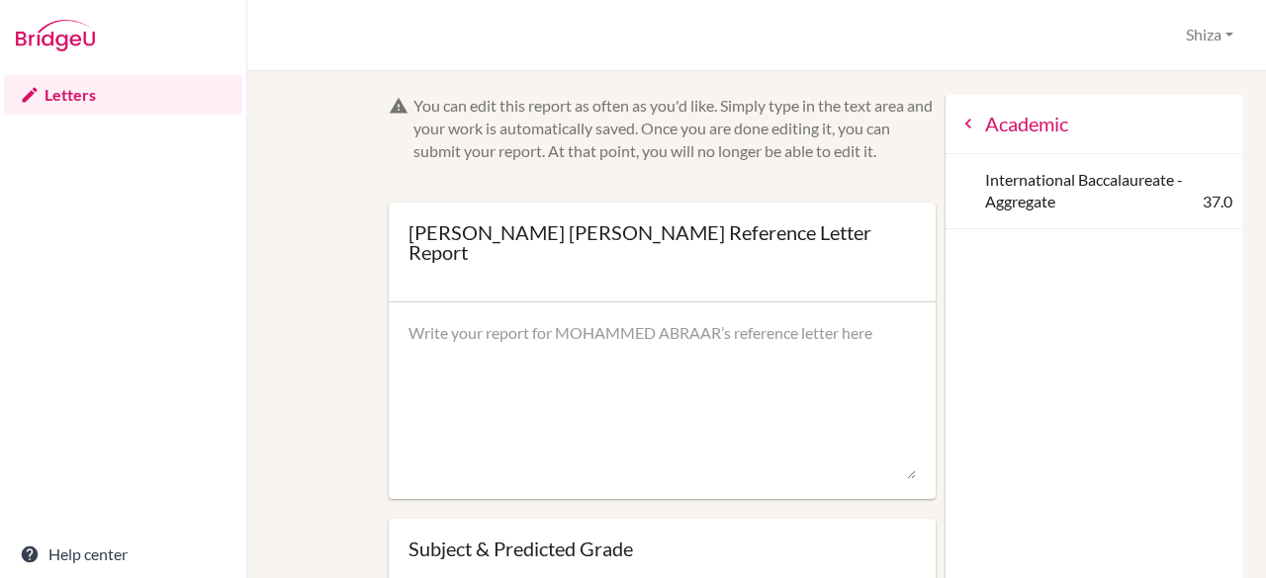
click at [958, 126] on icon at bounding box center [968, 124] width 20 height 20
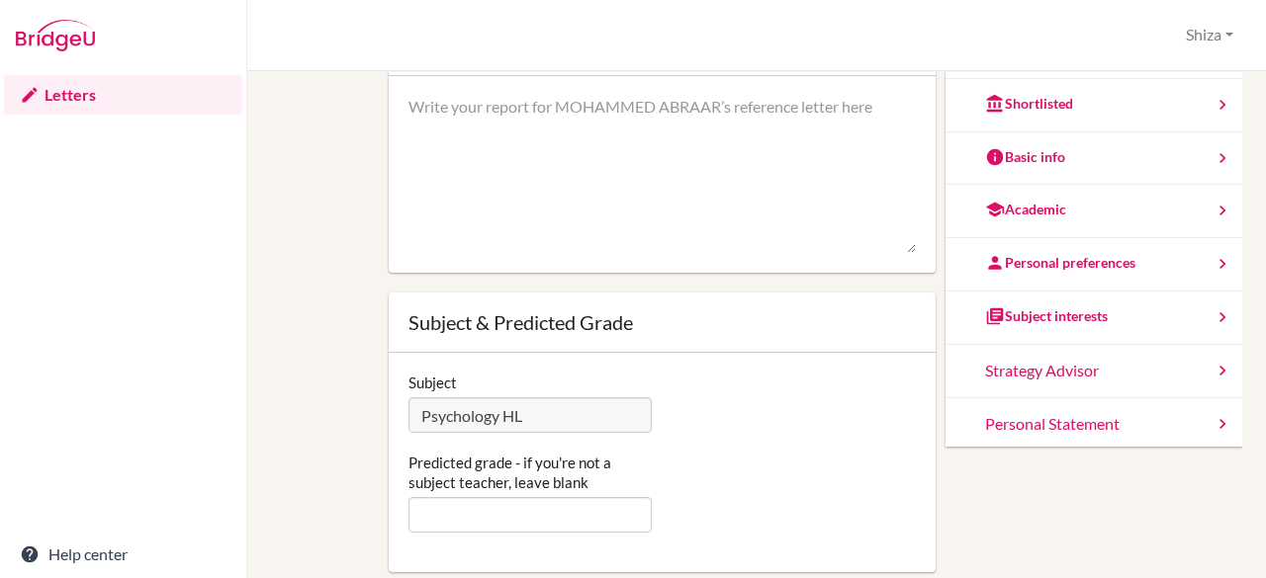
scroll to position [162, 0]
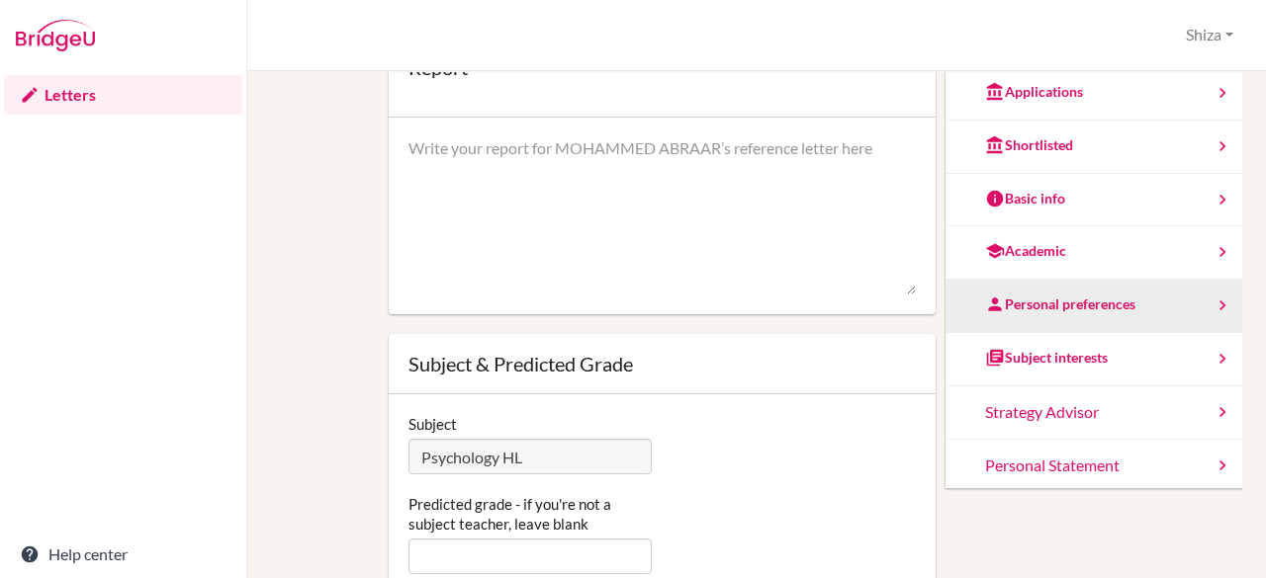
click at [1019, 313] on div "Personal preferences" at bounding box center [1093, 306] width 297 height 53
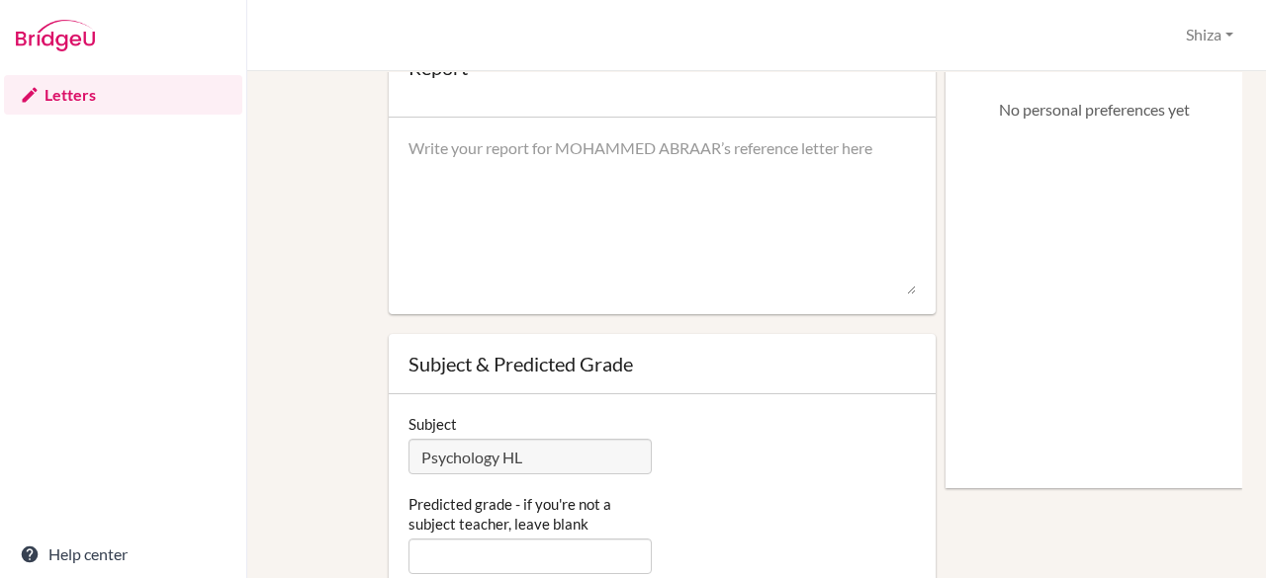
scroll to position [0, 0]
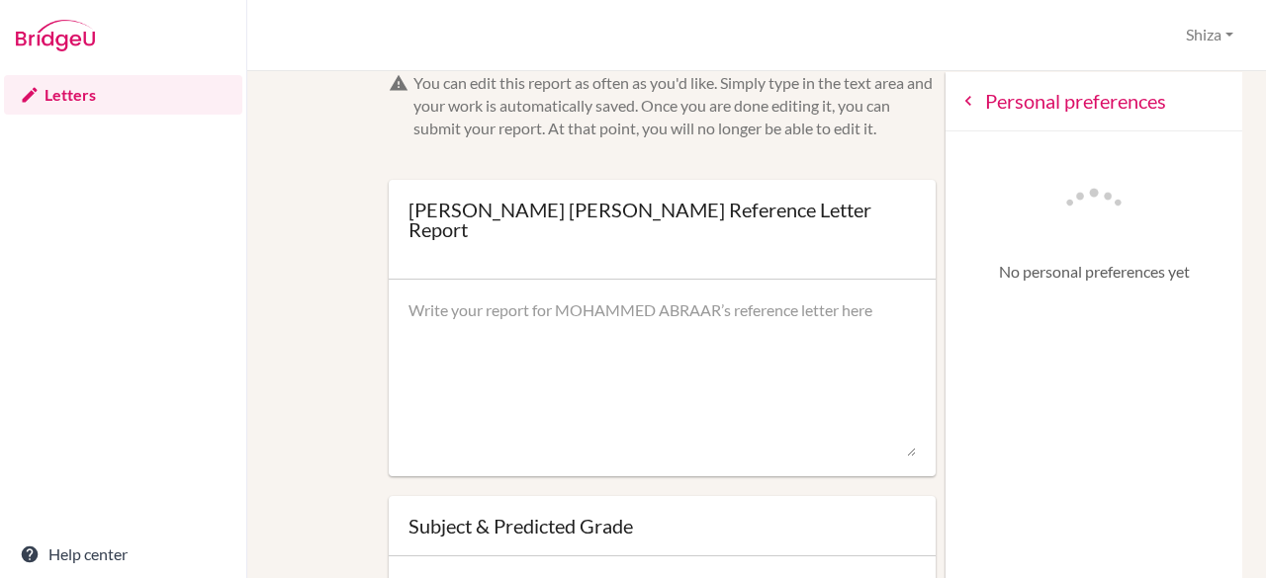
click at [945, 115] on div "Personal preferences" at bounding box center [1093, 101] width 297 height 59
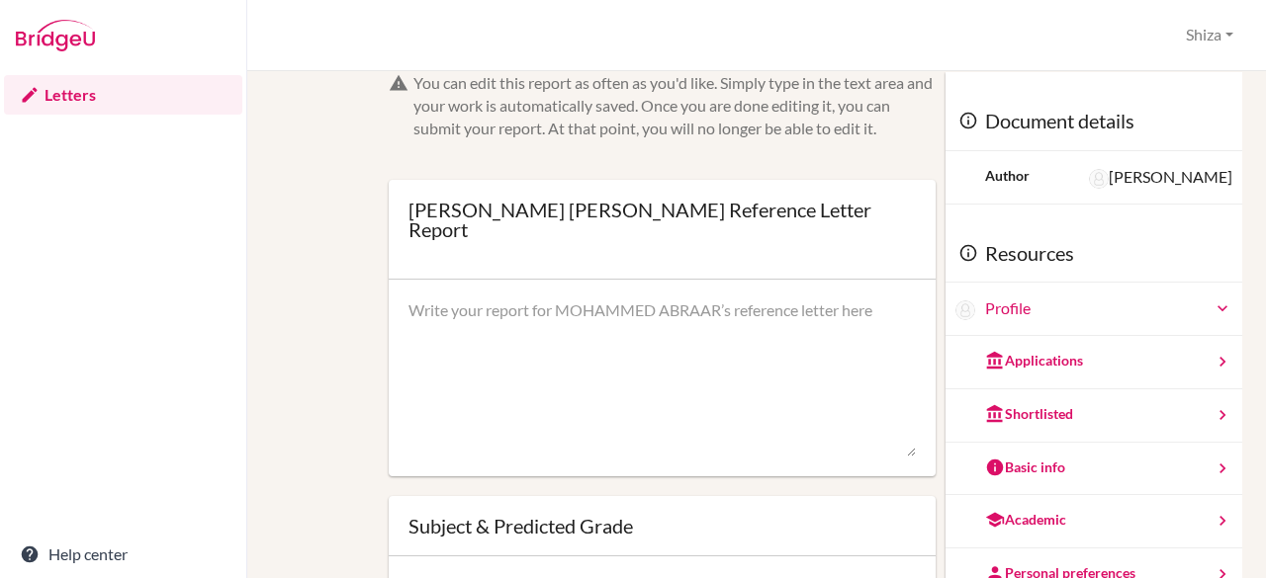
scroll to position [204, 0]
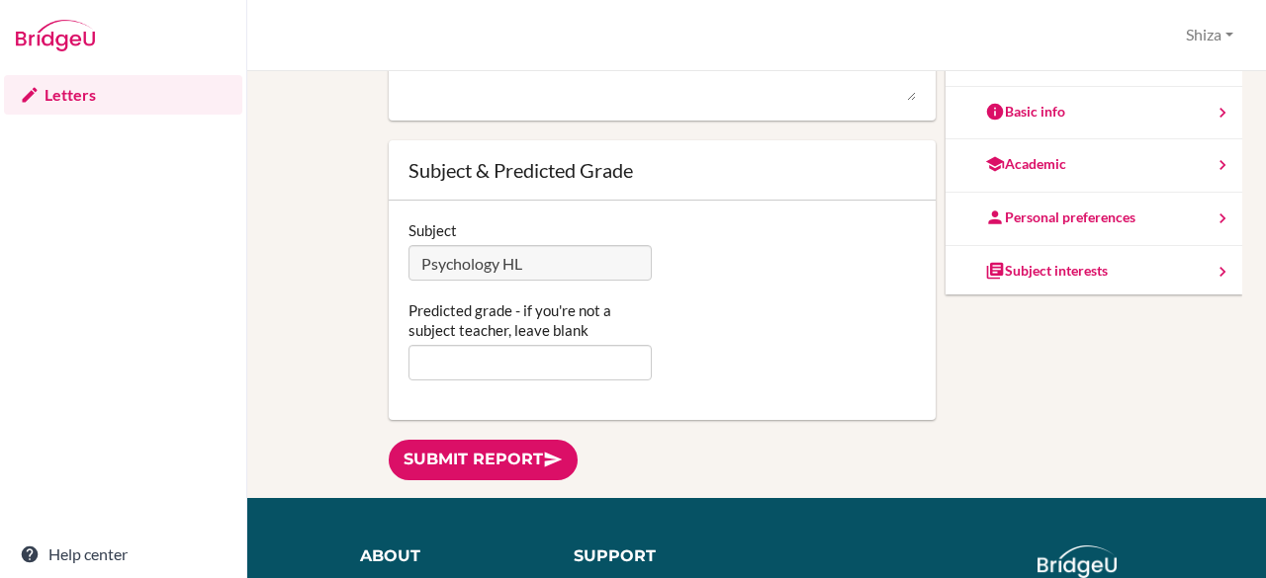
click at [500, 383] on div "Subject Psychology HL Predicted grade - if you're not a subject teacher, leave …" at bounding box center [663, 311] width 548 height 220
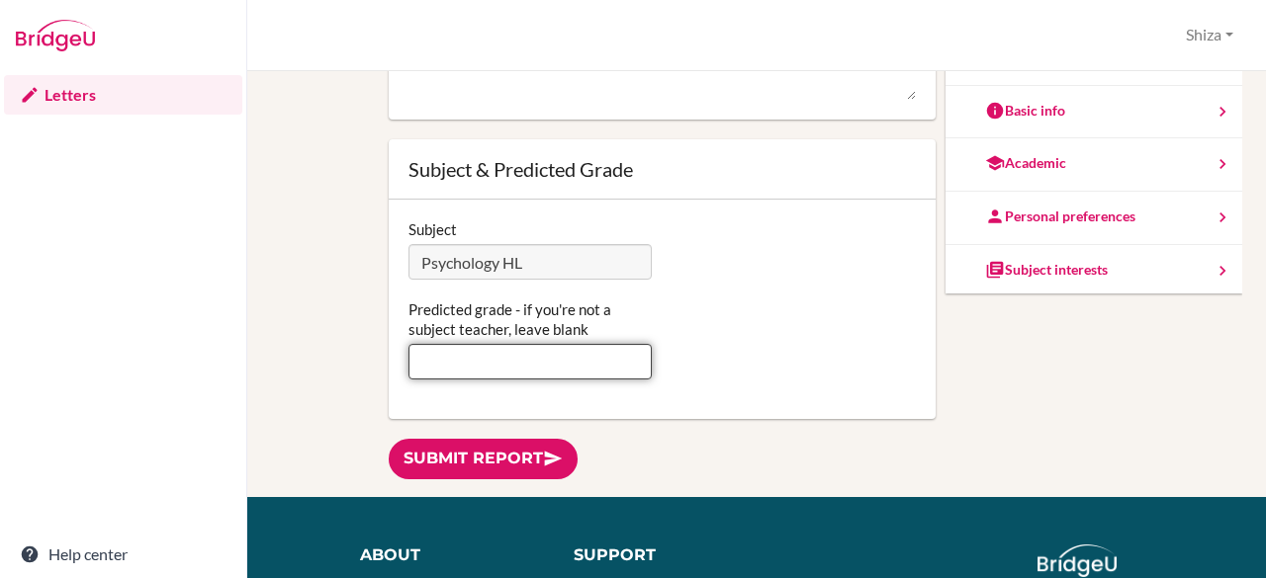
click at [493, 370] on input "Predicted grade - if you're not a subject teacher, leave blank" at bounding box center [530, 362] width 244 height 36
type input "6"
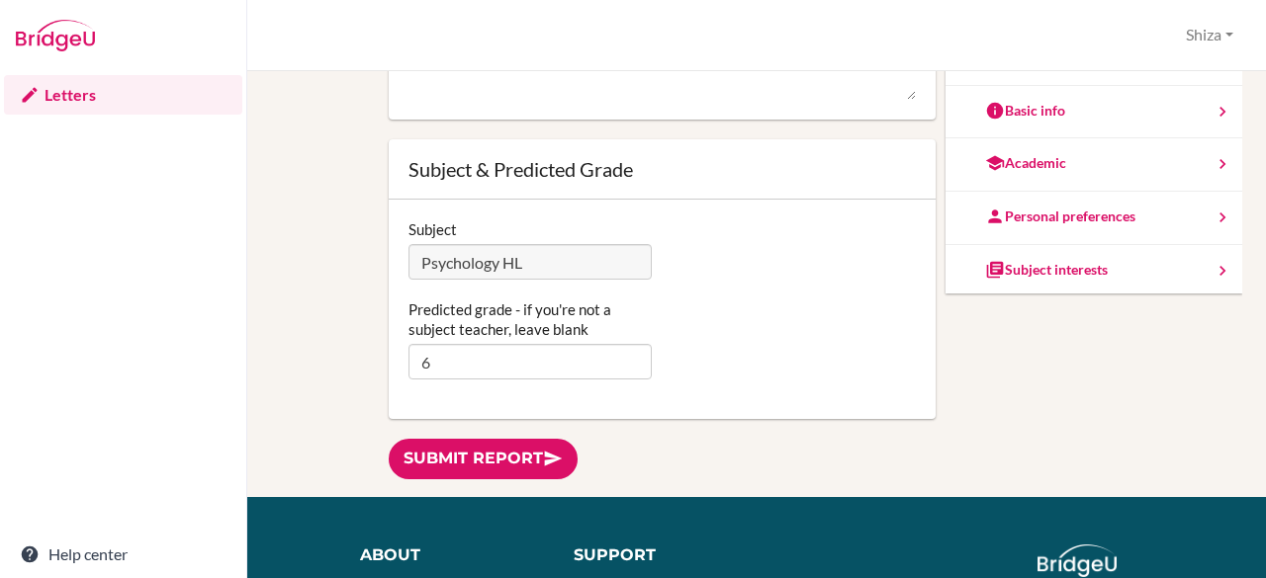
click at [720, 343] on div "Predicted grade - if you're not a subject teacher, leave blank 6" at bounding box center [662, 340] width 528 height 80
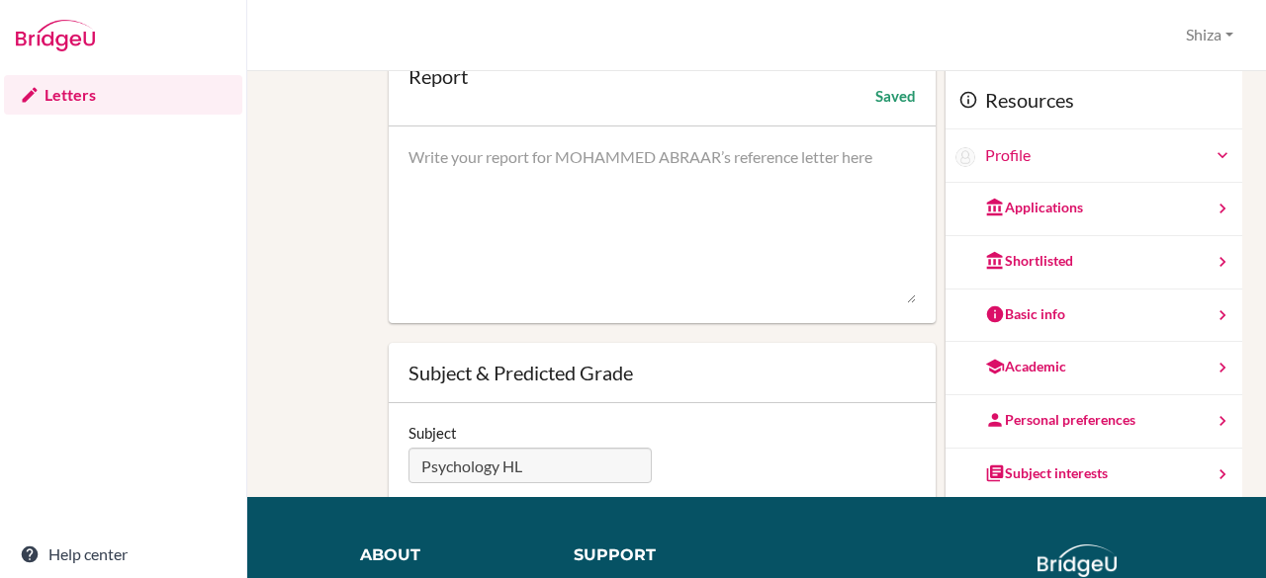
scroll to position [0, 0]
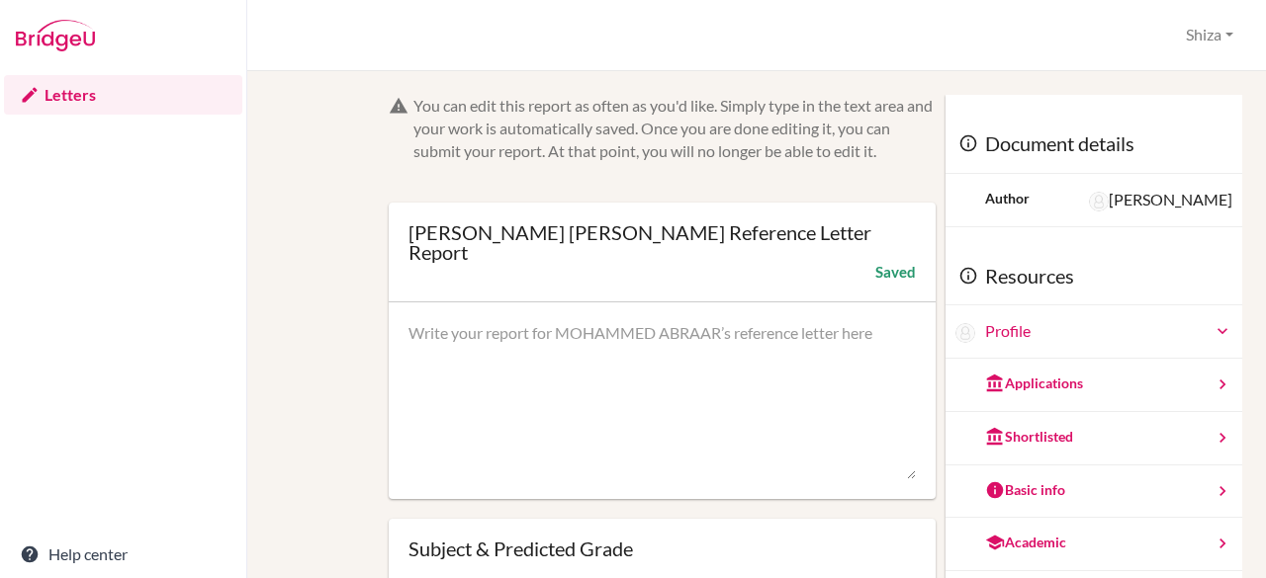
click at [60, 88] on link "Letters" at bounding box center [123, 95] width 238 height 40
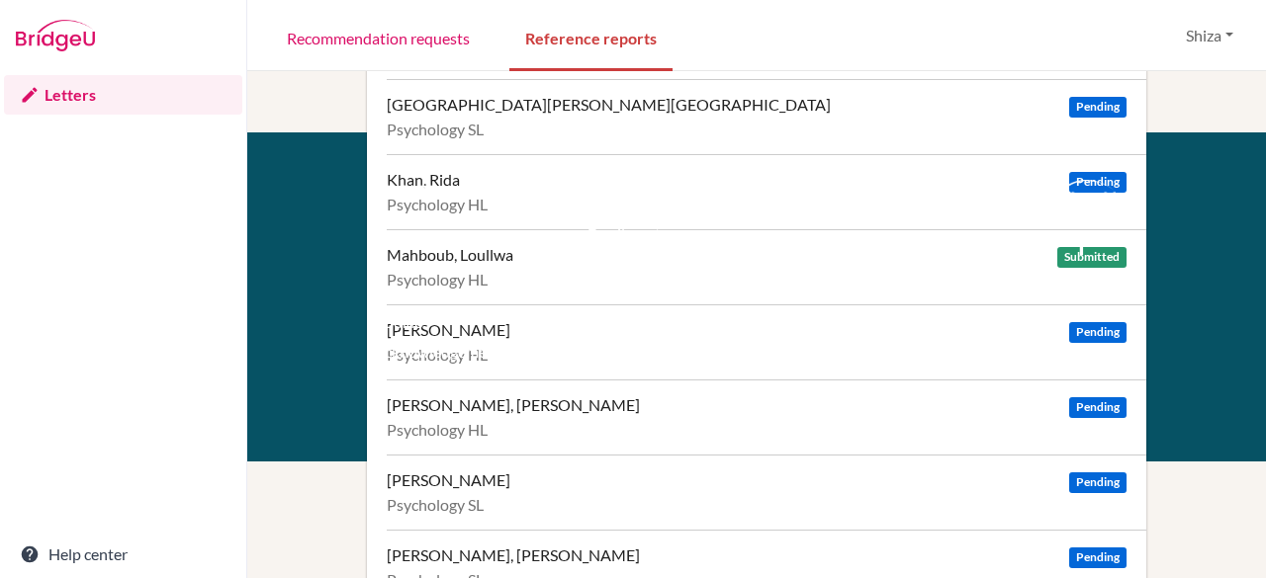
scroll to position [564, 0]
